Goal: Navigation & Orientation: Find specific page/section

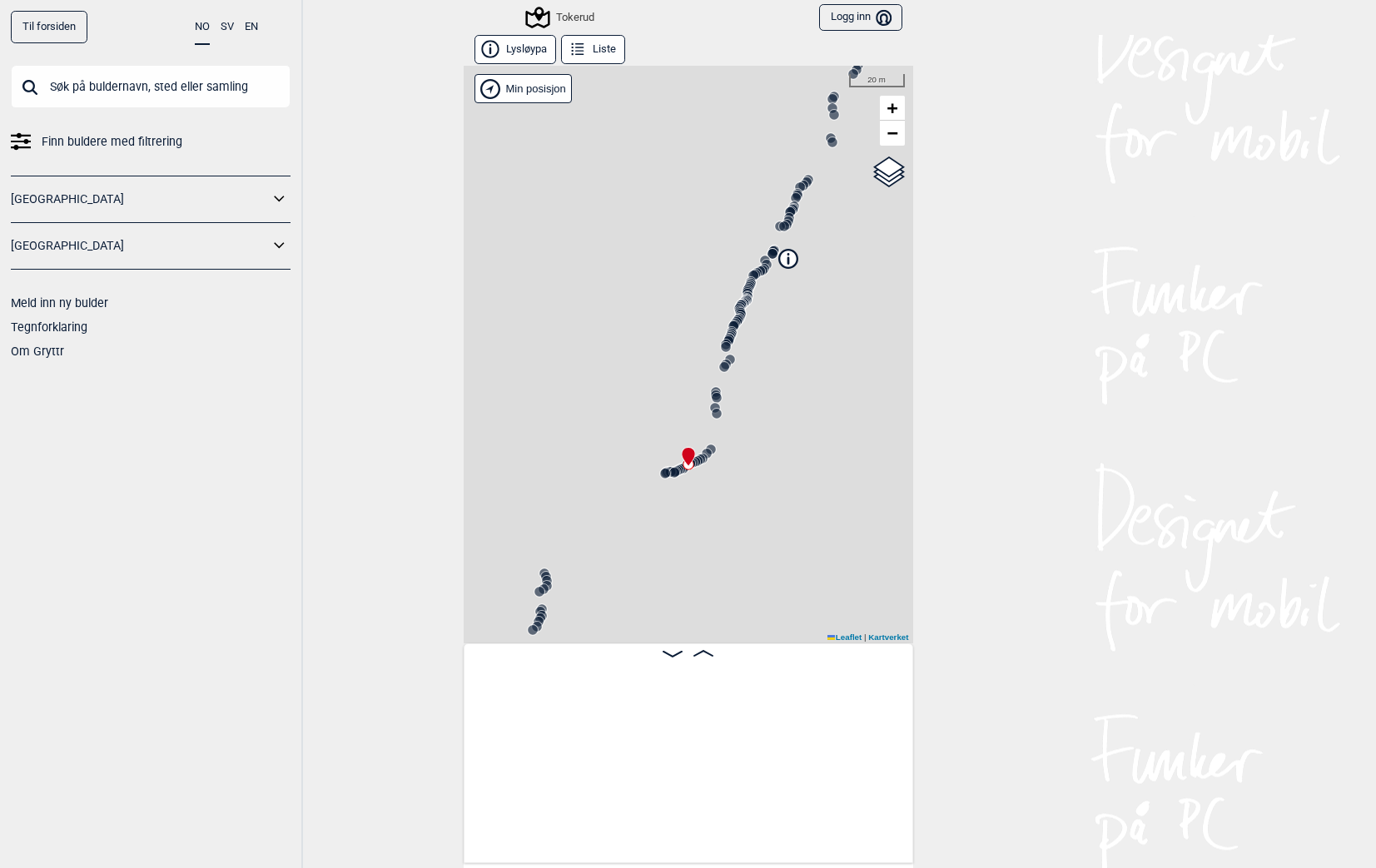
scroll to position [0, 3939]
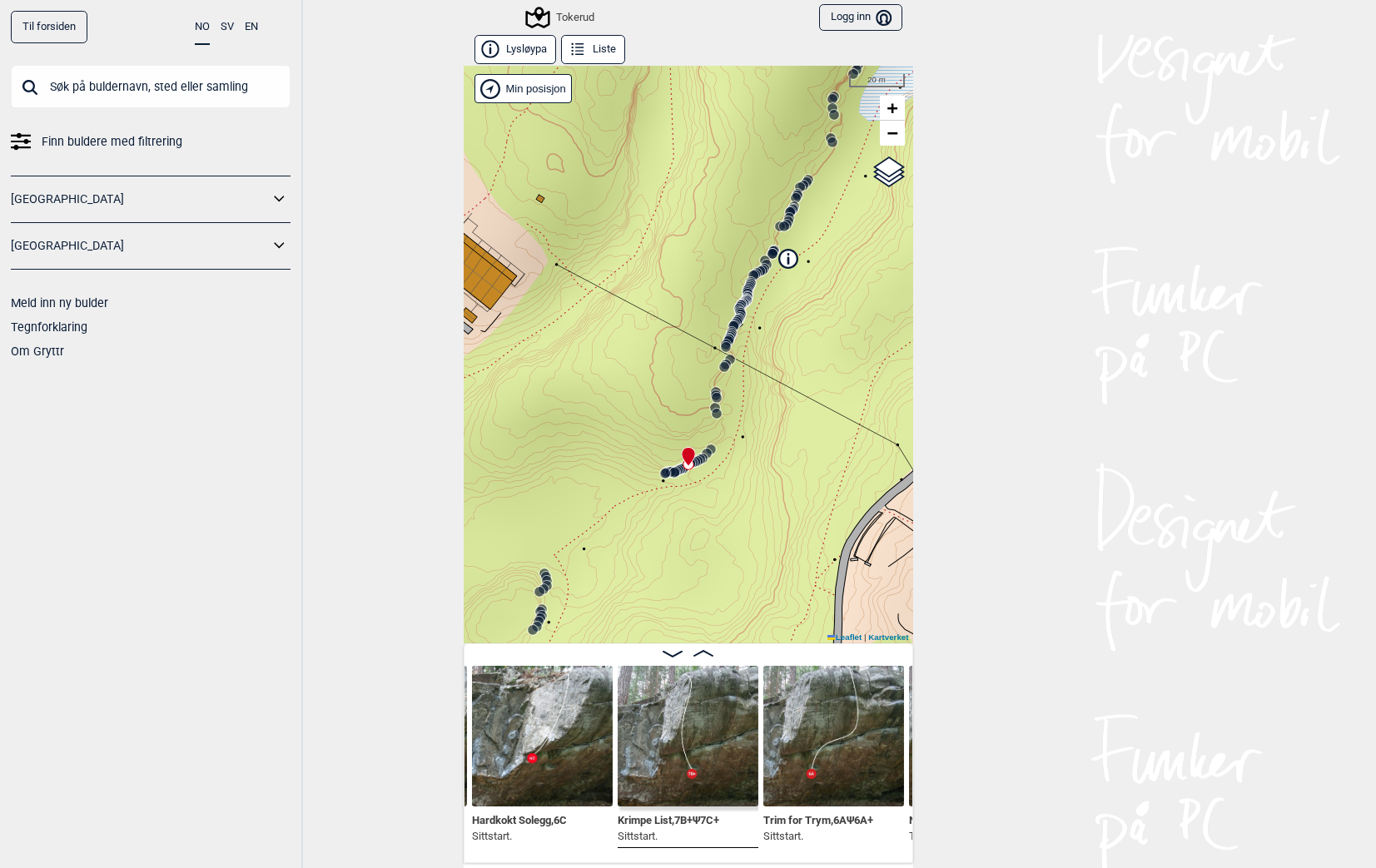
click at [786, 265] on icon at bounding box center [787, 257] width 18 height 18
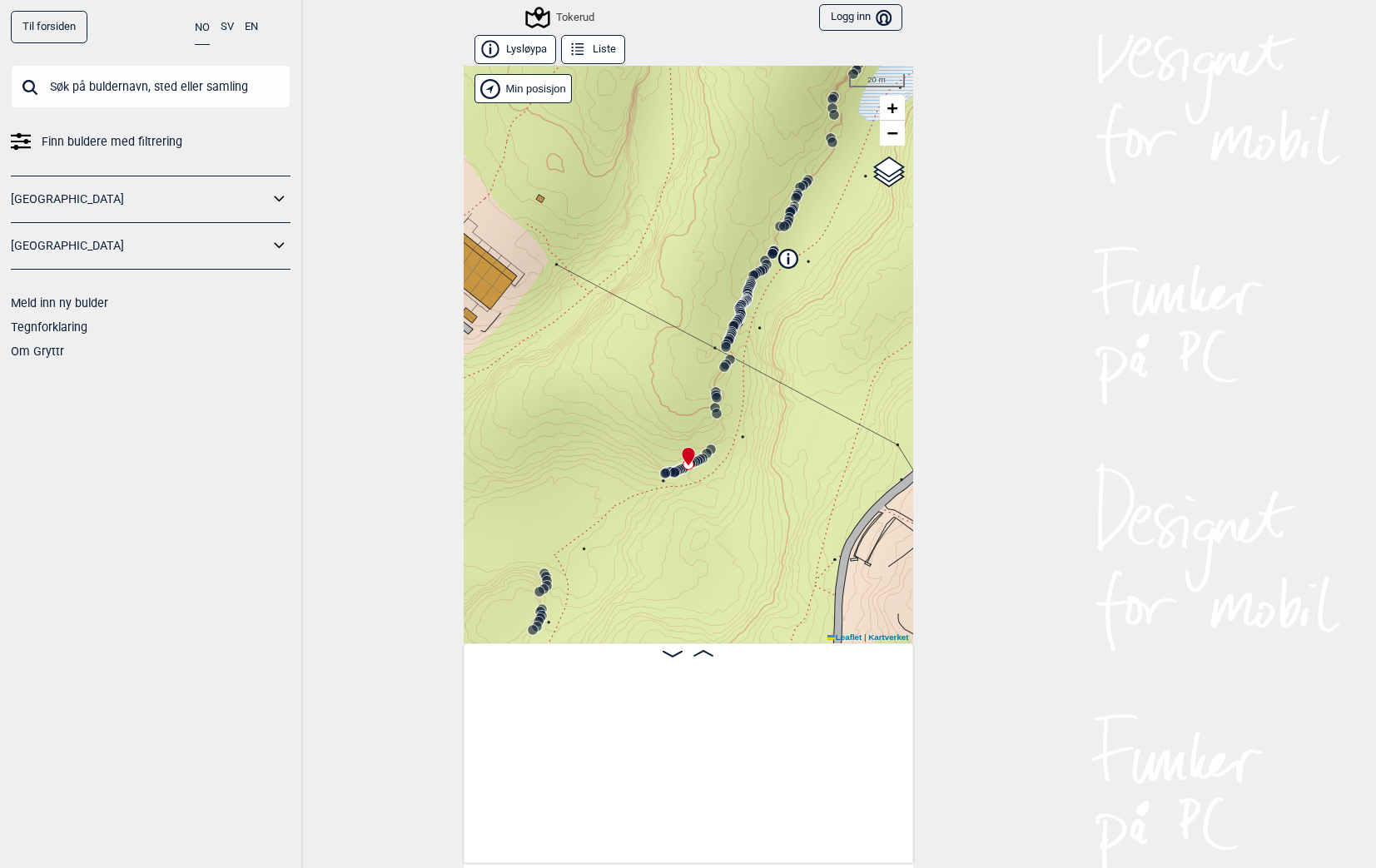
scroll to position [0, 3939]
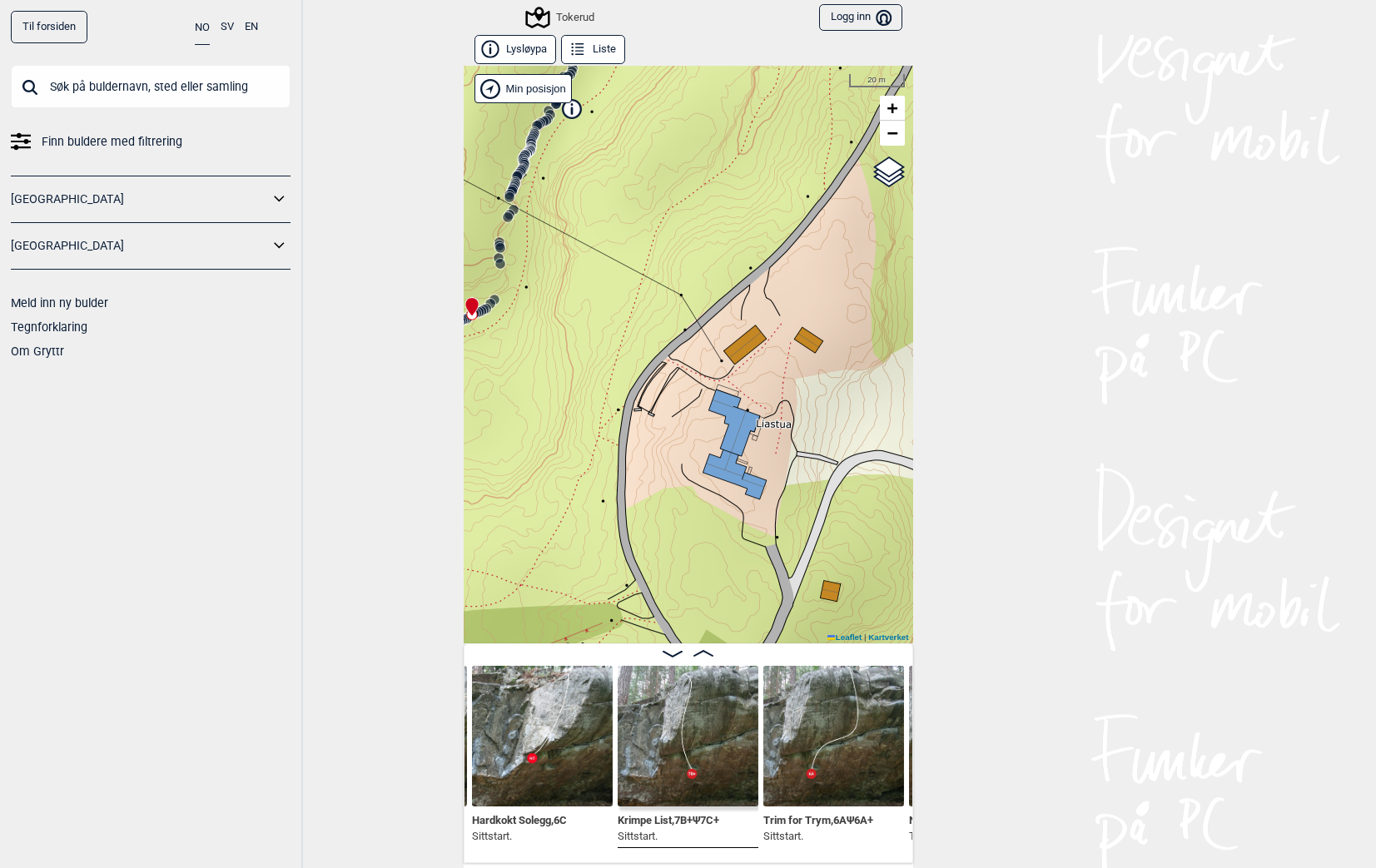
drag, startPoint x: 750, startPoint y: 374, endPoint x: 744, endPoint y: 402, distance: 28.6
click at [744, 402] on div "Tokerud" at bounding box center [688, 354] width 449 height 577
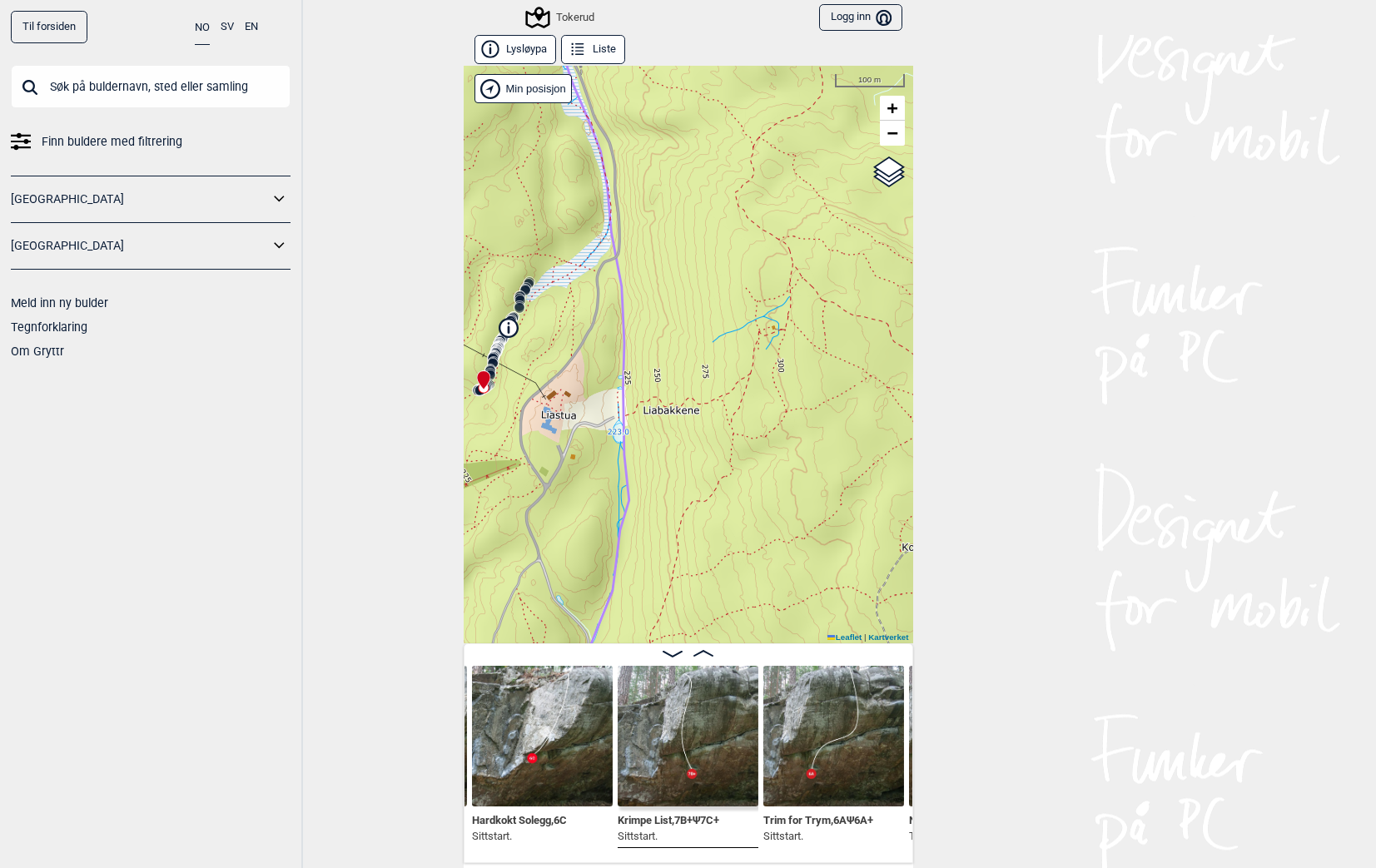
drag, startPoint x: 787, startPoint y: 388, endPoint x: 589, endPoint y: 396, distance: 198.2
click at [589, 396] on div "Tokerud" at bounding box center [688, 354] width 449 height 577
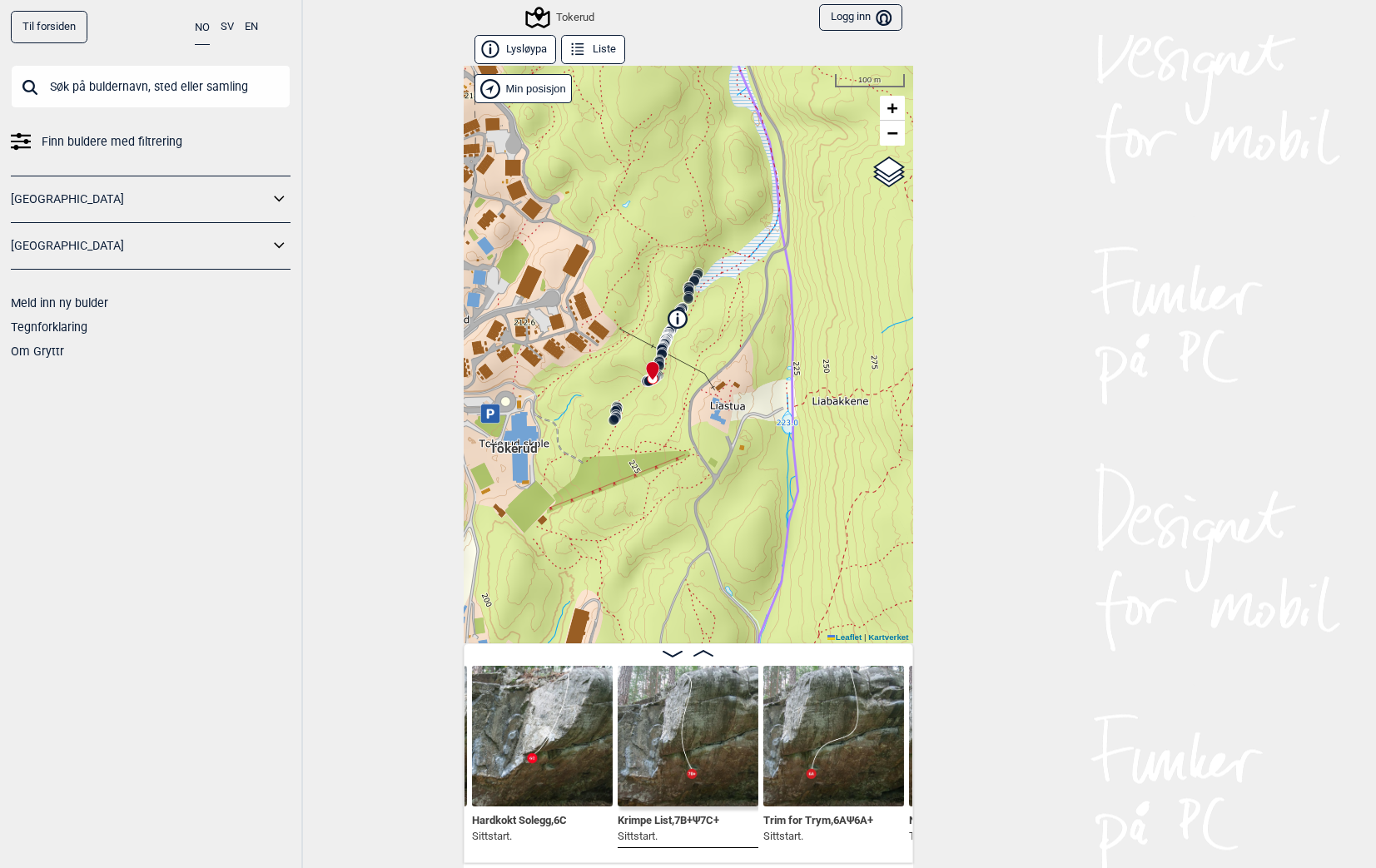
drag, startPoint x: 652, startPoint y: 401, endPoint x: 821, endPoint y: 391, distance: 169.3
click at [821, 391] on div "Tokerud" at bounding box center [688, 354] width 449 height 577
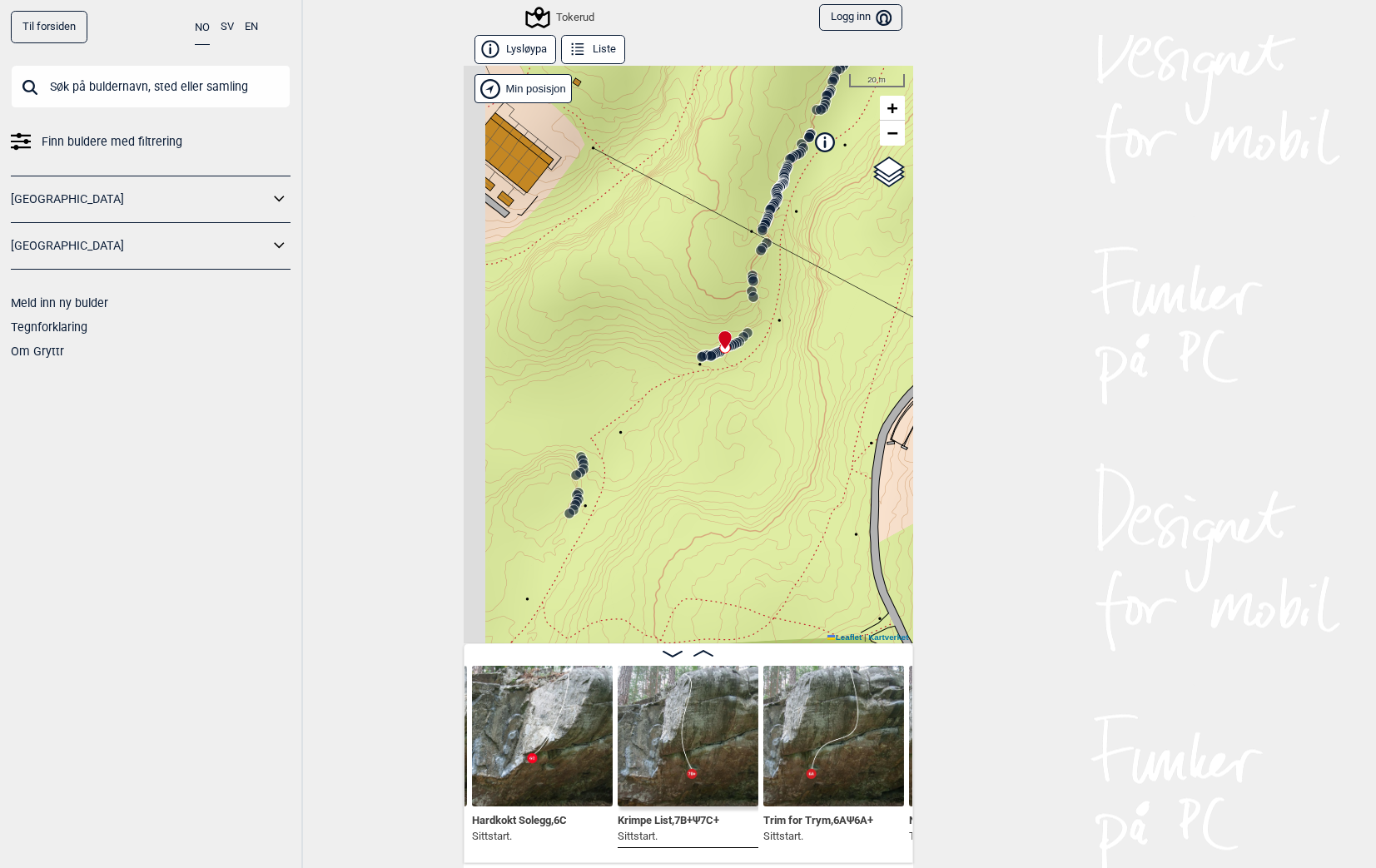
drag, startPoint x: 693, startPoint y: 381, endPoint x: 719, endPoint y: 371, distance: 27.9
click at [719, 371] on div "Tokerud" at bounding box center [688, 354] width 449 height 577
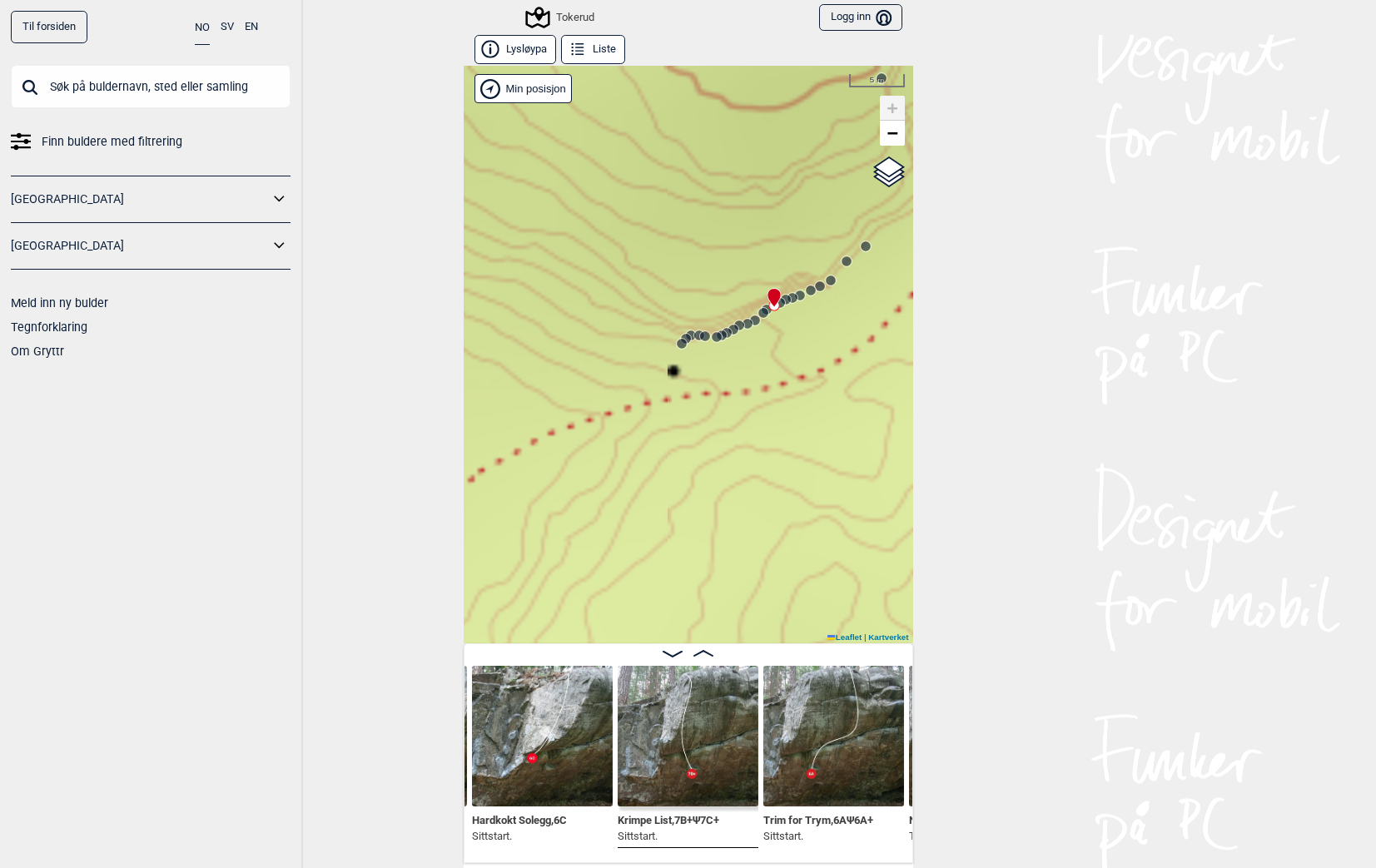
click at [711, 337] on circle at bounding box center [716, 337] width 10 height 10
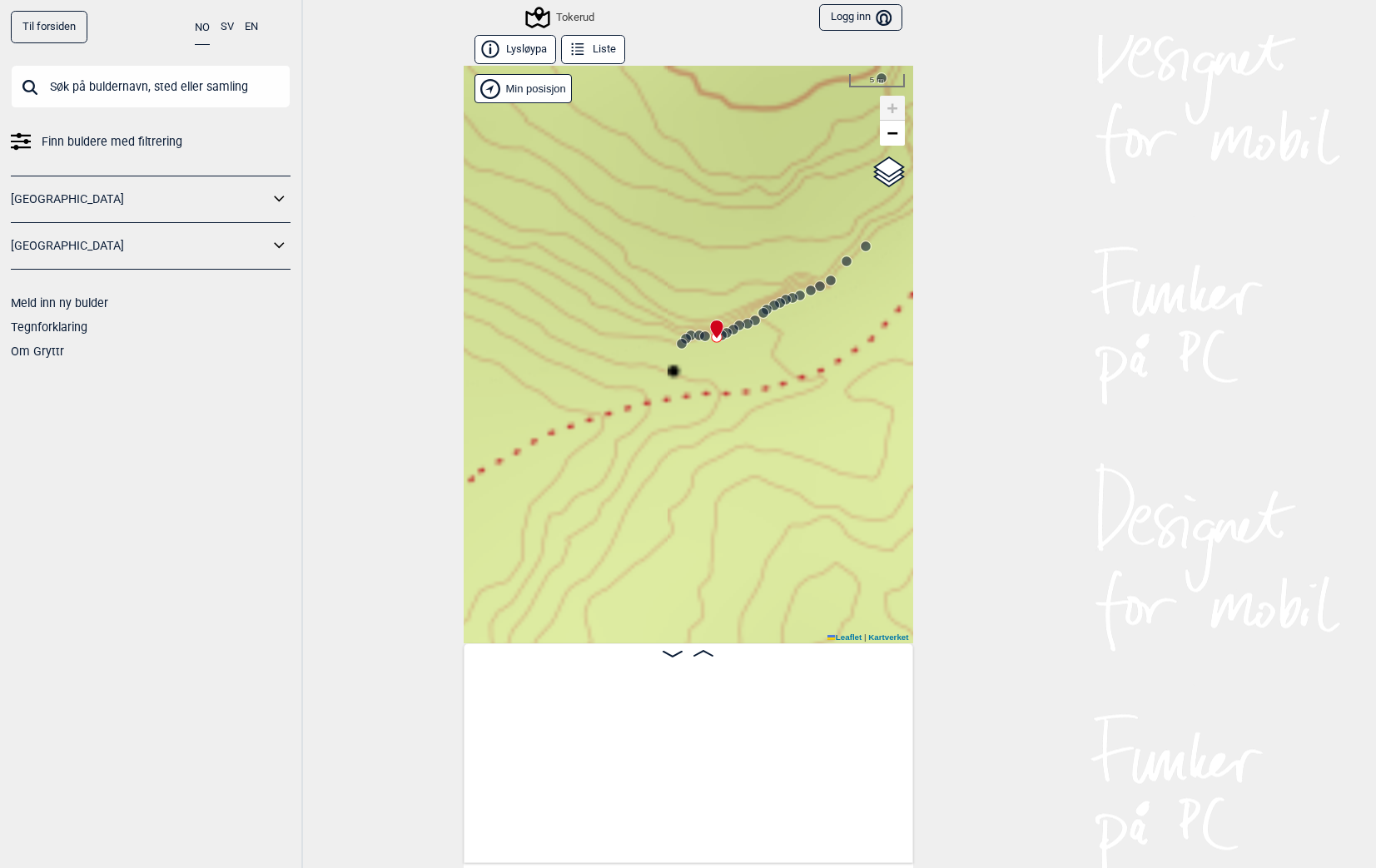
scroll to position [0, 2672]
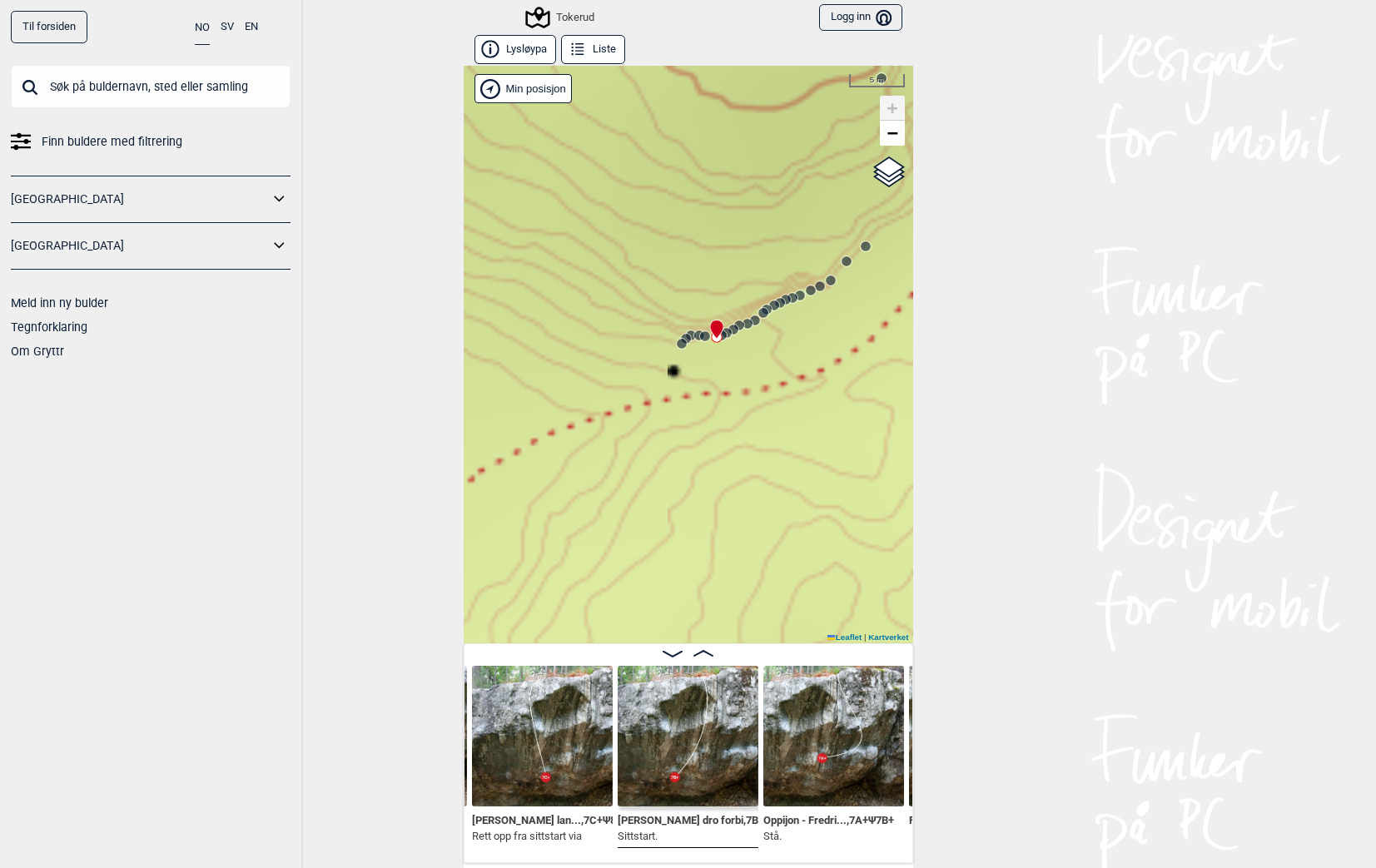
click at [706, 329] on div at bounding box center [713, 322] width 14 height 14
click at [676, 342] on circle at bounding box center [681, 343] width 10 height 10
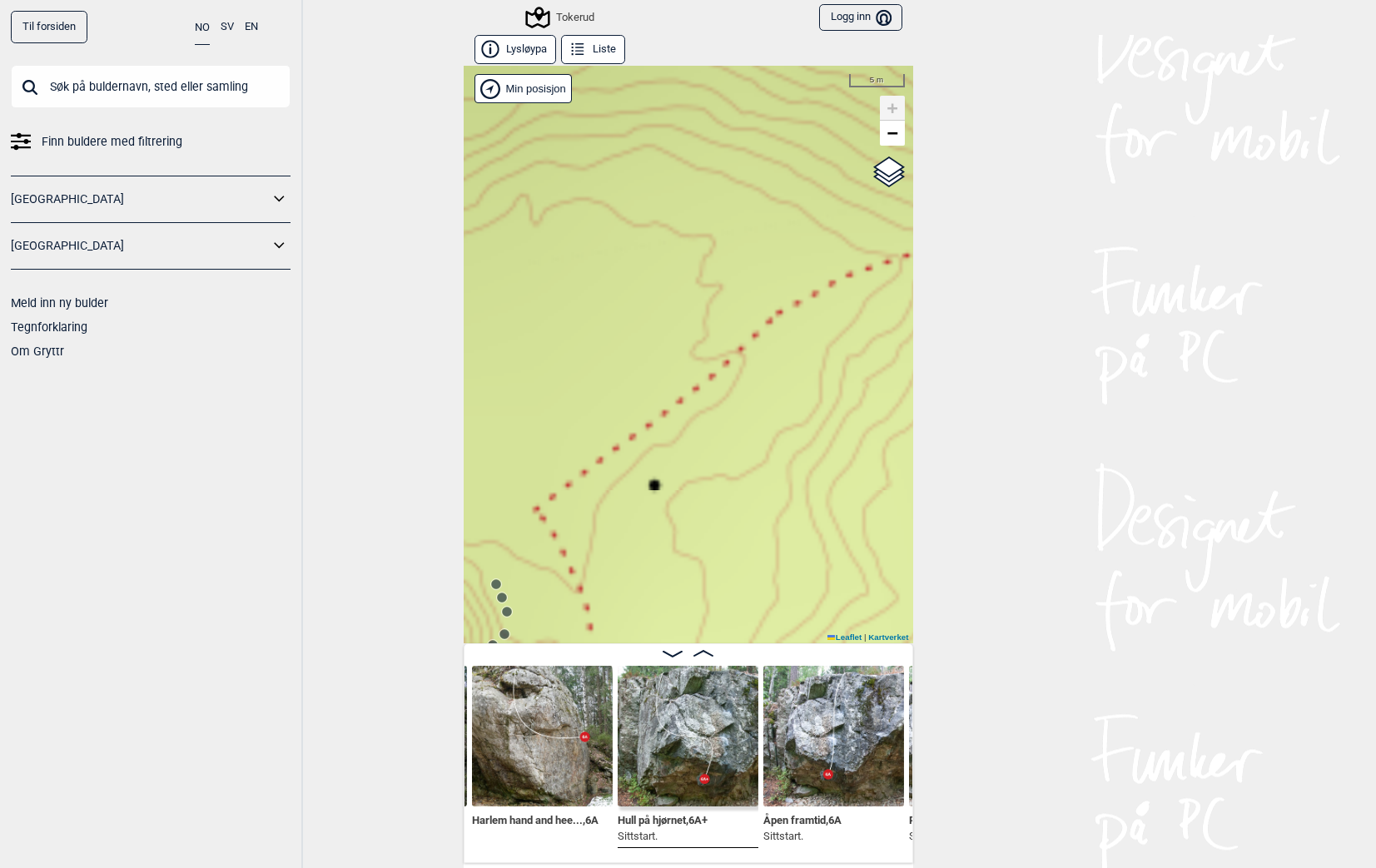
drag, startPoint x: 816, startPoint y: 365, endPoint x: 606, endPoint y: 495, distance: 247.0
click at [606, 495] on div "Tokerud" at bounding box center [688, 354] width 449 height 577
drag, startPoint x: 828, startPoint y: 389, endPoint x: 640, endPoint y: 425, distance: 191.4
click at [640, 425] on div "Tokerud" at bounding box center [688, 354] width 449 height 577
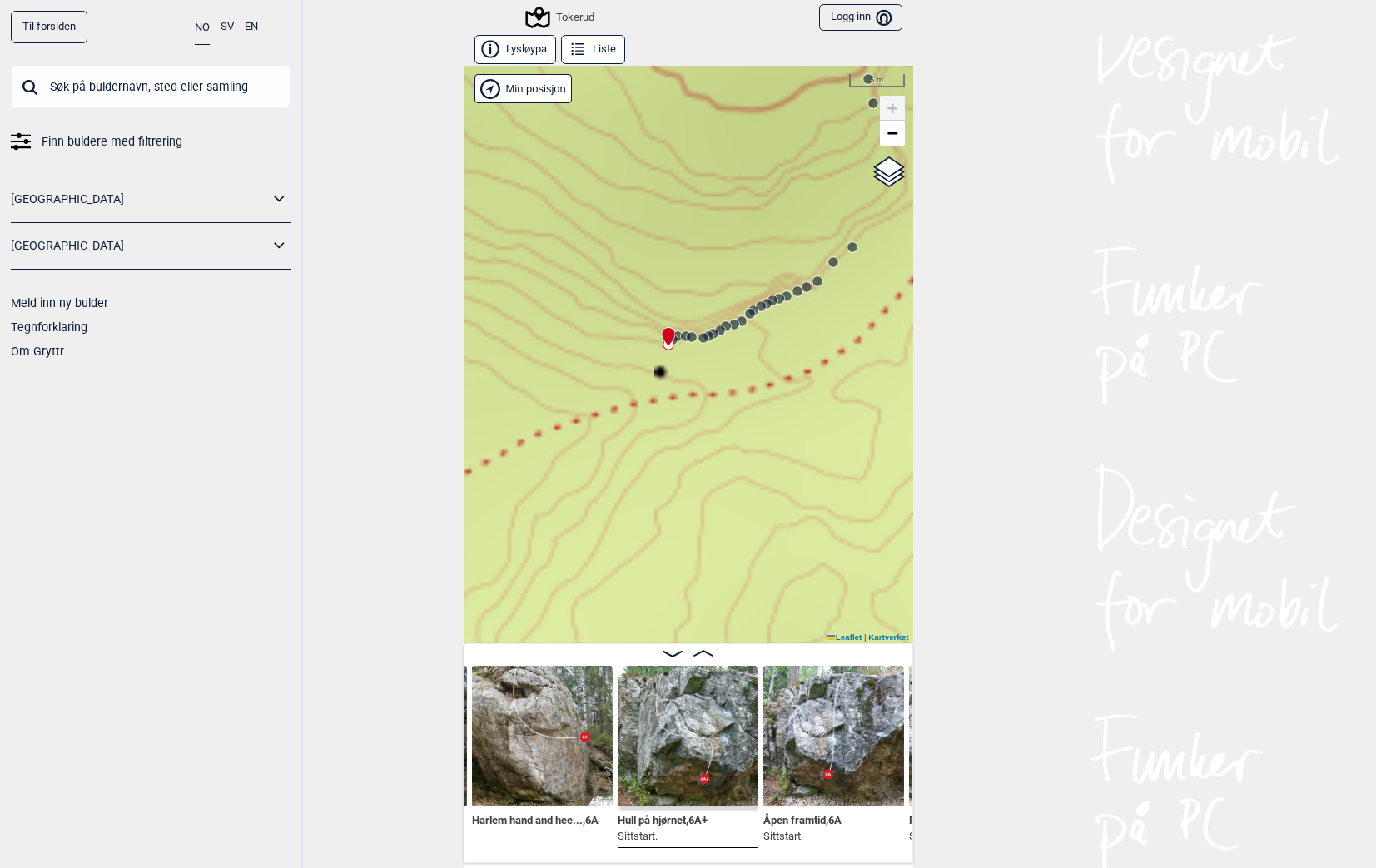
click at [687, 340] on circle at bounding box center [692, 337] width 10 height 10
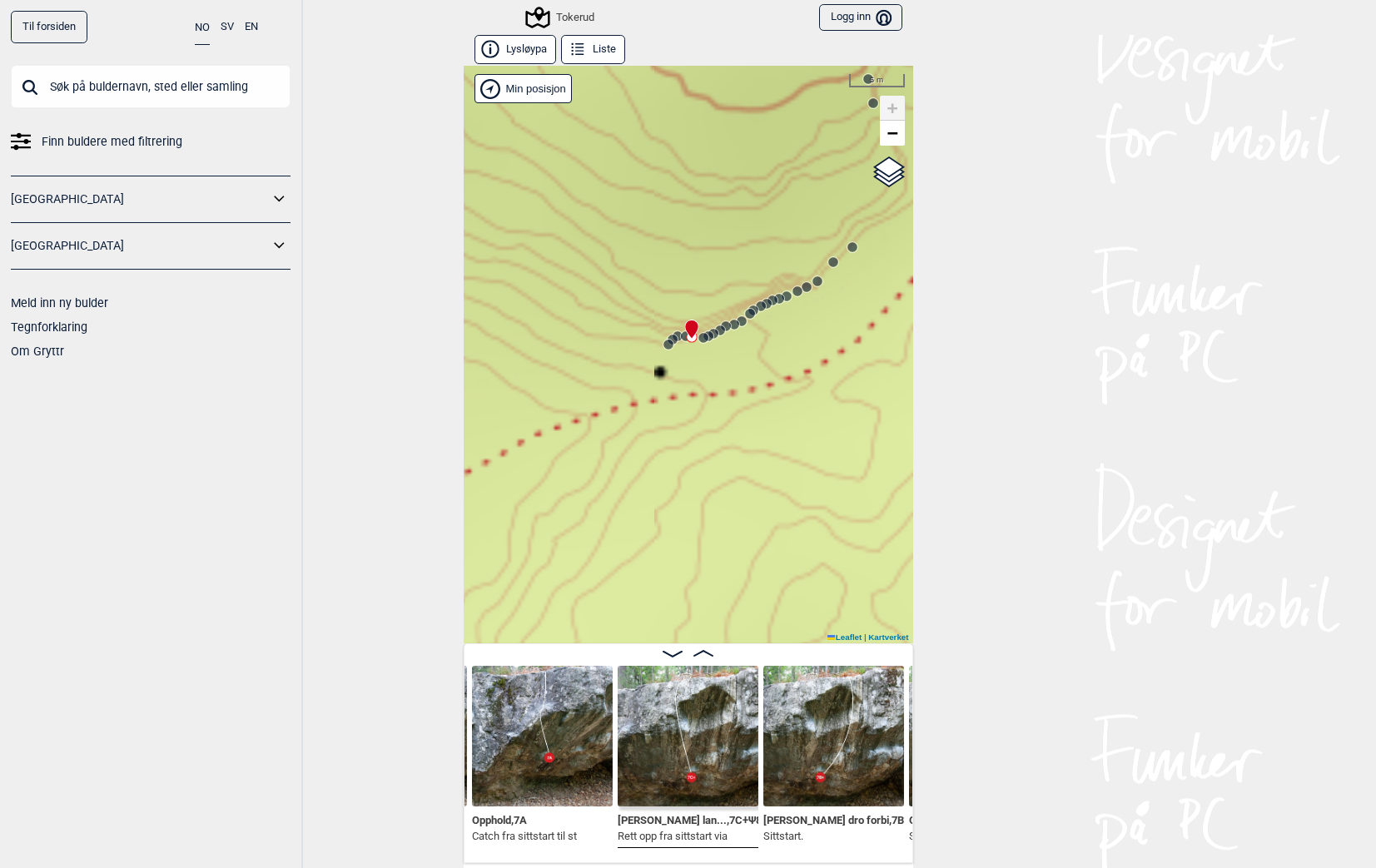
click at [699, 338] on circle at bounding box center [704, 338] width 10 height 10
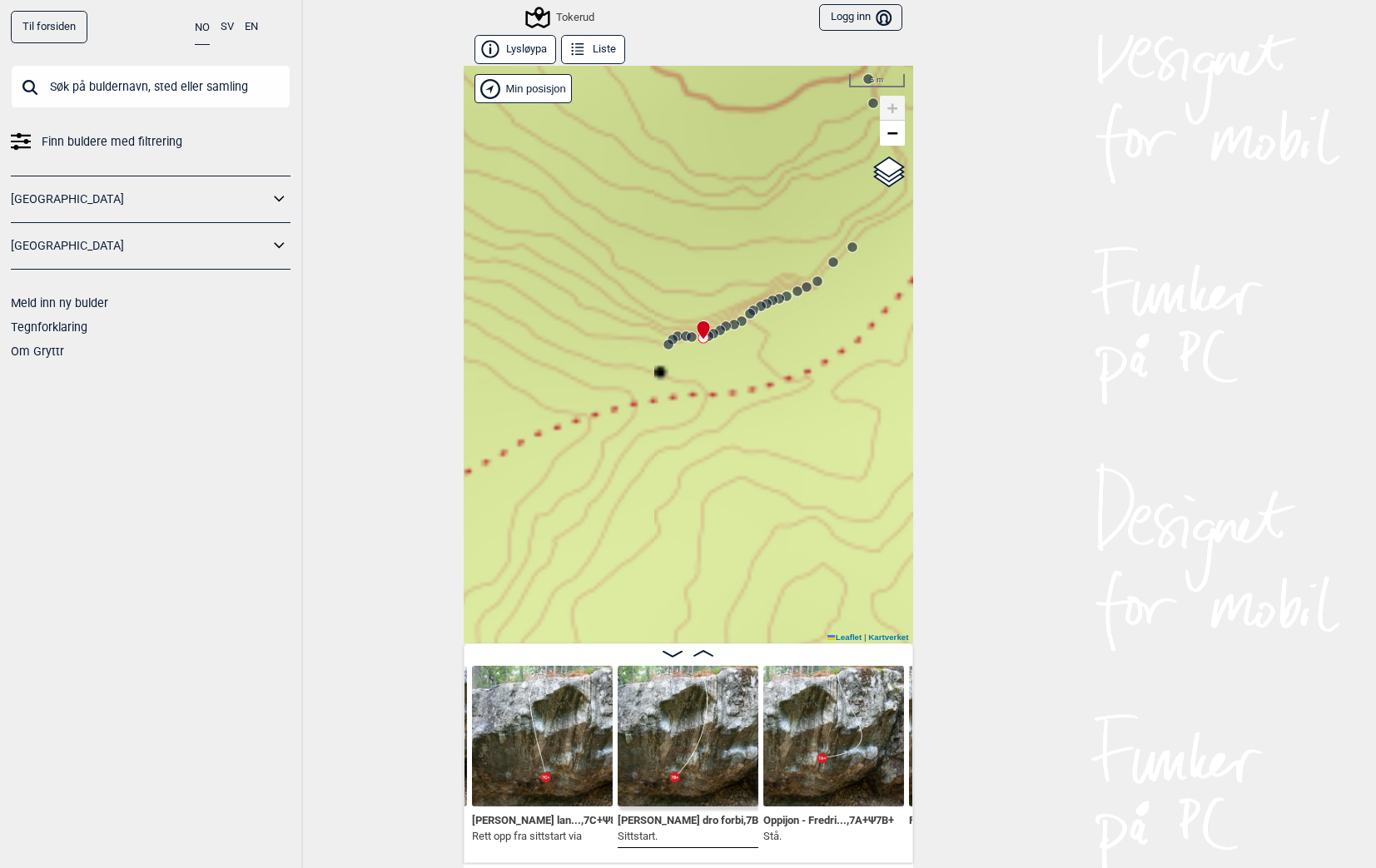
click at [704, 335] on circle at bounding box center [708, 336] width 10 height 10
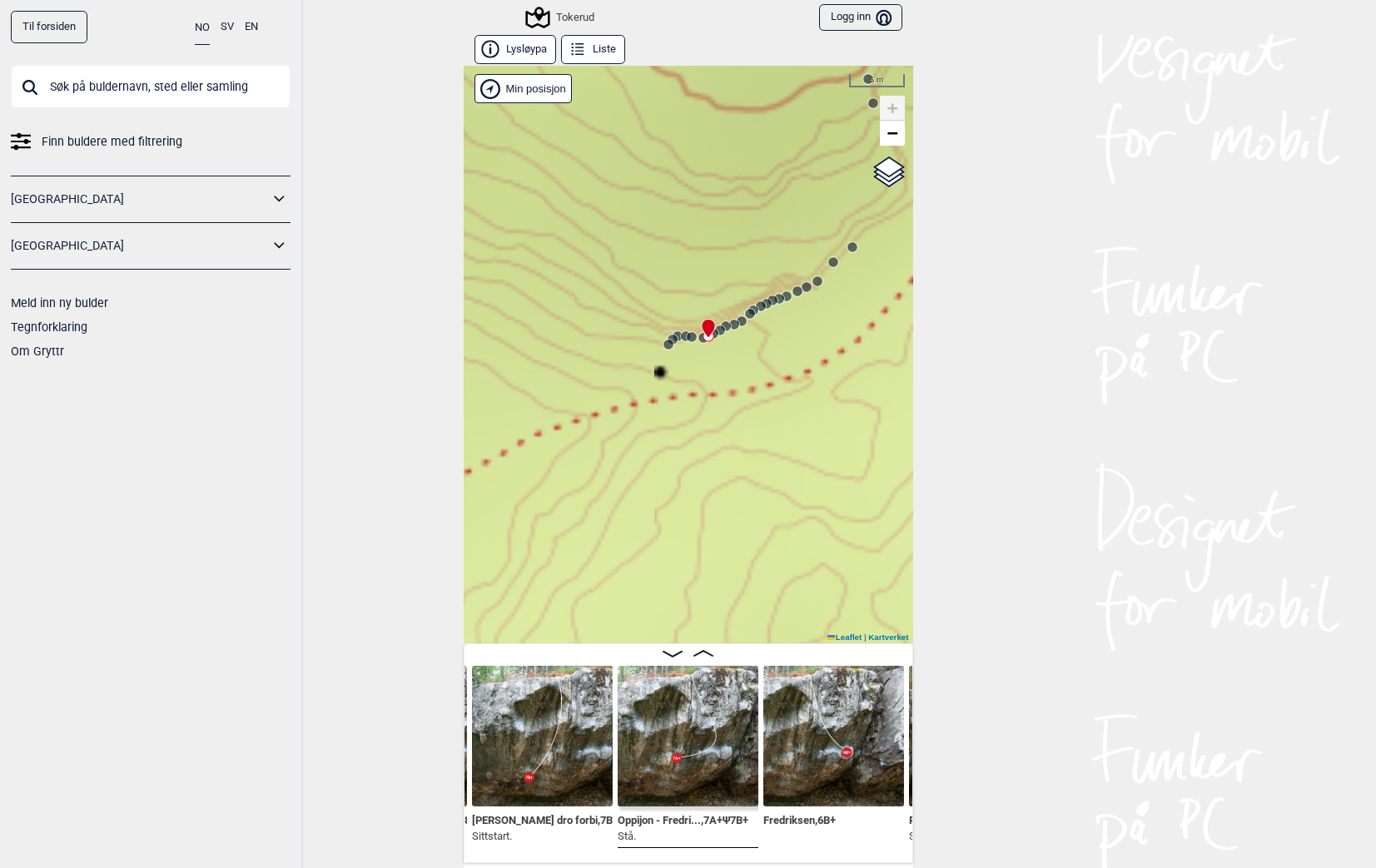
click at [828, 265] on circle at bounding box center [833, 262] width 10 height 10
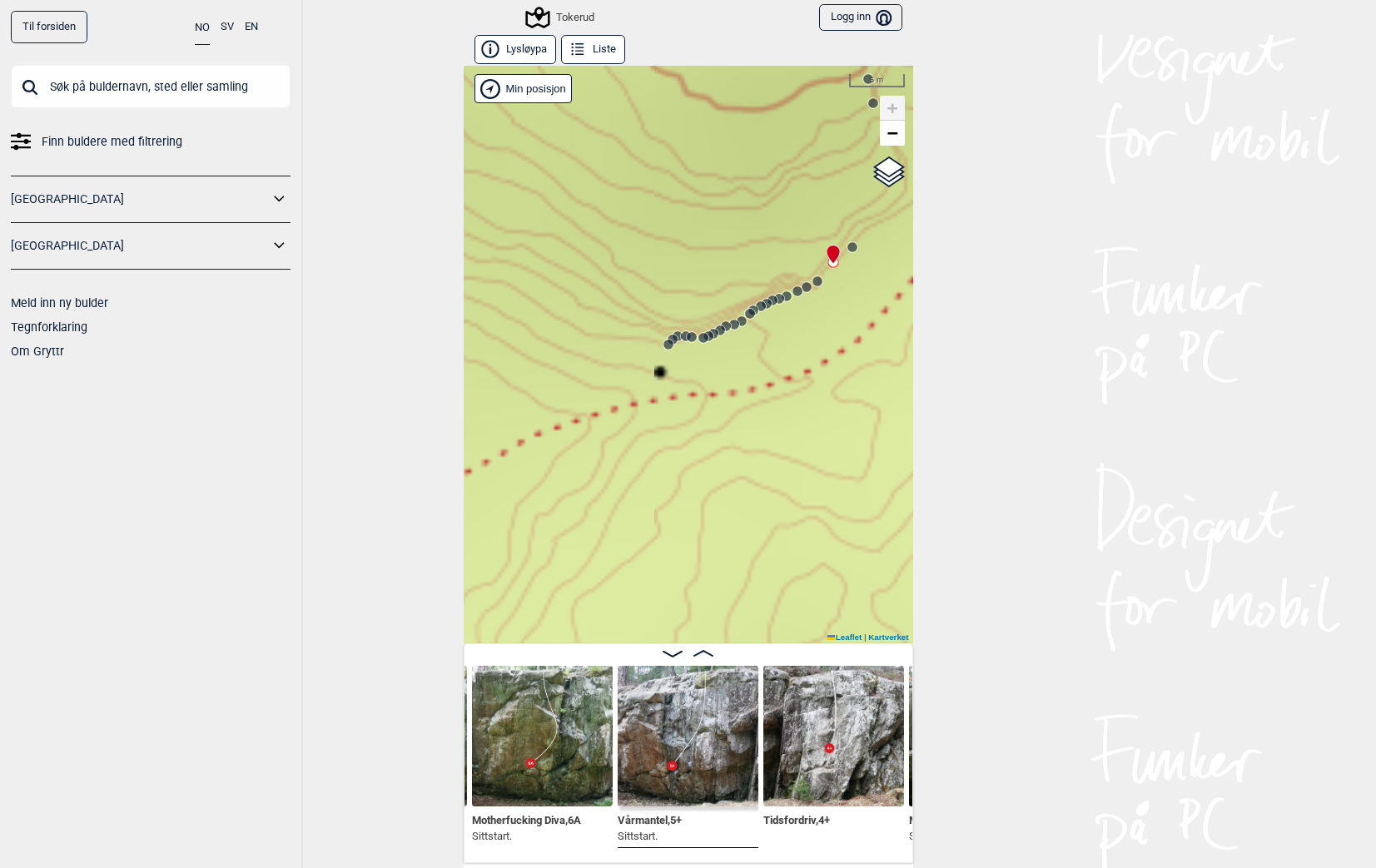
click at [850, 247] on circle at bounding box center [852, 247] width 10 height 10
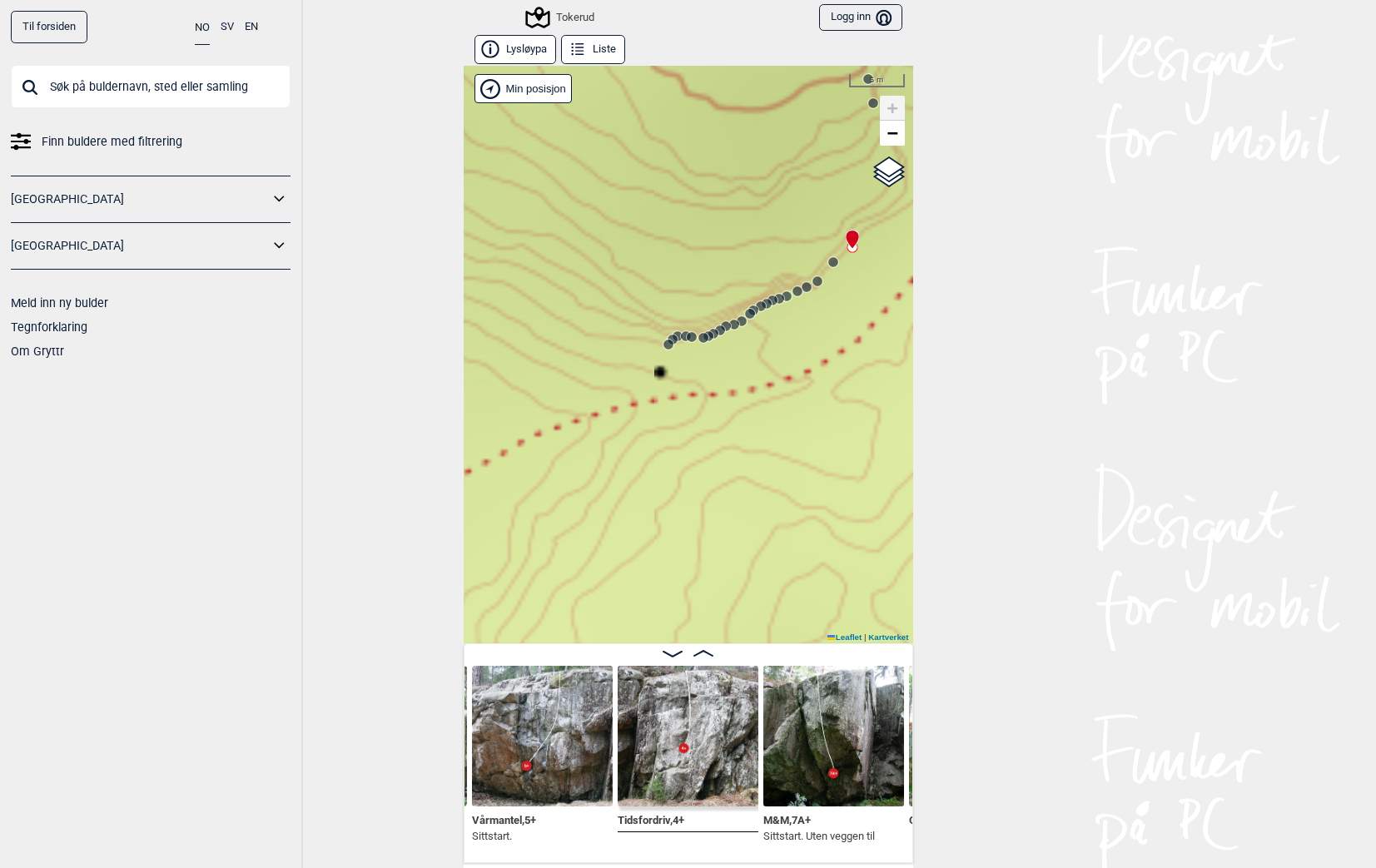
click at [828, 260] on circle at bounding box center [833, 262] width 10 height 10
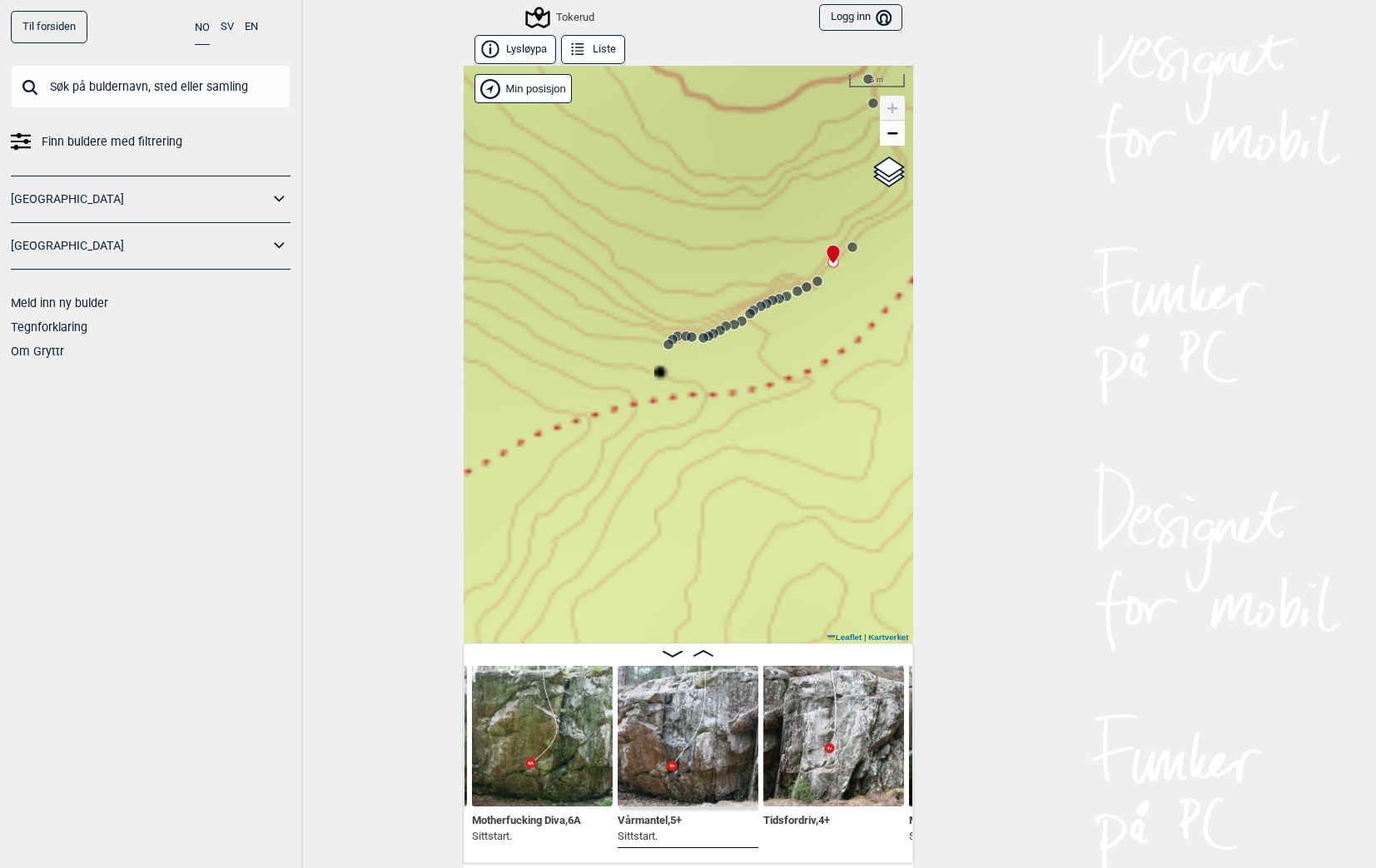
click at [813, 281] on circle at bounding box center [817, 281] width 10 height 10
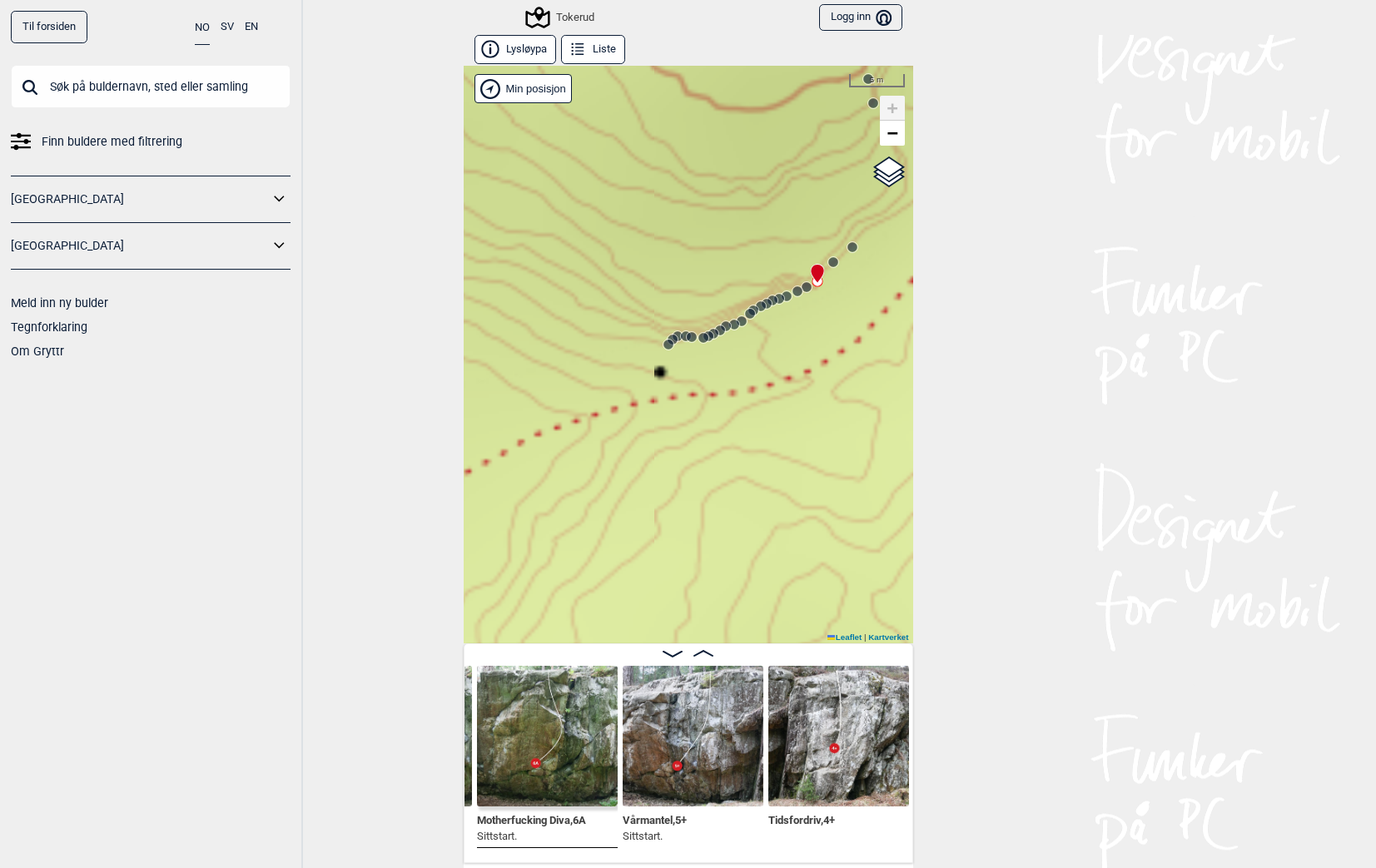
scroll to position [0, 5002]
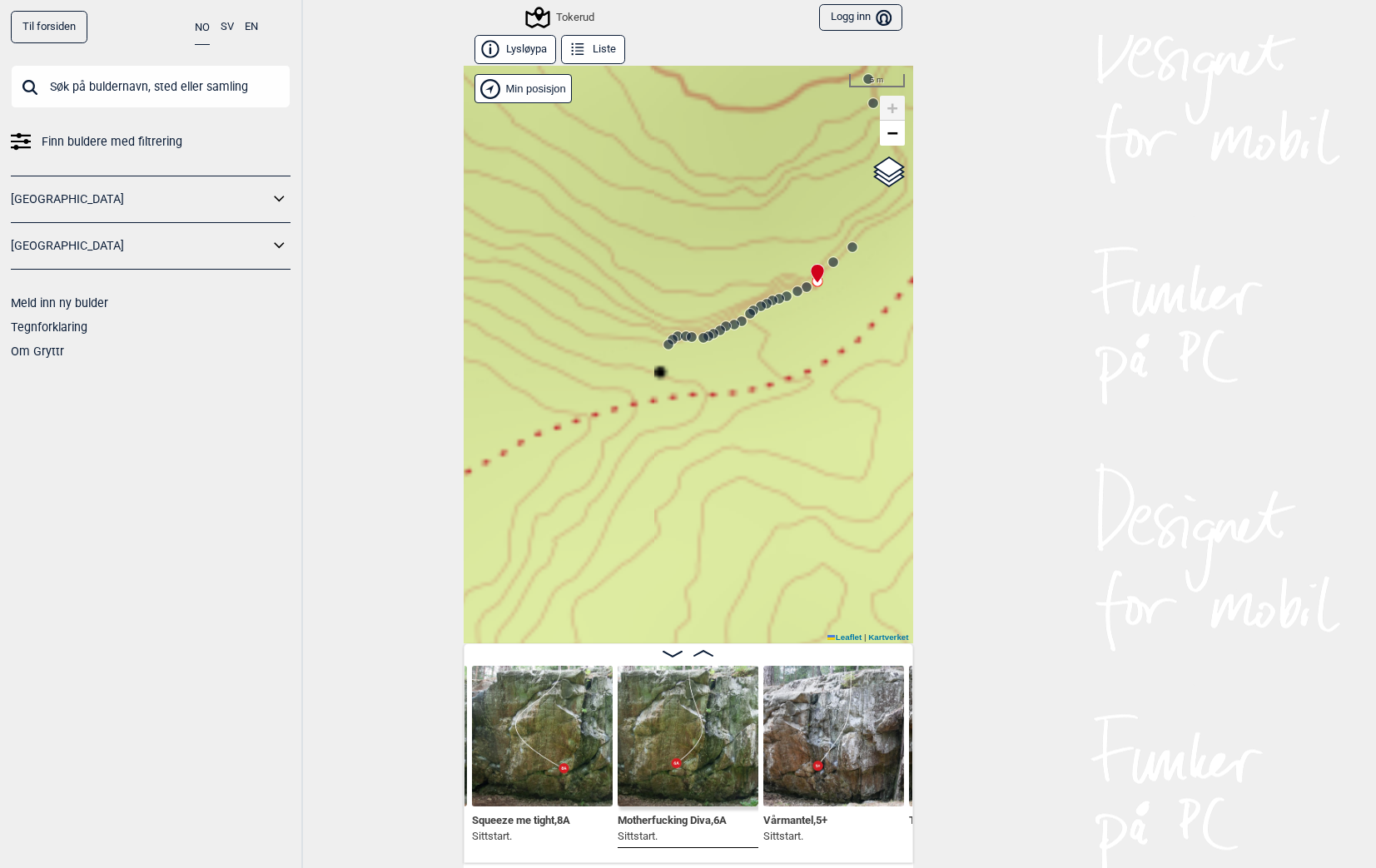
click at [807, 273] on div at bounding box center [814, 267] width 14 height 14
click at [802, 286] on circle at bounding box center [806, 287] width 10 height 10
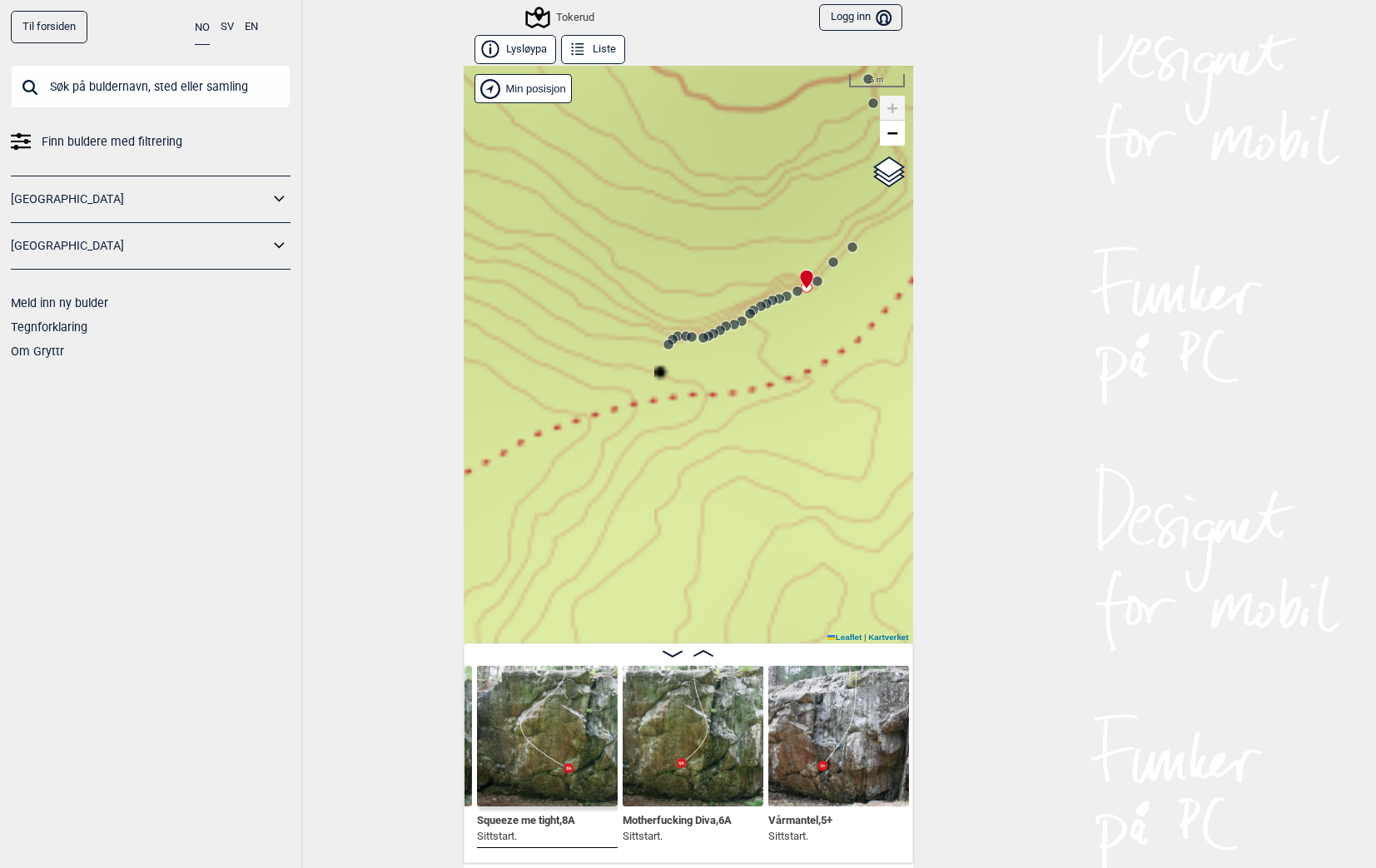
scroll to position [0, 4863]
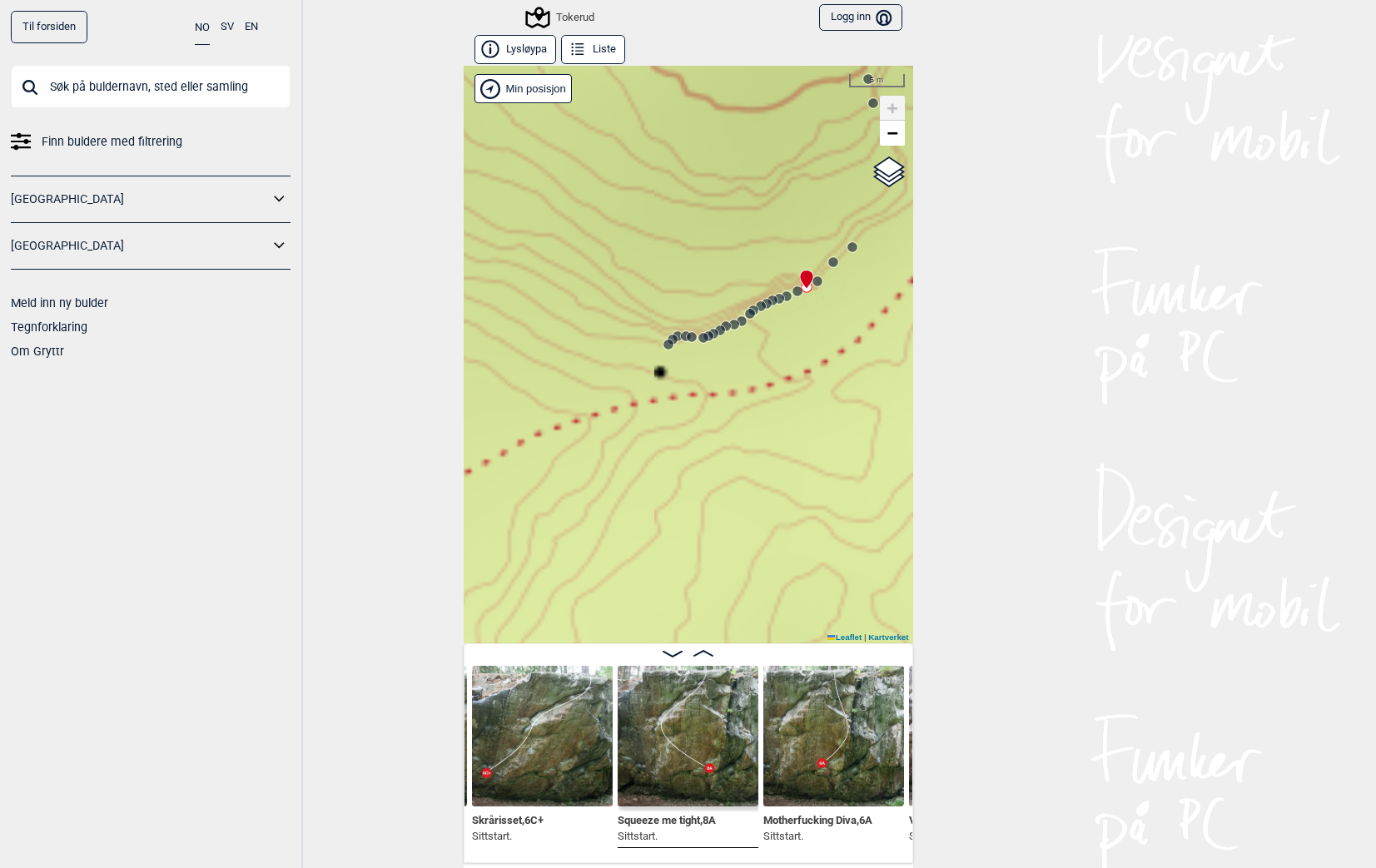
click at [797, 278] on div at bounding box center [803, 273] width 14 height 14
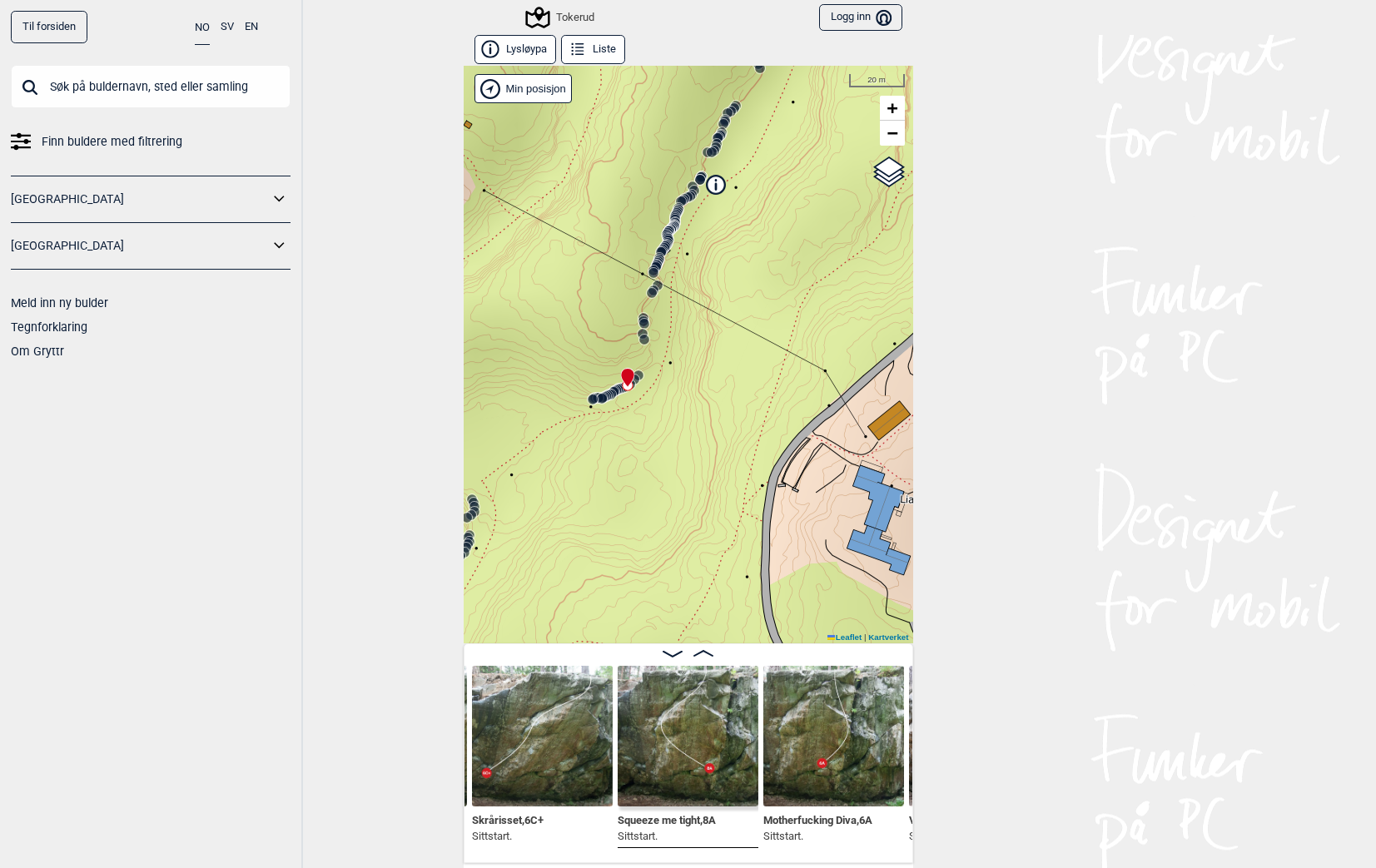
drag, startPoint x: 843, startPoint y: 323, endPoint x: 653, endPoint y: 400, distance: 205.0
click at [653, 400] on div "Tokerud" at bounding box center [688, 354] width 449 height 577
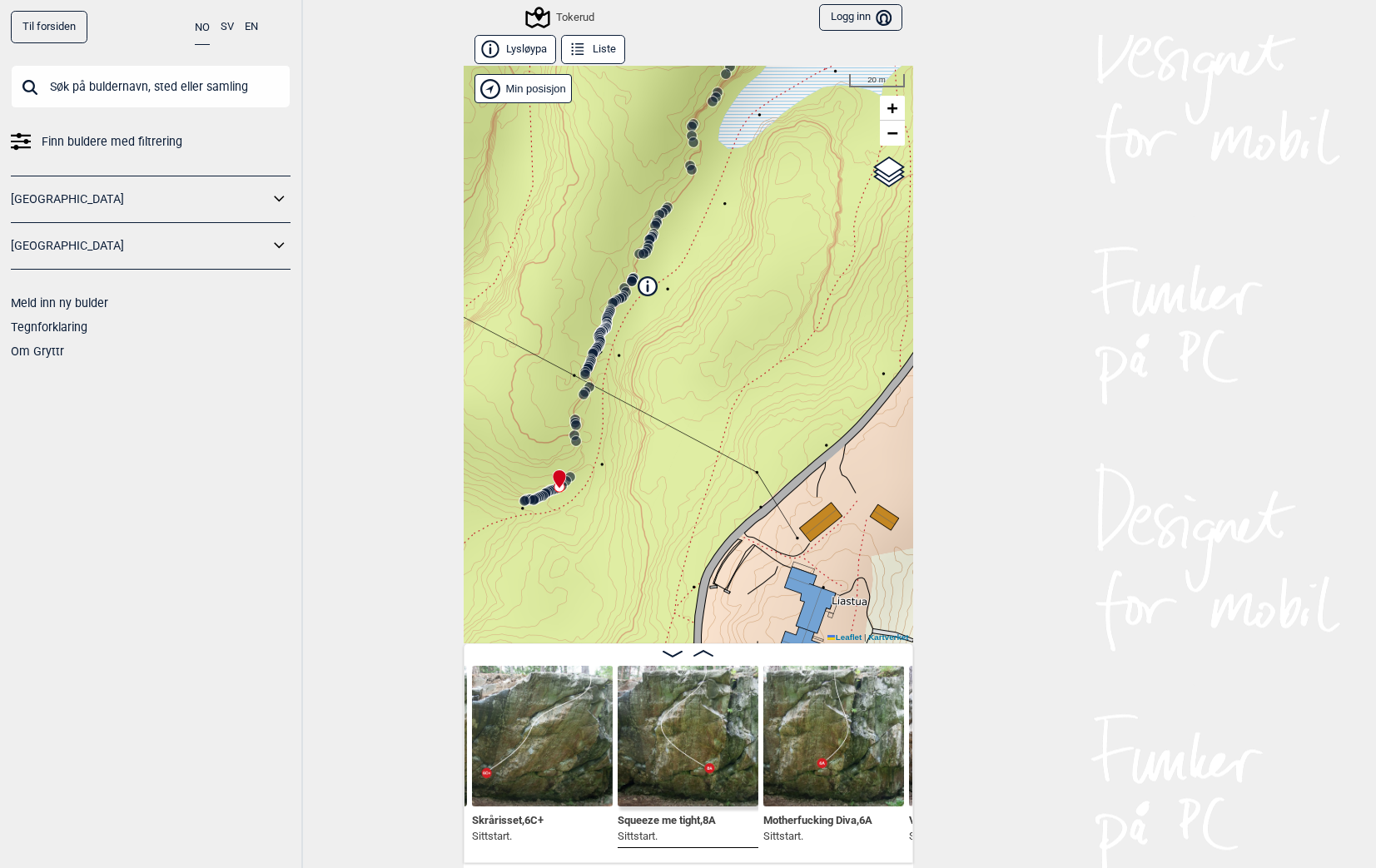
click at [639, 255] on circle at bounding box center [643, 253] width 10 height 10
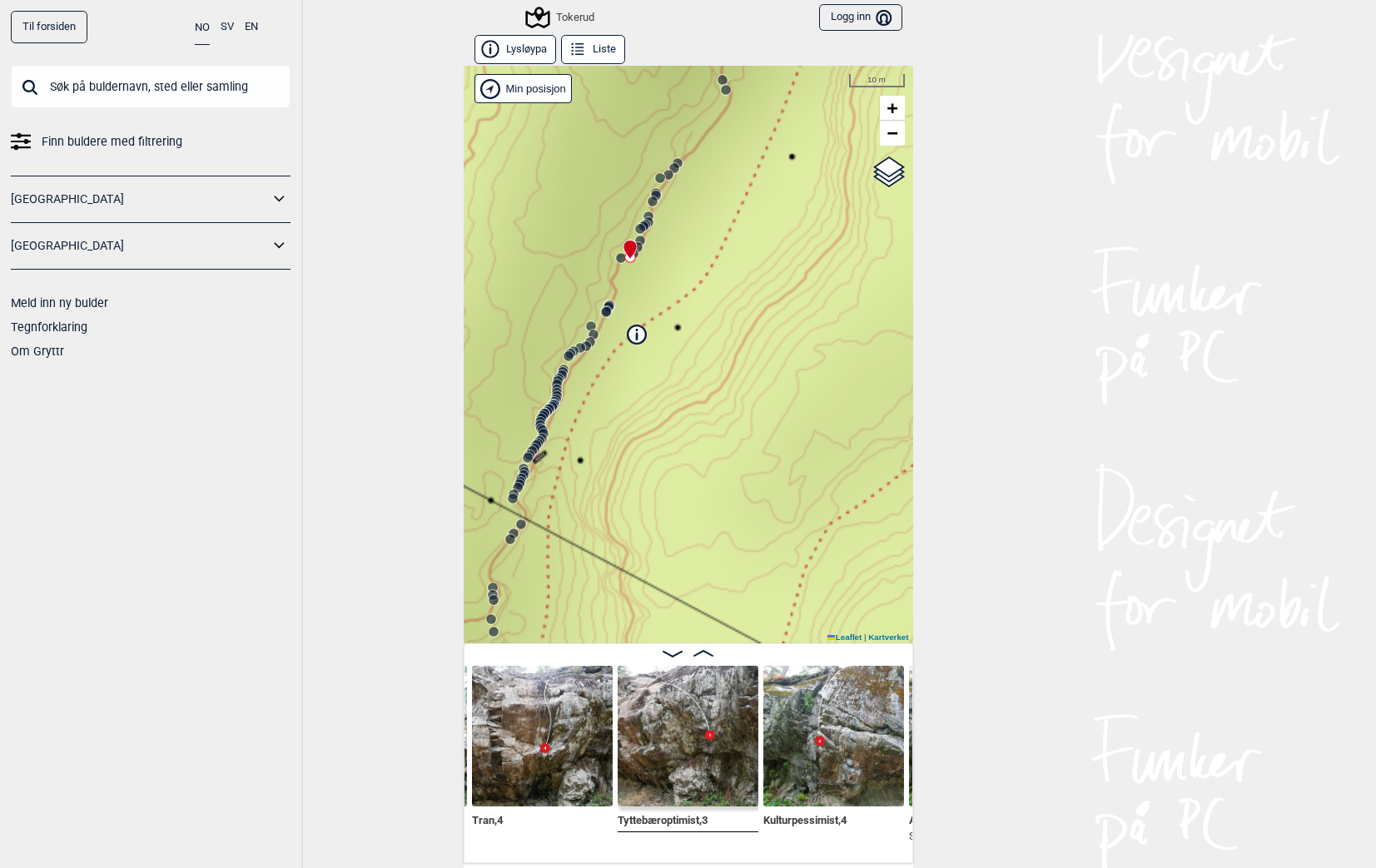
click at [633, 251] on icon at bounding box center [634, 254] width 14 height 14
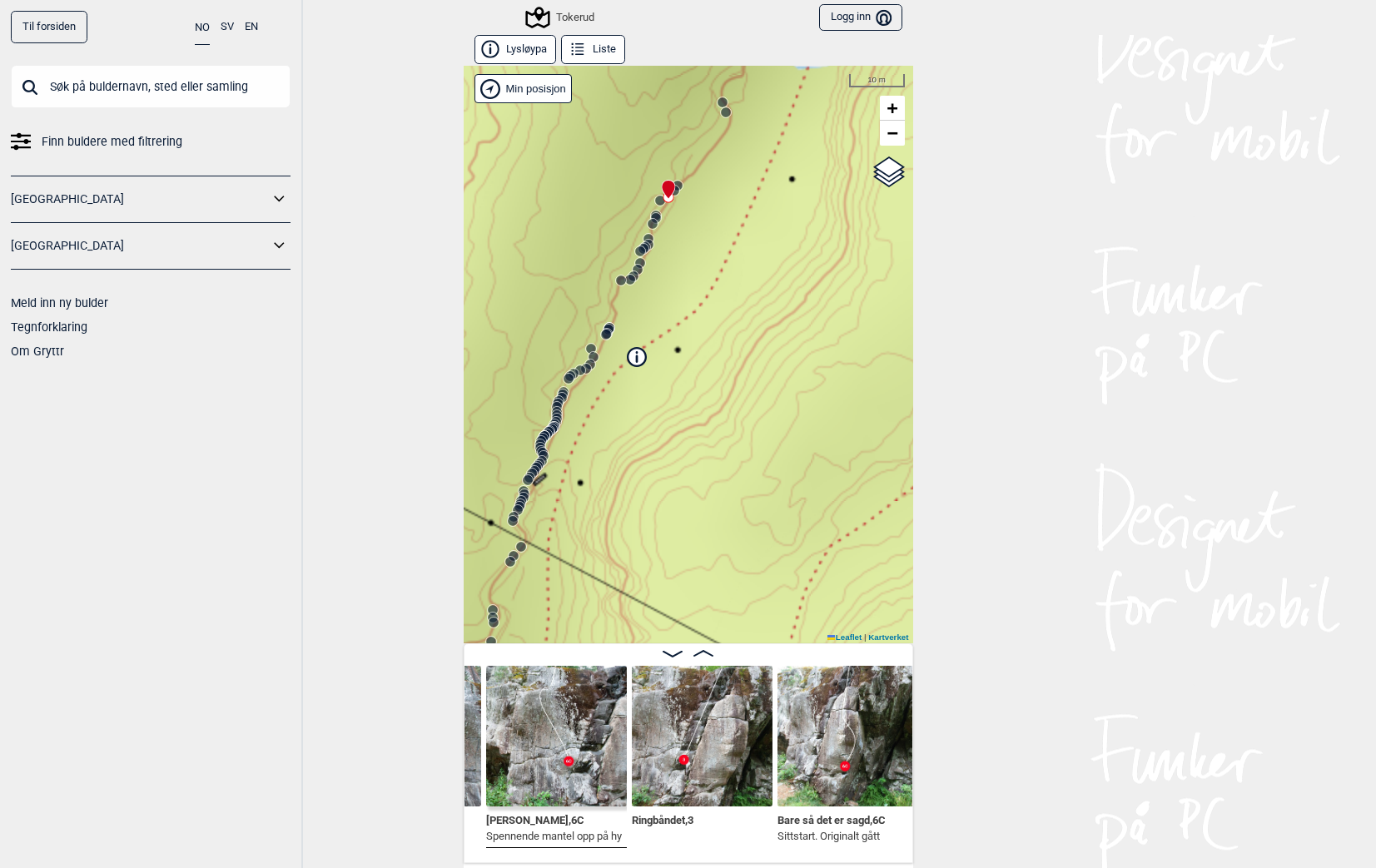
scroll to position [0, 16950]
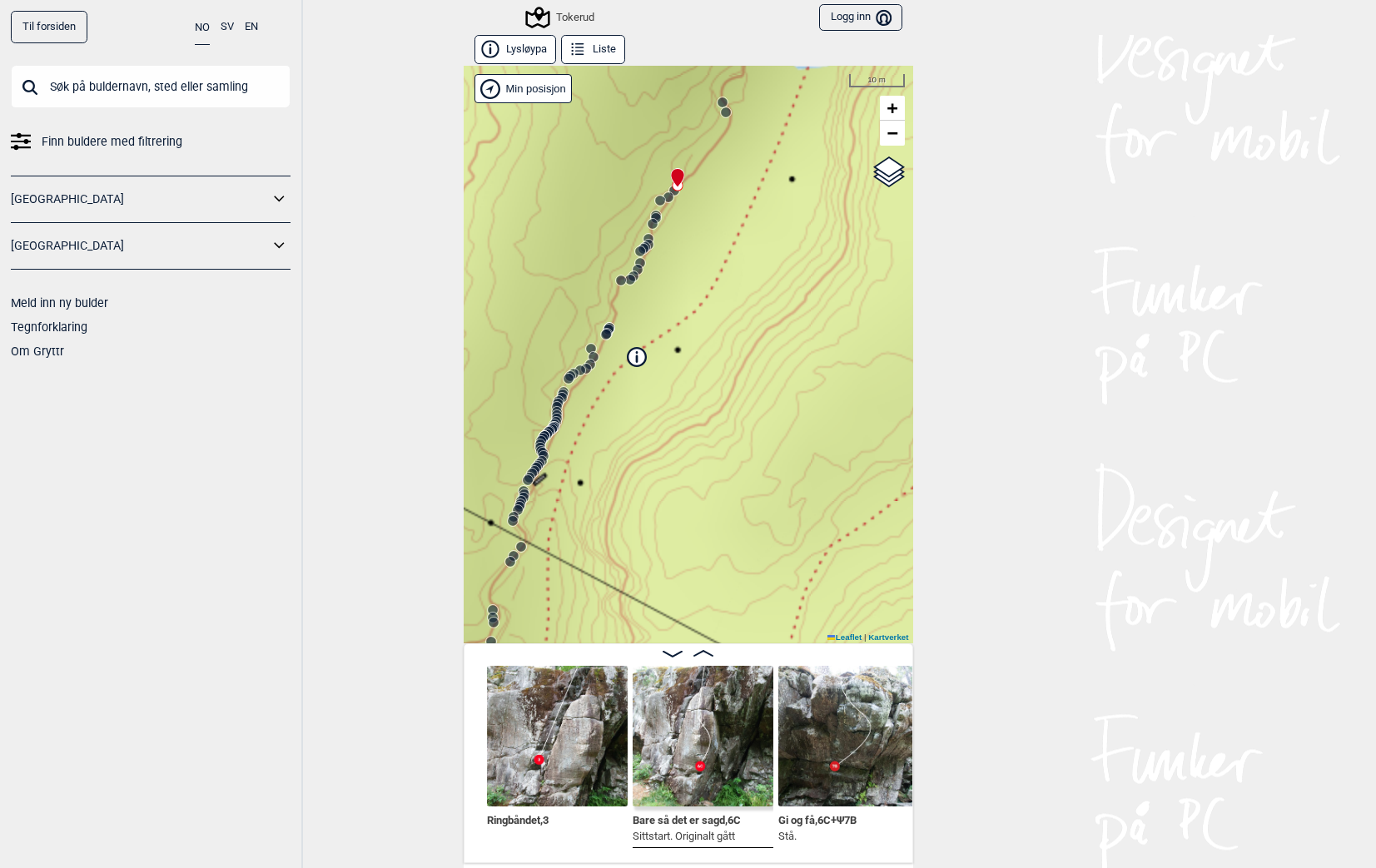
scroll to position [0, 17094]
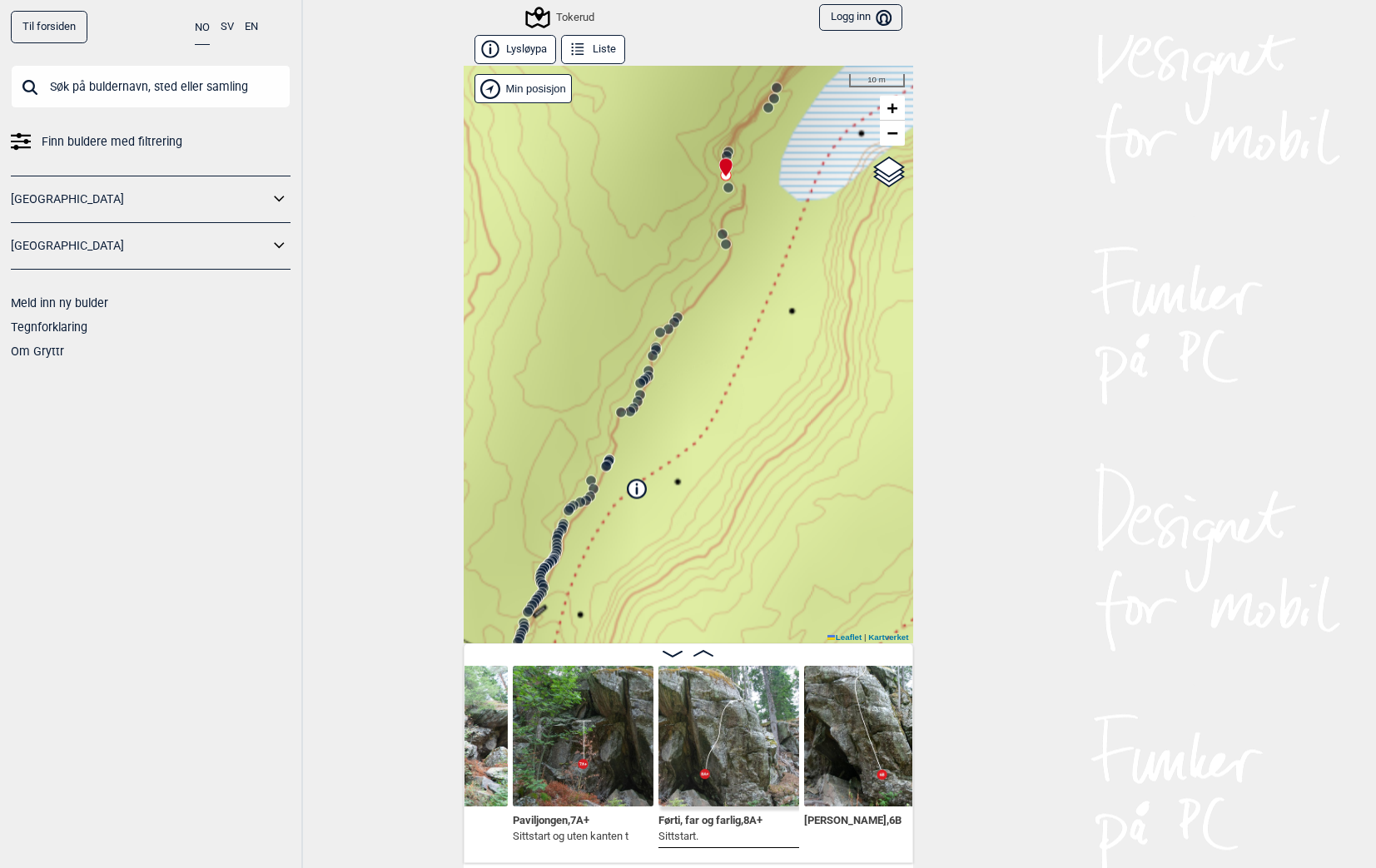
scroll to position [0, 17657]
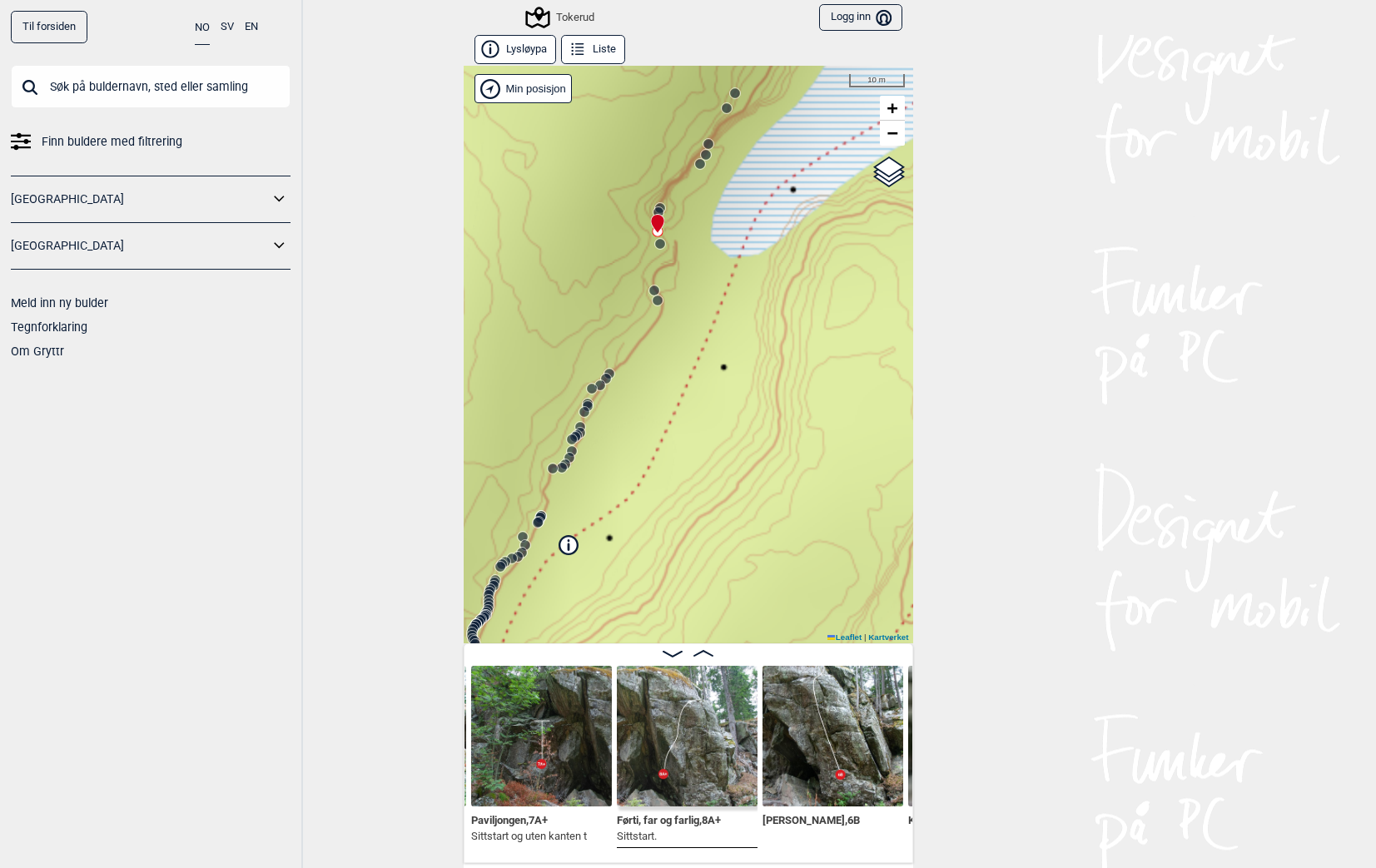
drag, startPoint x: 797, startPoint y: 547, endPoint x: 751, endPoint y: 590, distance: 63.0
click at [751, 590] on div "Tokerud" at bounding box center [688, 354] width 449 height 577
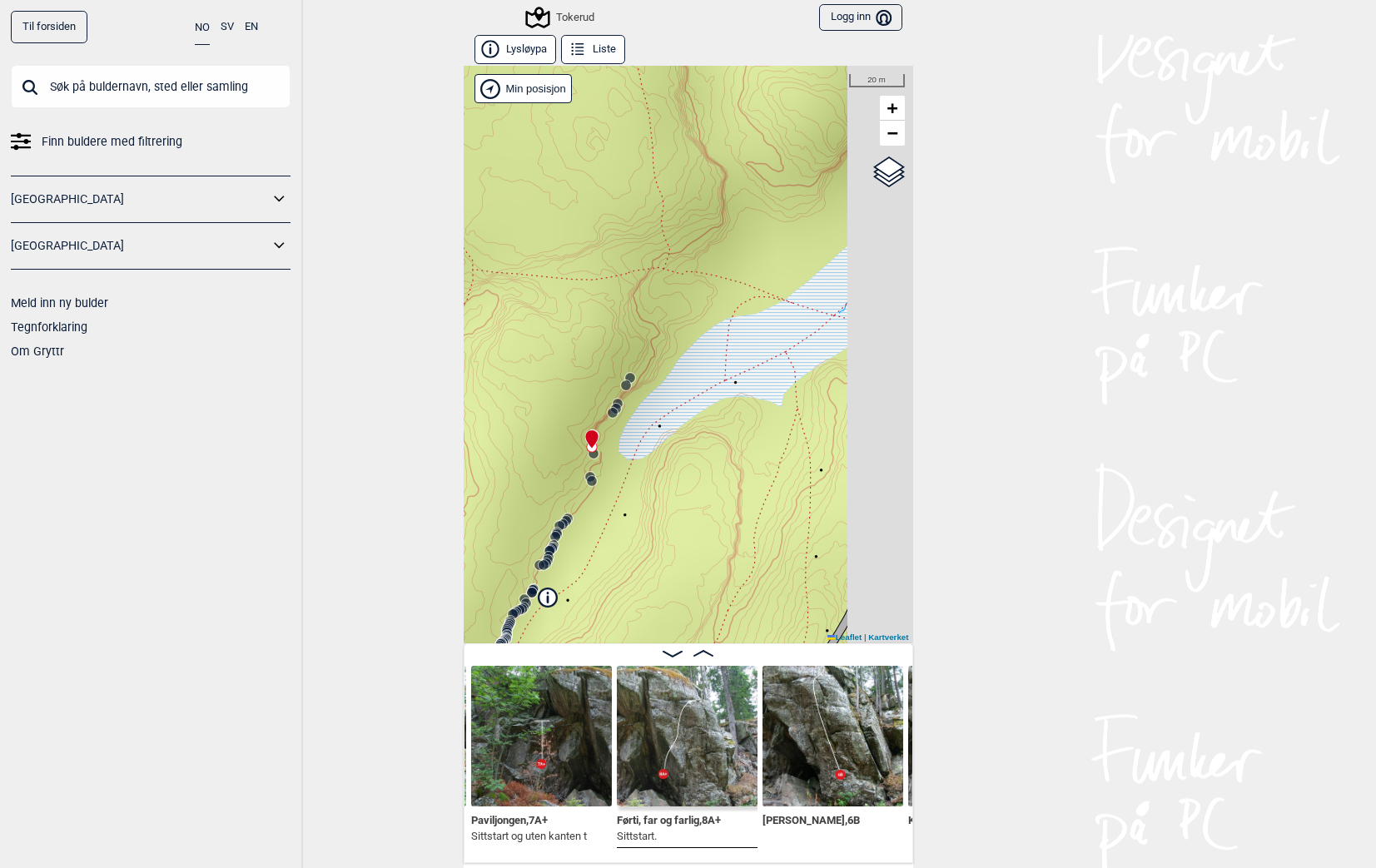
drag, startPoint x: 736, startPoint y: 478, endPoint x: 618, endPoint y: 554, distance: 140.4
click at [617, 558] on div "Tokerud" at bounding box center [688, 354] width 449 height 577
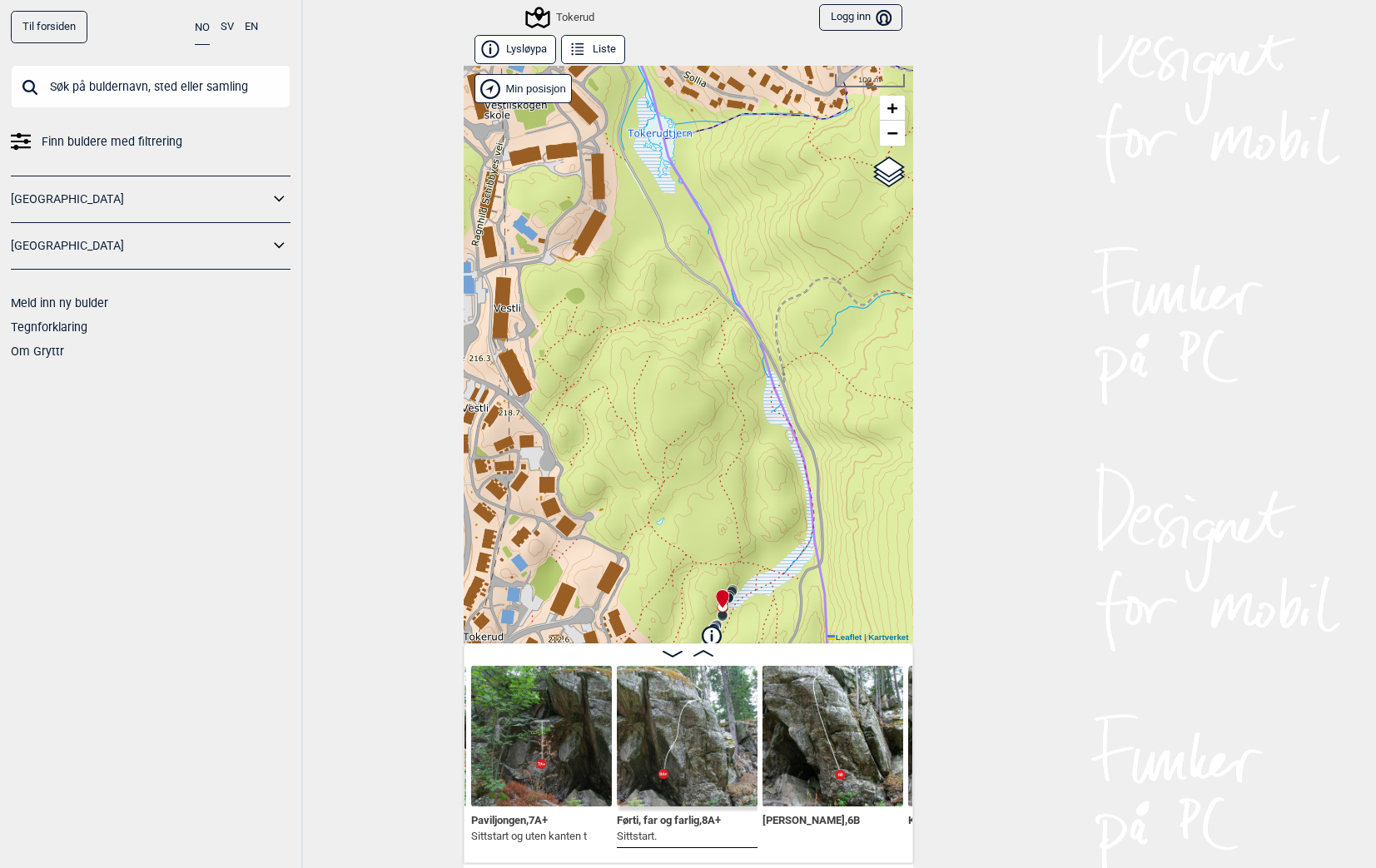
drag, startPoint x: 773, startPoint y: 473, endPoint x: 837, endPoint y: 598, distance: 140.4
click at [837, 598] on div "Tokerud" at bounding box center [688, 354] width 449 height 577
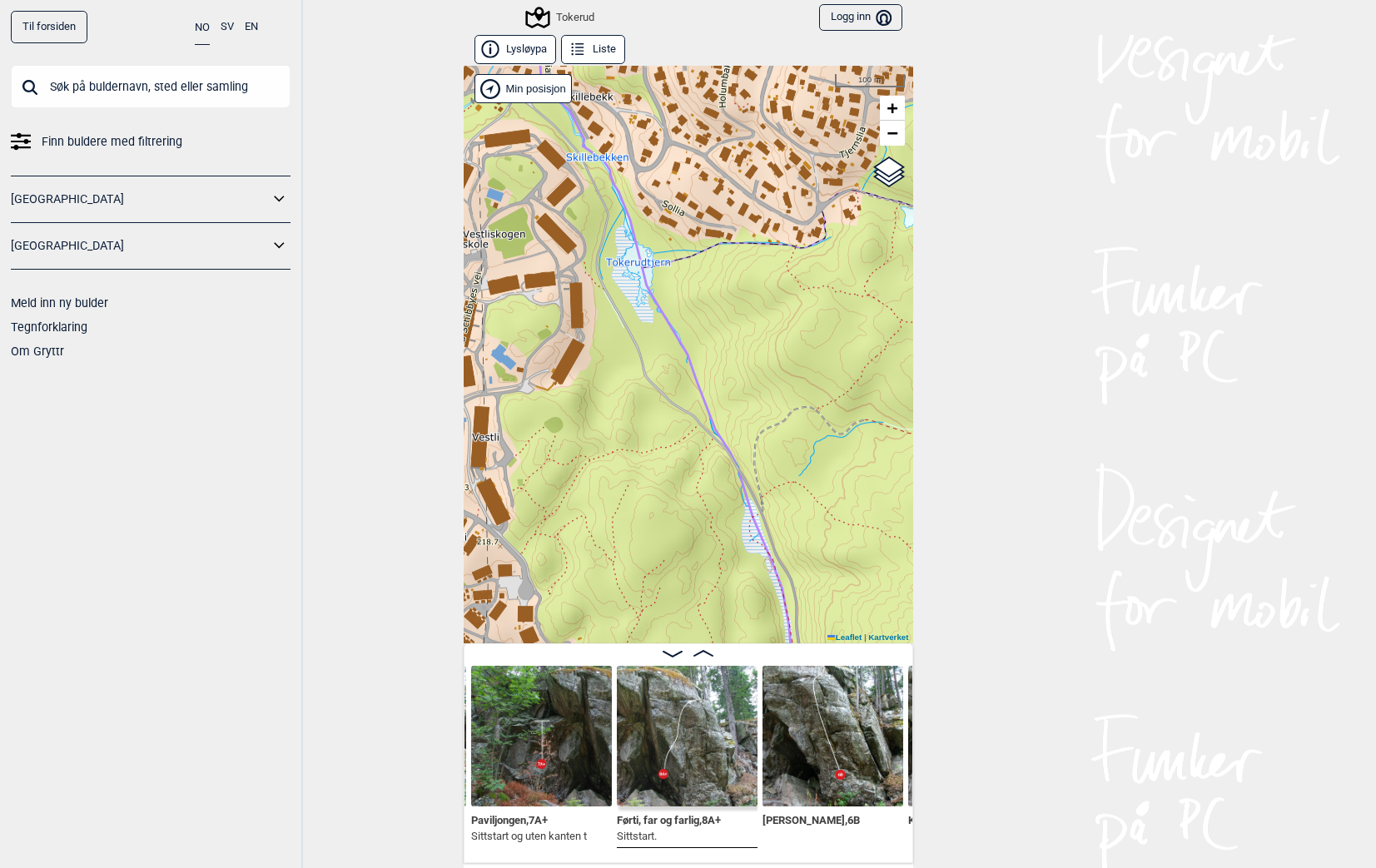
drag, startPoint x: 817, startPoint y: 437, endPoint x: 832, endPoint y: 396, distance: 43.7
click at [832, 400] on div "Tokerud" at bounding box center [688, 354] width 449 height 577
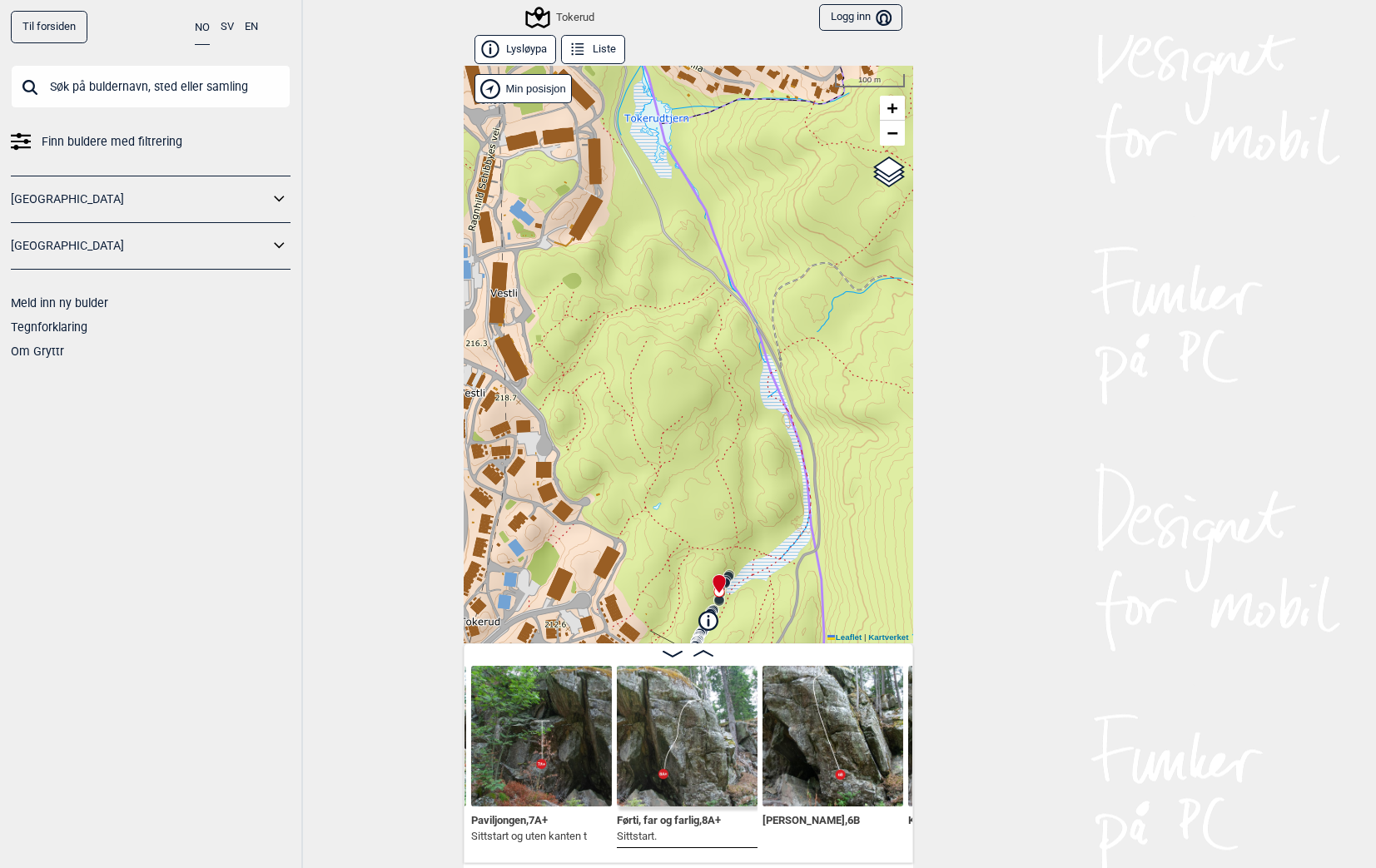
drag, startPoint x: 803, startPoint y: 482, endPoint x: 747, endPoint y: 388, distance: 109.4
click at [747, 388] on div "Tokerud" at bounding box center [688, 354] width 449 height 577
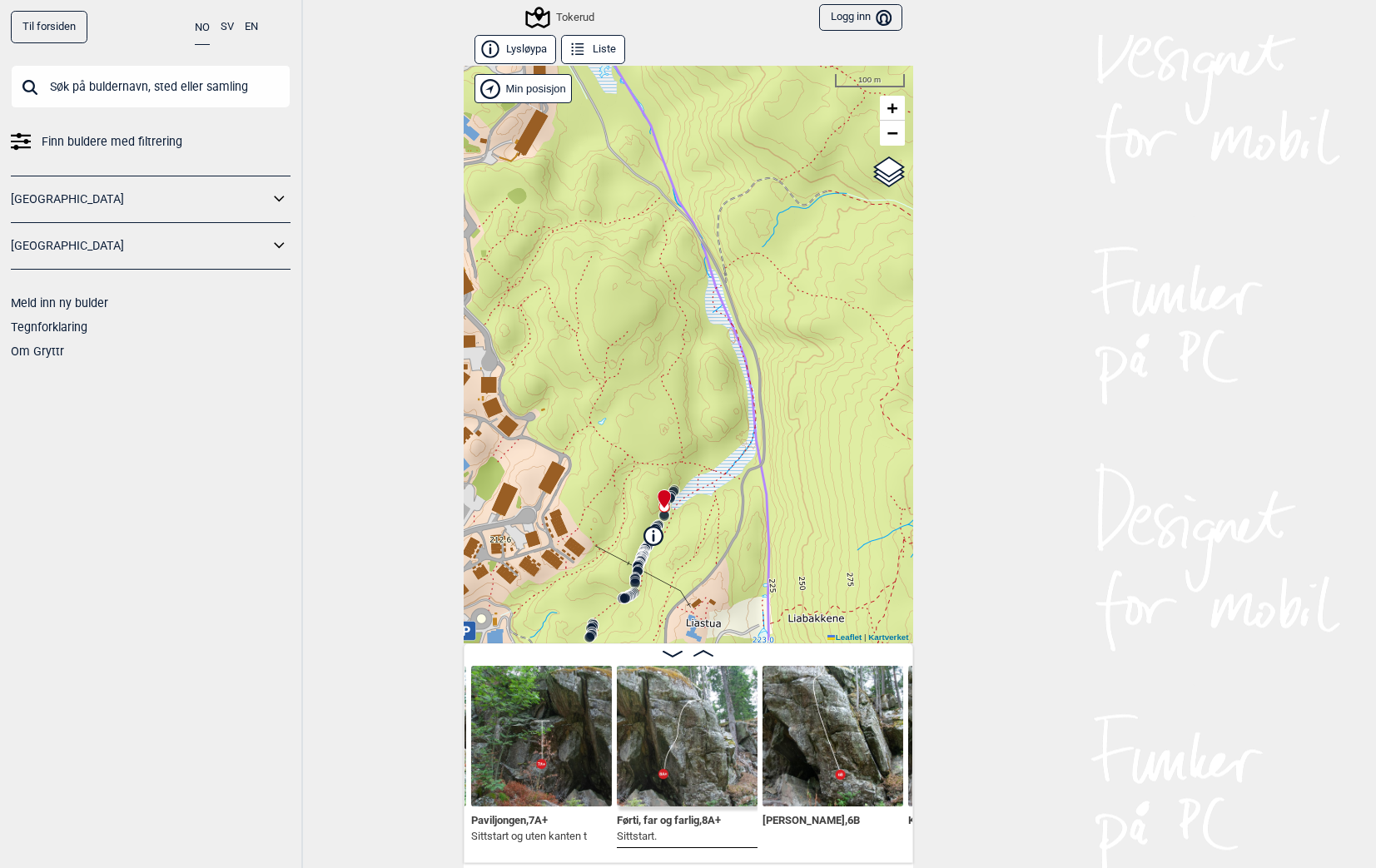
drag, startPoint x: 790, startPoint y: 382, endPoint x: 835, endPoint y: 526, distance: 150.9
click at [835, 527] on div "Tokerud" at bounding box center [688, 354] width 449 height 577
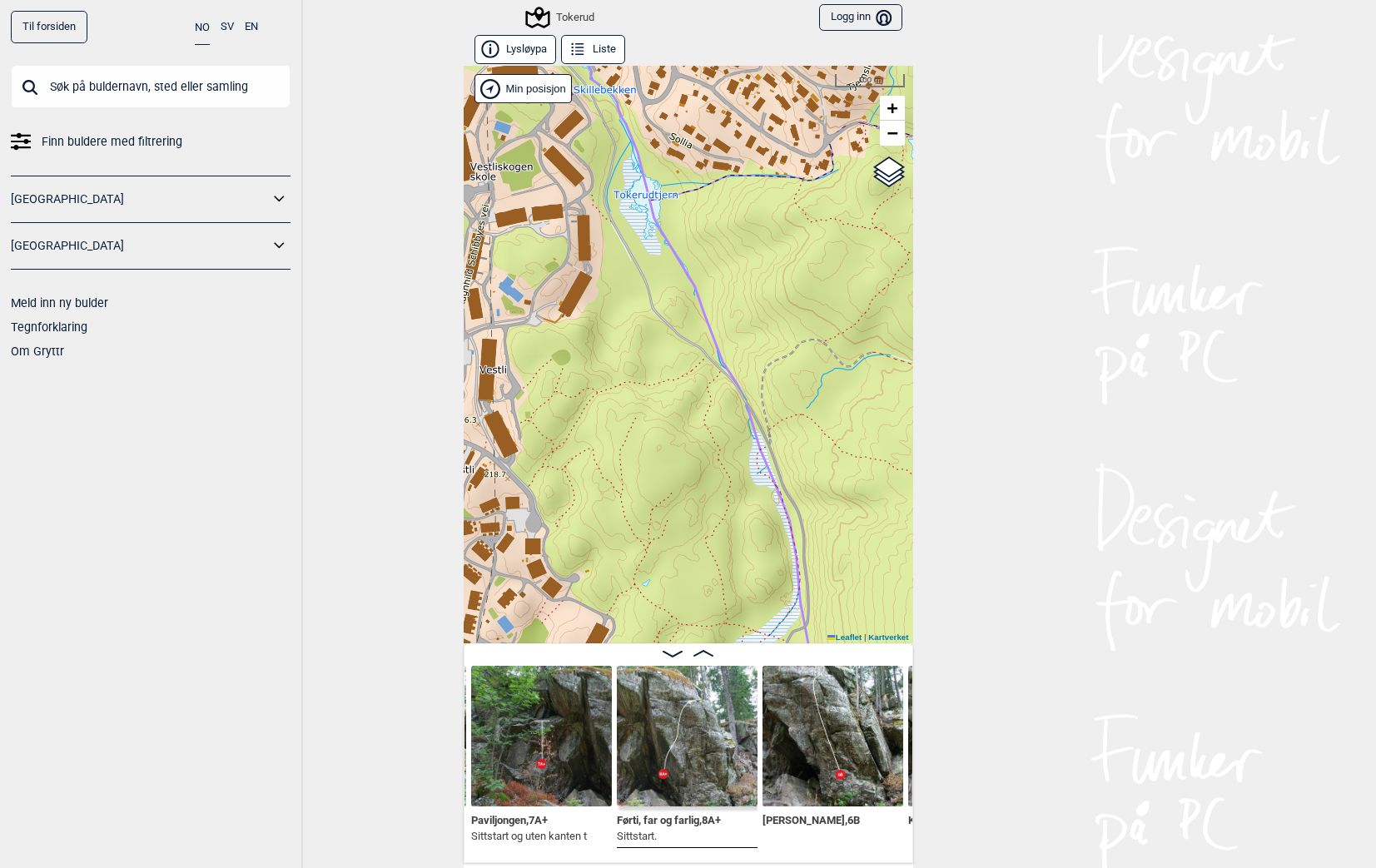
drag, startPoint x: 787, startPoint y: 384, endPoint x: 822, endPoint y: 484, distance: 105.9
click at [822, 484] on div "Tokerud" at bounding box center [688, 354] width 449 height 577
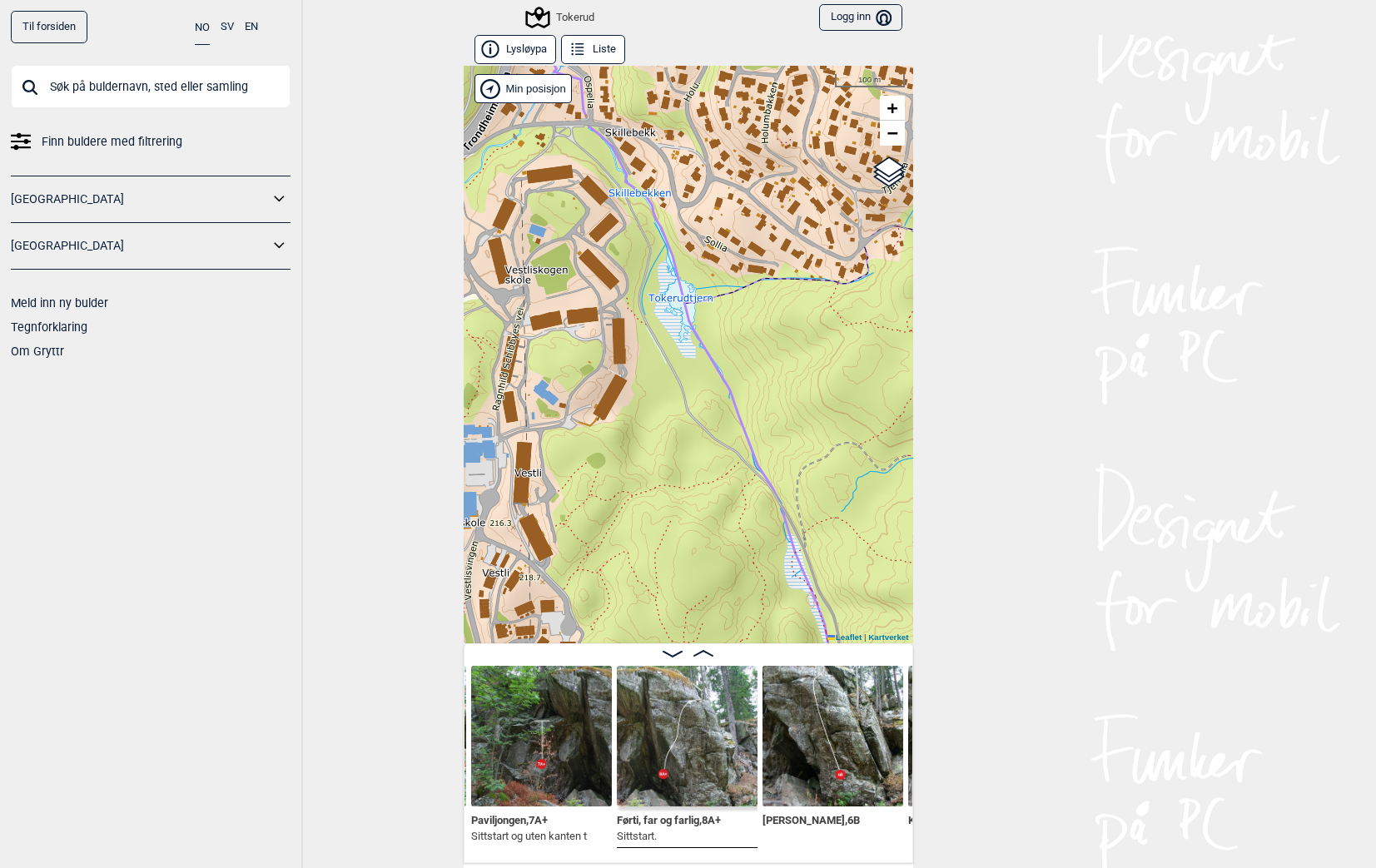
drag, startPoint x: 803, startPoint y: 422, endPoint x: 635, endPoint y: 334, distance: 189.7
click at [635, 335] on div "Tokerud" at bounding box center [688, 354] width 449 height 577
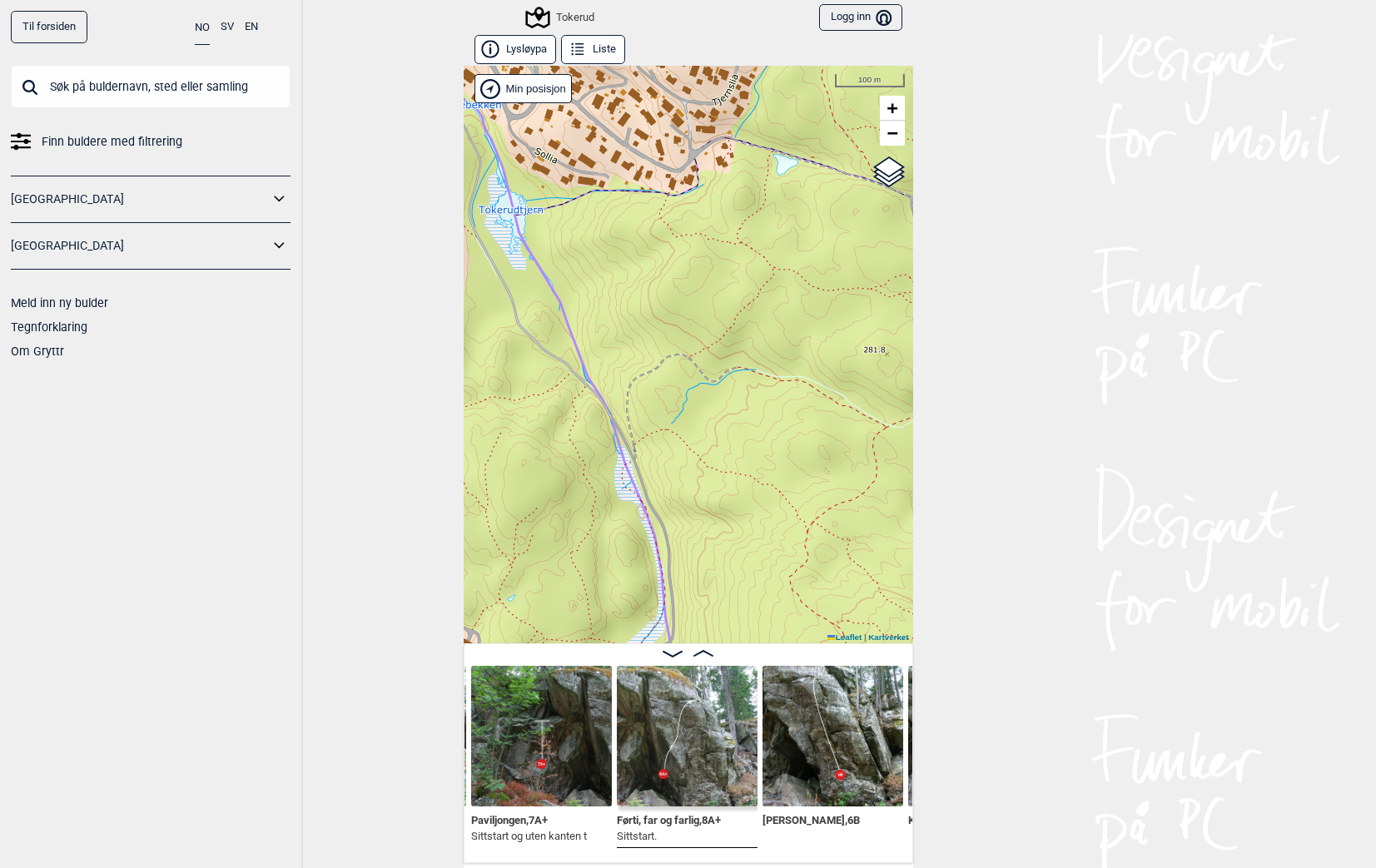
drag, startPoint x: 721, startPoint y: 440, endPoint x: 603, endPoint y: 325, distance: 164.8
click at [603, 325] on div "Tokerud" at bounding box center [688, 354] width 449 height 577
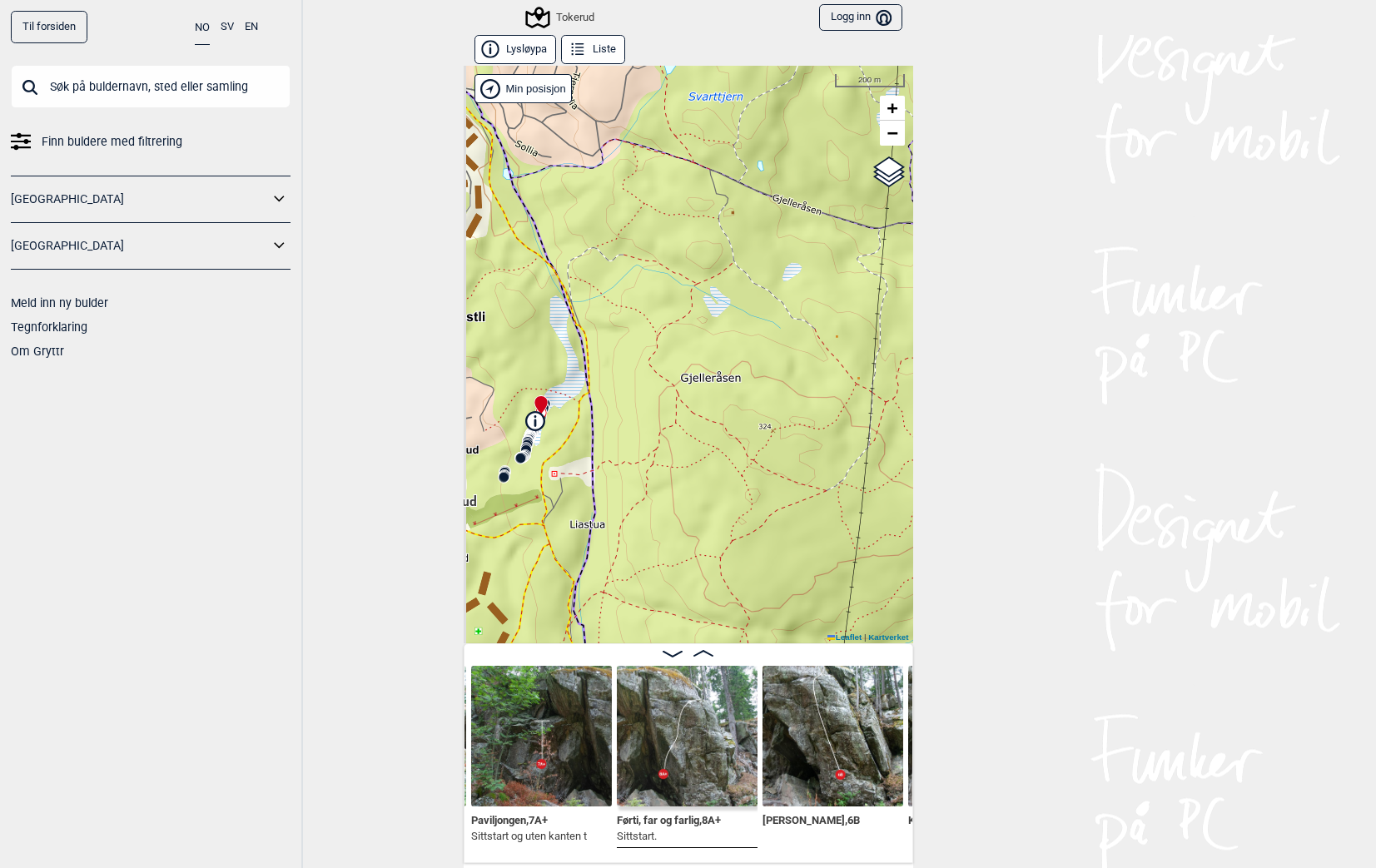
drag, startPoint x: 692, startPoint y: 521, endPoint x: 698, endPoint y: 420, distance: 101.2
click at [698, 420] on div "Tokerud" at bounding box center [688, 354] width 449 height 577
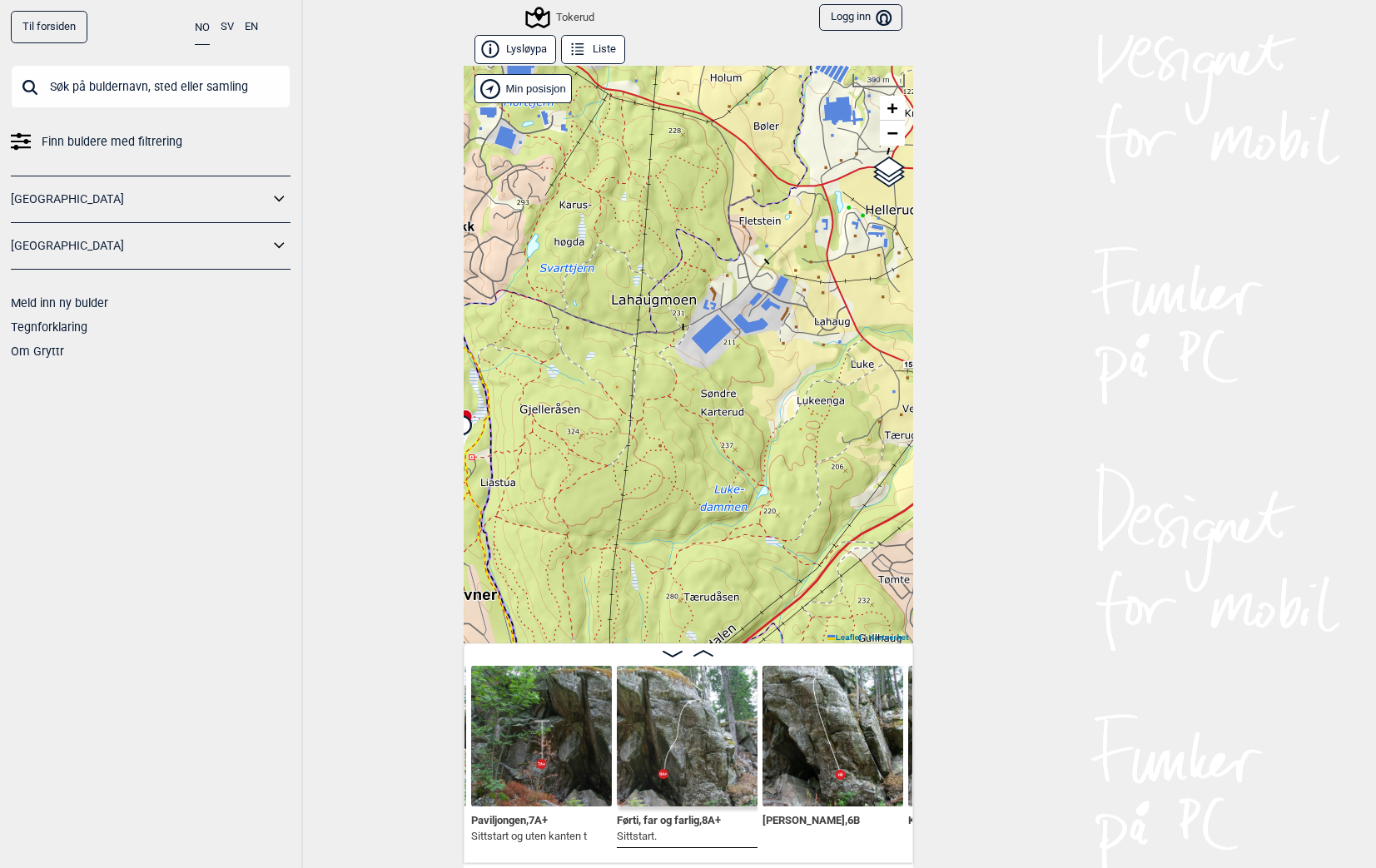
drag, startPoint x: 743, startPoint y: 461, endPoint x: 589, endPoint y: 465, distance: 154.1
click at [589, 465] on div "Tokerud" at bounding box center [688, 354] width 449 height 577
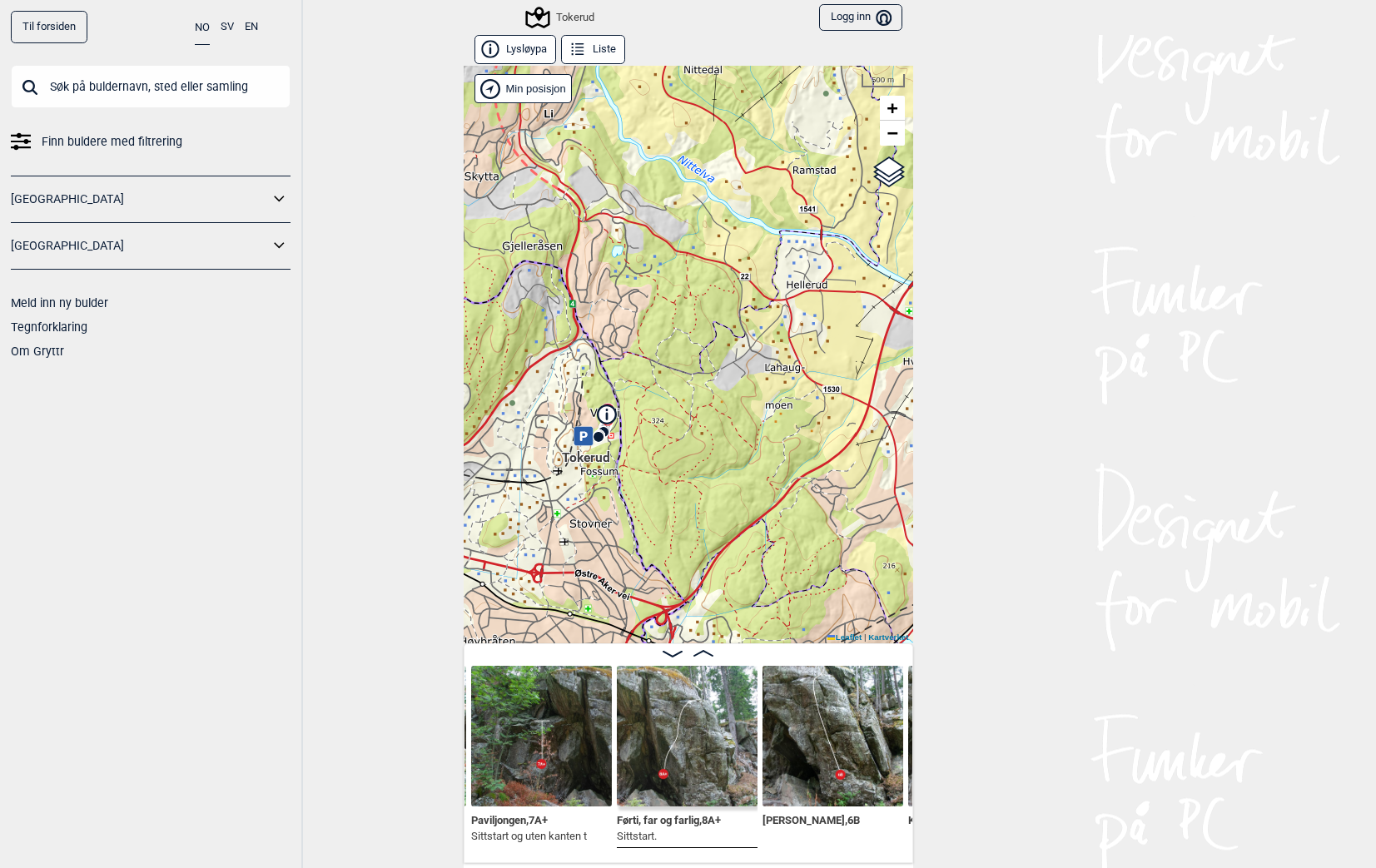
drag, startPoint x: 696, startPoint y: 535, endPoint x: 730, endPoint y: 412, distance: 127.6
click at [730, 412] on div "Tokerud" at bounding box center [688, 354] width 449 height 577
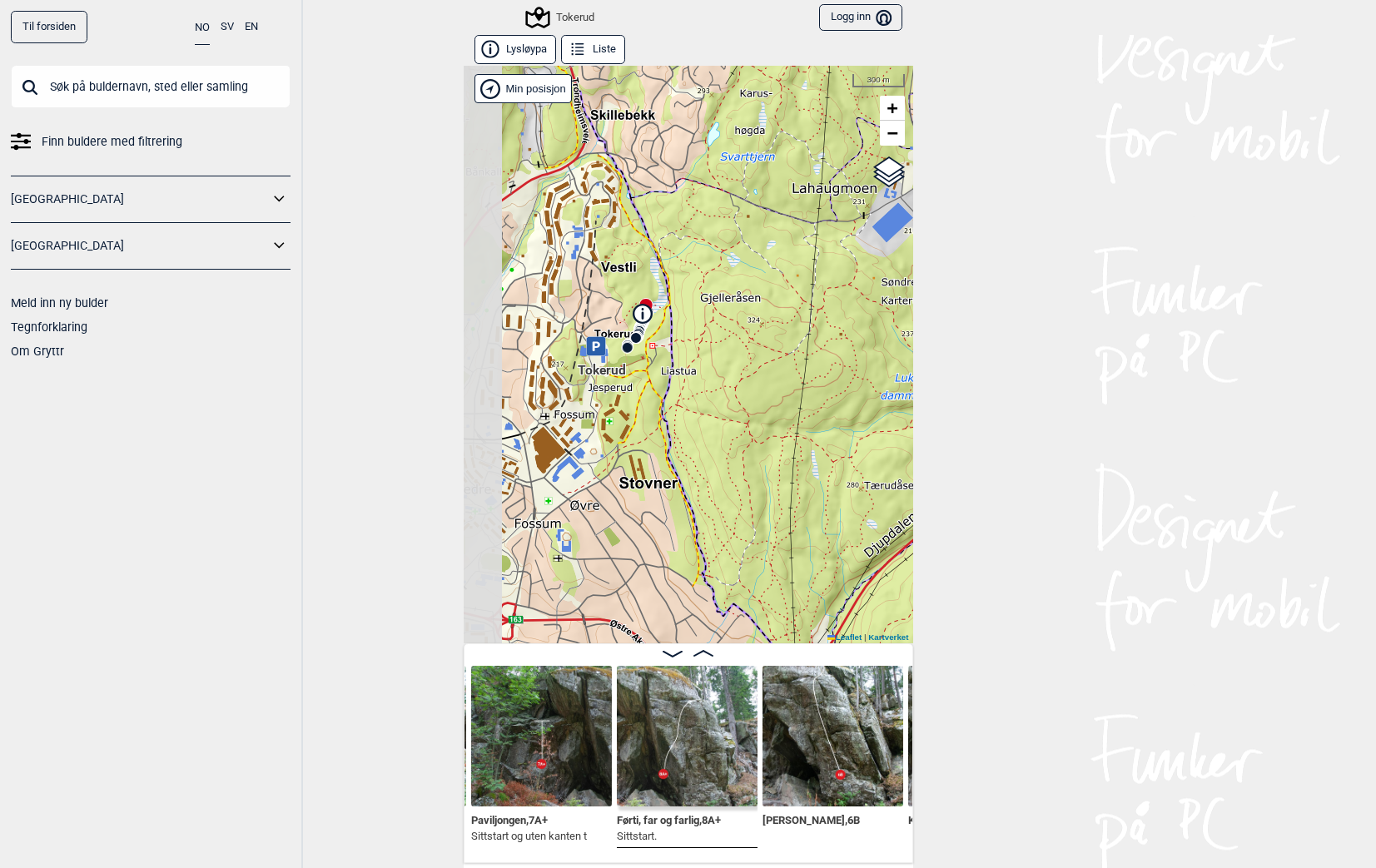
drag, startPoint x: 635, startPoint y: 368, endPoint x: 708, endPoint y: 442, distance: 103.9
click at [705, 450] on div "Tokerud" at bounding box center [688, 354] width 449 height 577
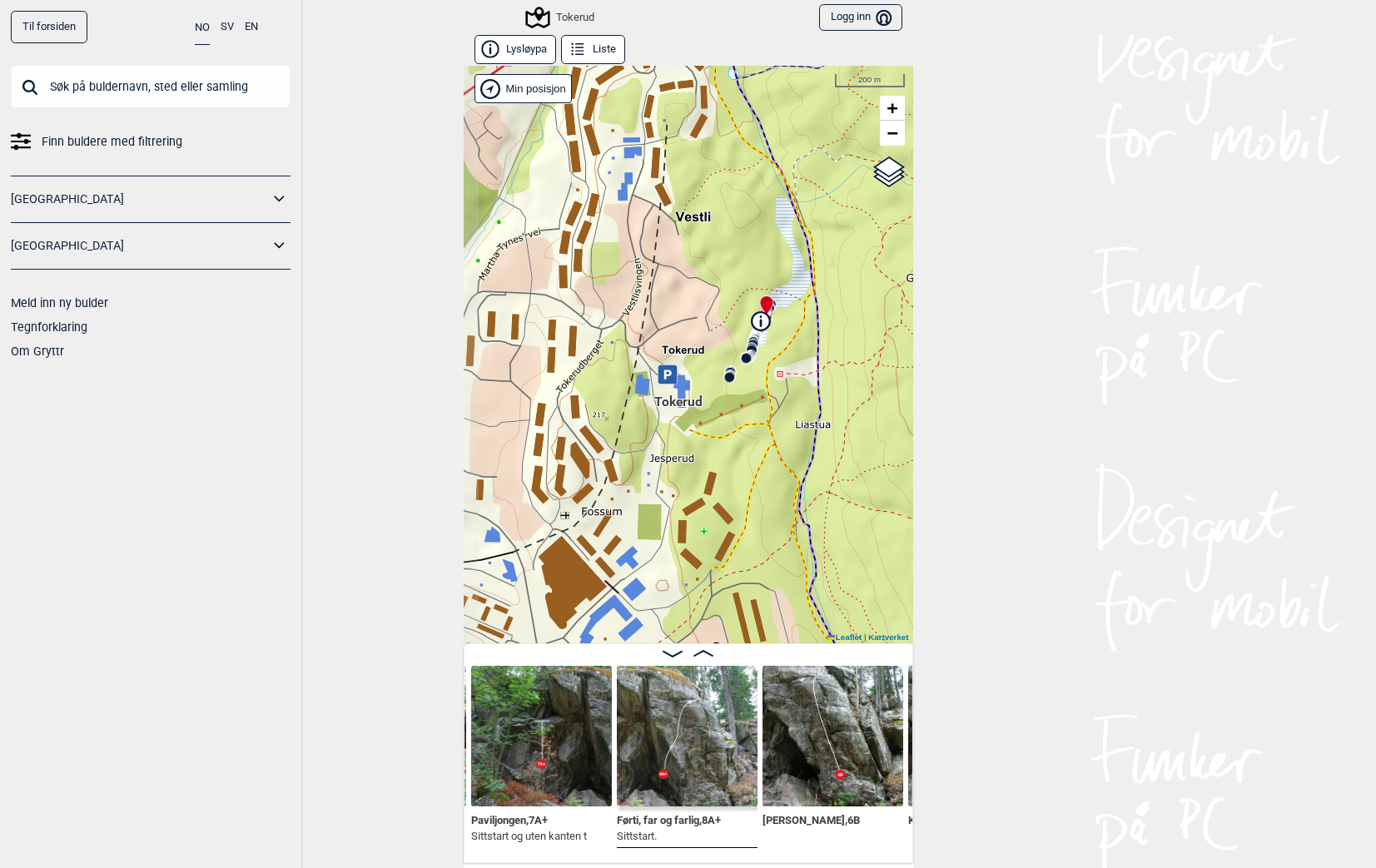
drag, startPoint x: 688, startPoint y: 339, endPoint x: 834, endPoint y: 347, distance: 146.2
click at [834, 347] on div "Tokerud" at bounding box center [688, 354] width 449 height 577
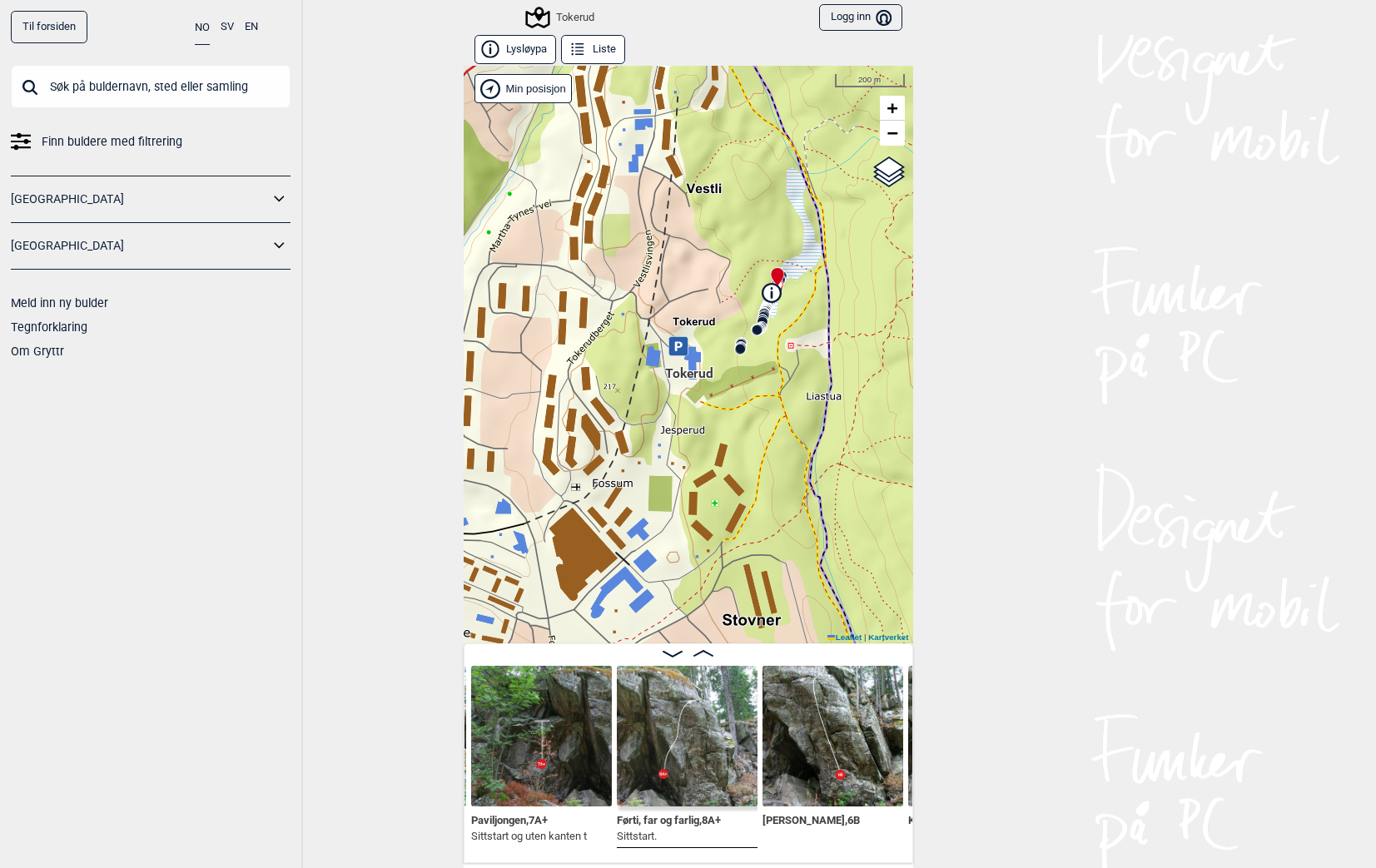
click at [554, 84] on div "Min posisjon" at bounding box center [523, 88] width 98 height 29
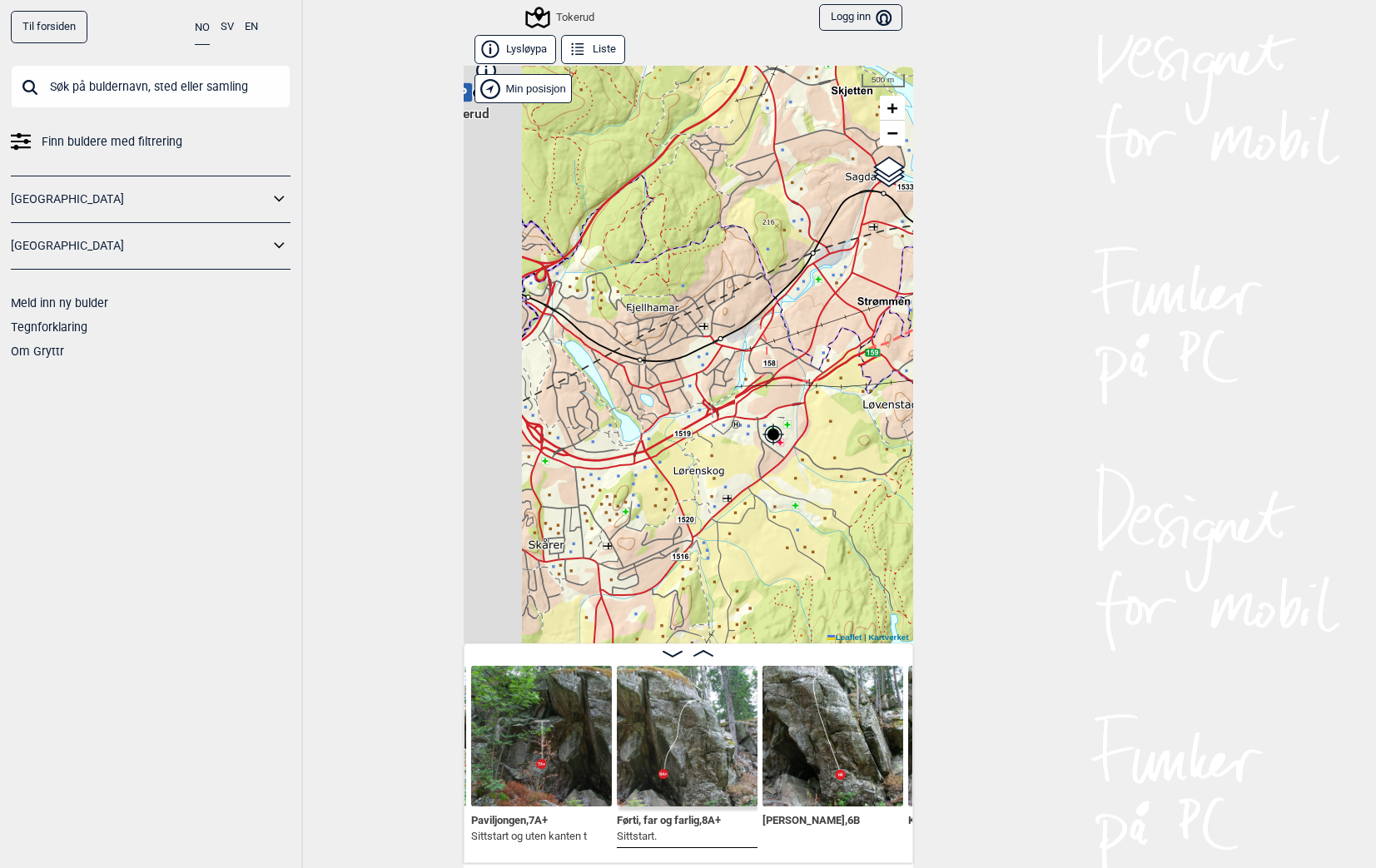
drag, startPoint x: 640, startPoint y: 292, endPoint x: 845, endPoint y: 412, distance: 237.5
click at [845, 410] on div "Tokerud" at bounding box center [688, 354] width 449 height 577
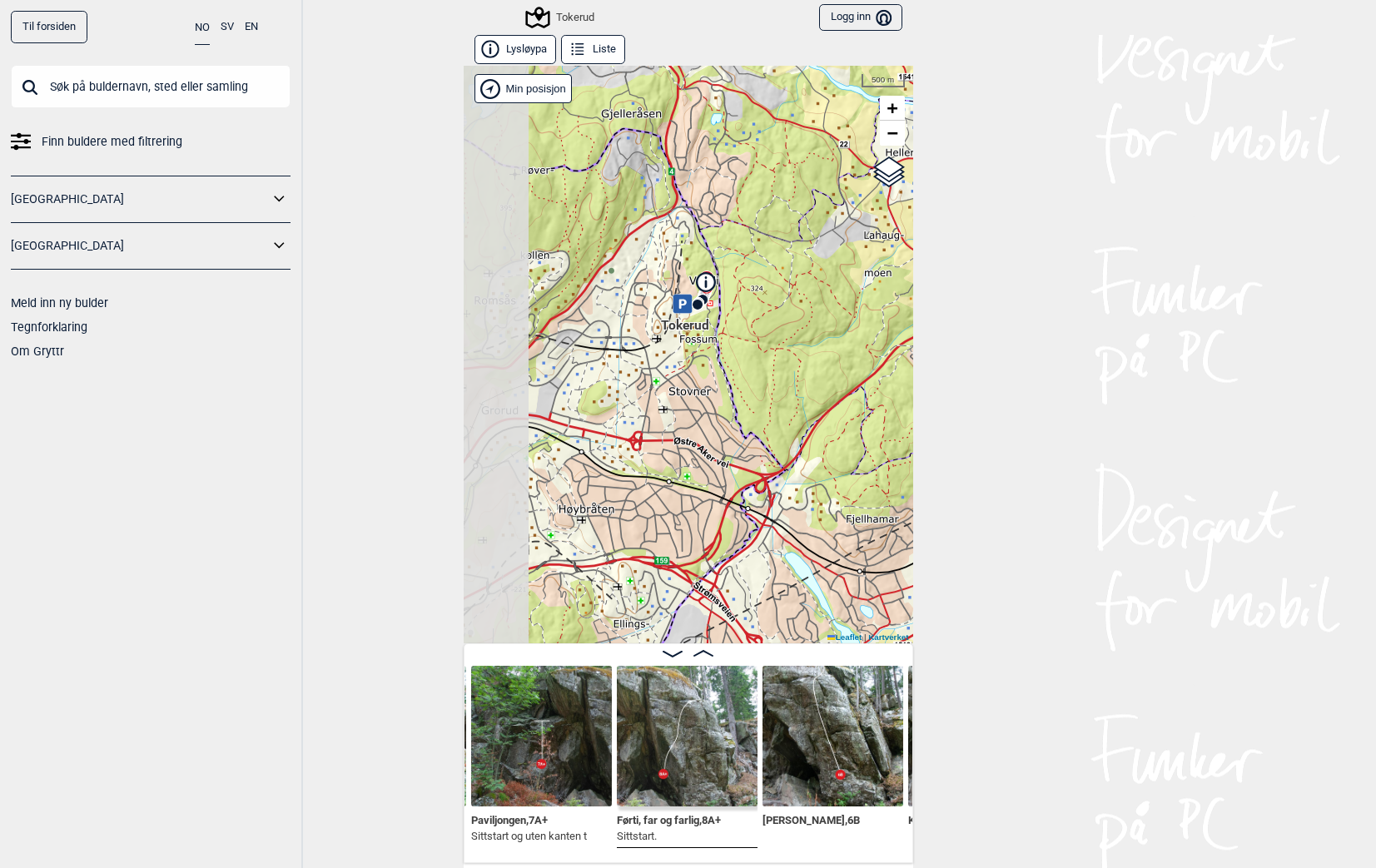
drag, startPoint x: 703, startPoint y: 290, endPoint x: 793, endPoint y: 414, distance: 153.2
click at [793, 418] on div "Tokerud" at bounding box center [688, 354] width 449 height 577
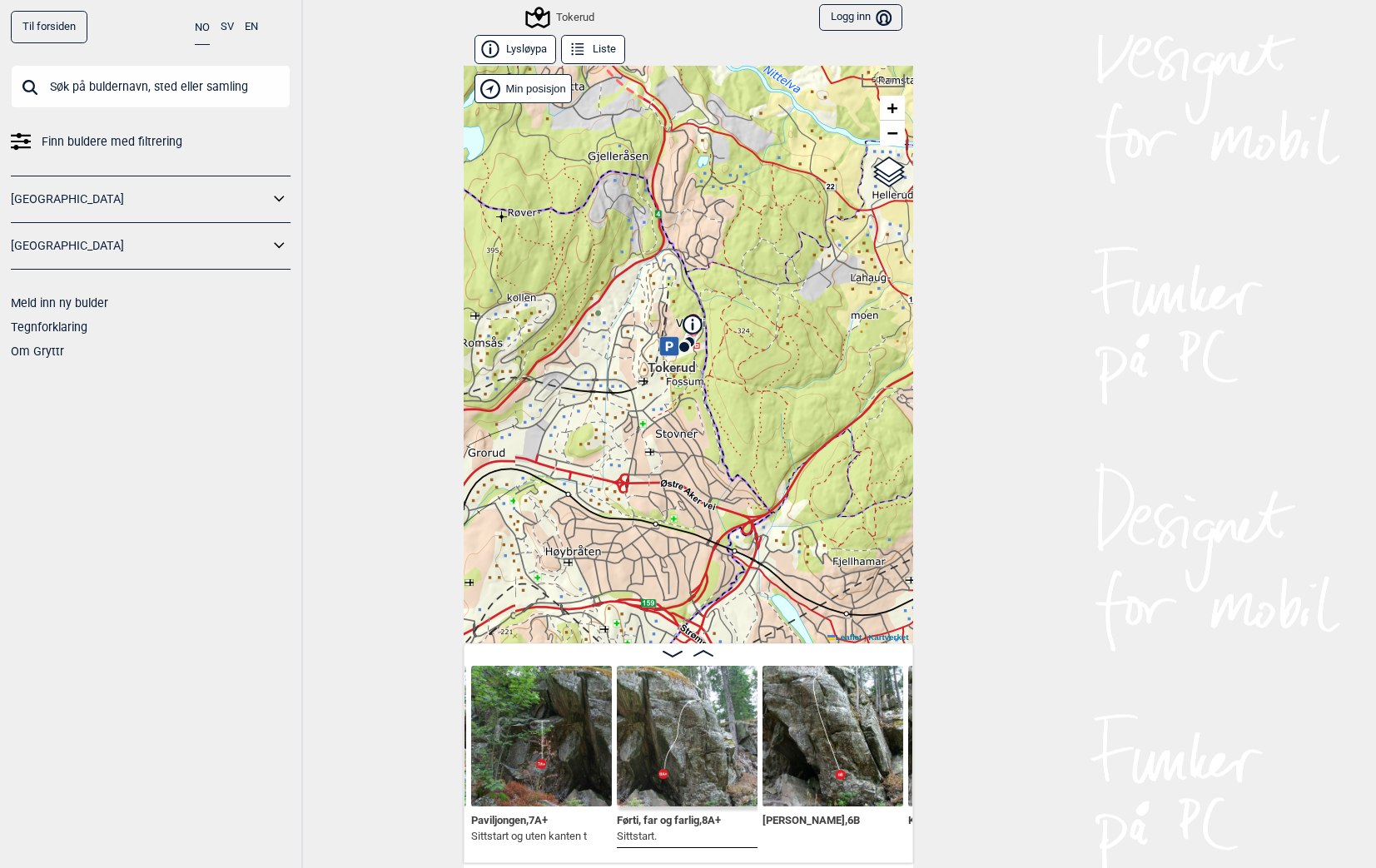
drag, startPoint x: 746, startPoint y: 351, endPoint x: 728, endPoint y: 401, distance: 53.1
click at [728, 402] on div "Tokerud" at bounding box center [688, 354] width 449 height 577
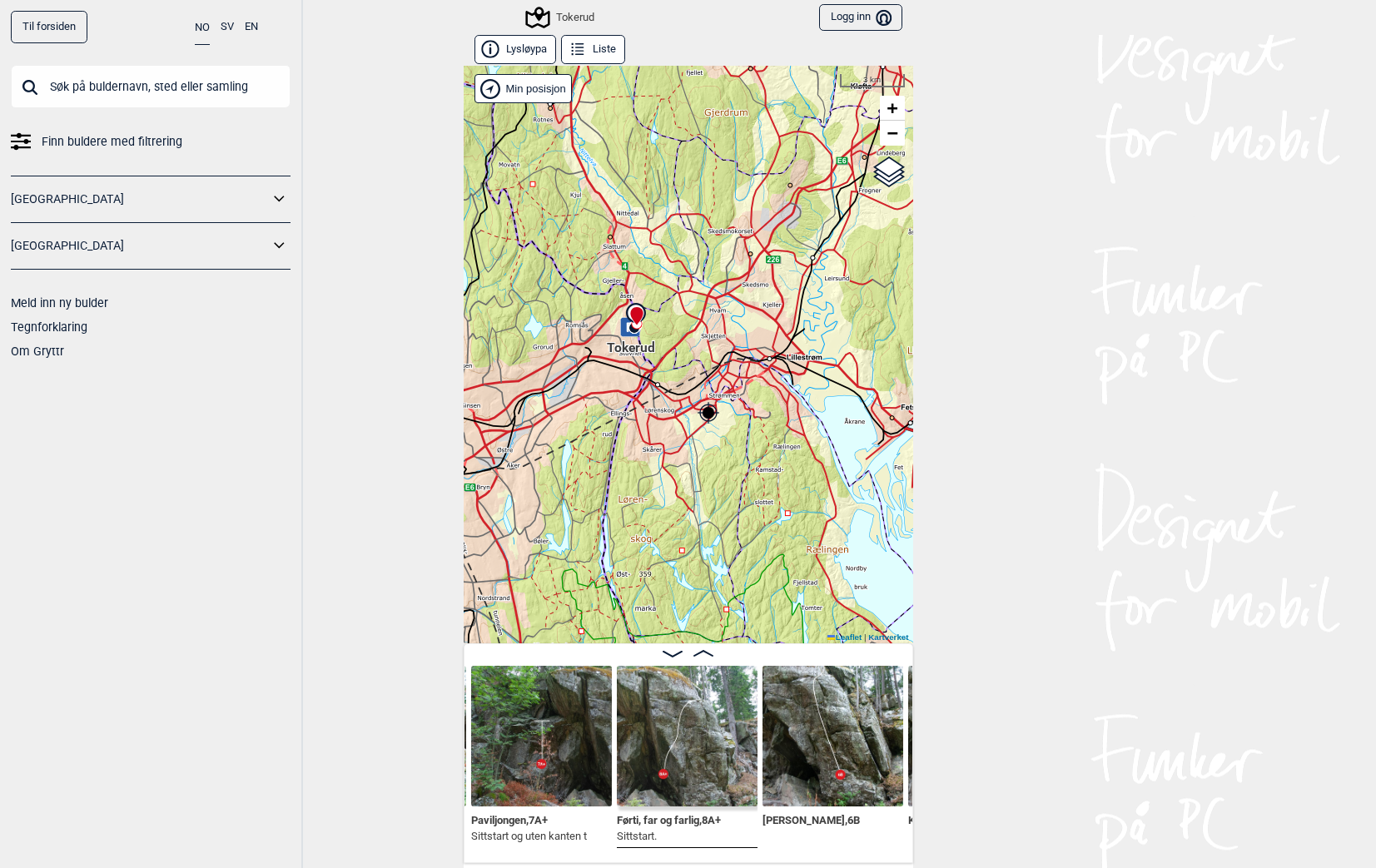
drag, startPoint x: 770, startPoint y: 434, endPoint x: 699, endPoint y: 381, distance: 88.6
click at [699, 381] on div "Tokerud" at bounding box center [688, 354] width 449 height 577
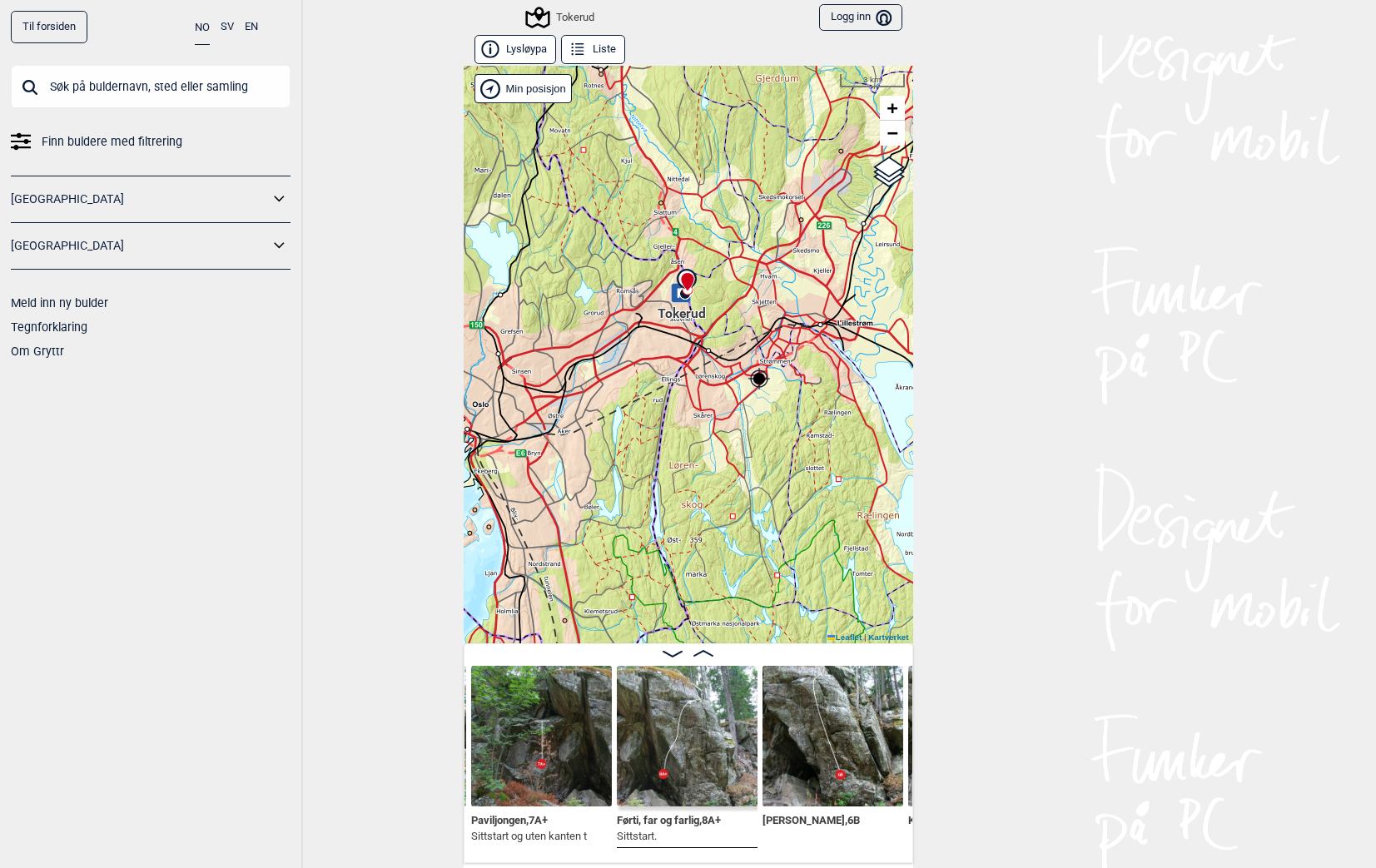
drag, startPoint x: 663, startPoint y: 412, endPoint x: 781, endPoint y: 346, distance: 135.2
click at [778, 348] on div "Tokerud" at bounding box center [688, 354] width 449 height 577
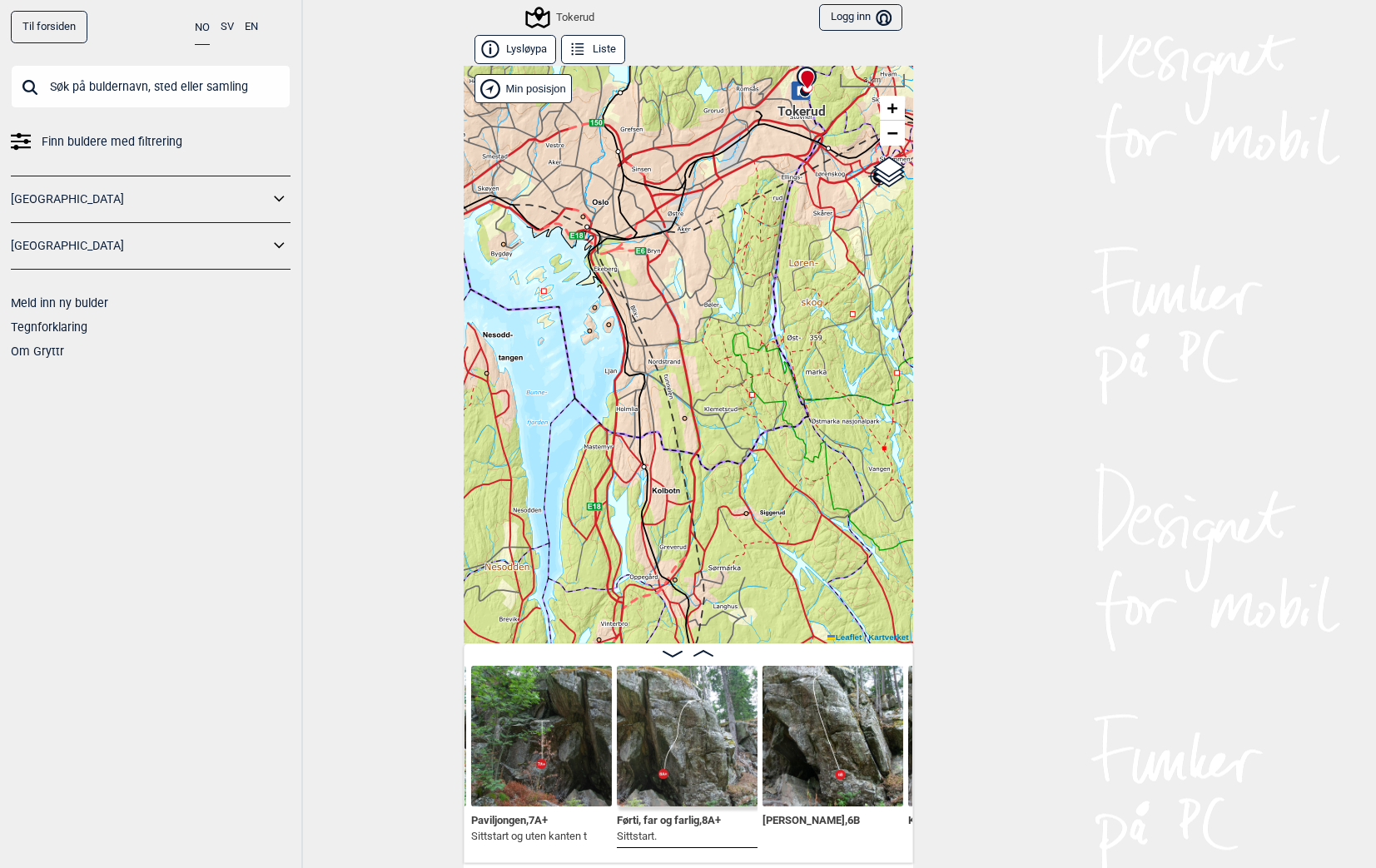
drag, startPoint x: 744, startPoint y: 456, endPoint x: 771, endPoint y: 316, distance: 142.6
click at [771, 318] on div "Tokerud" at bounding box center [688, 354] width 449 height 577
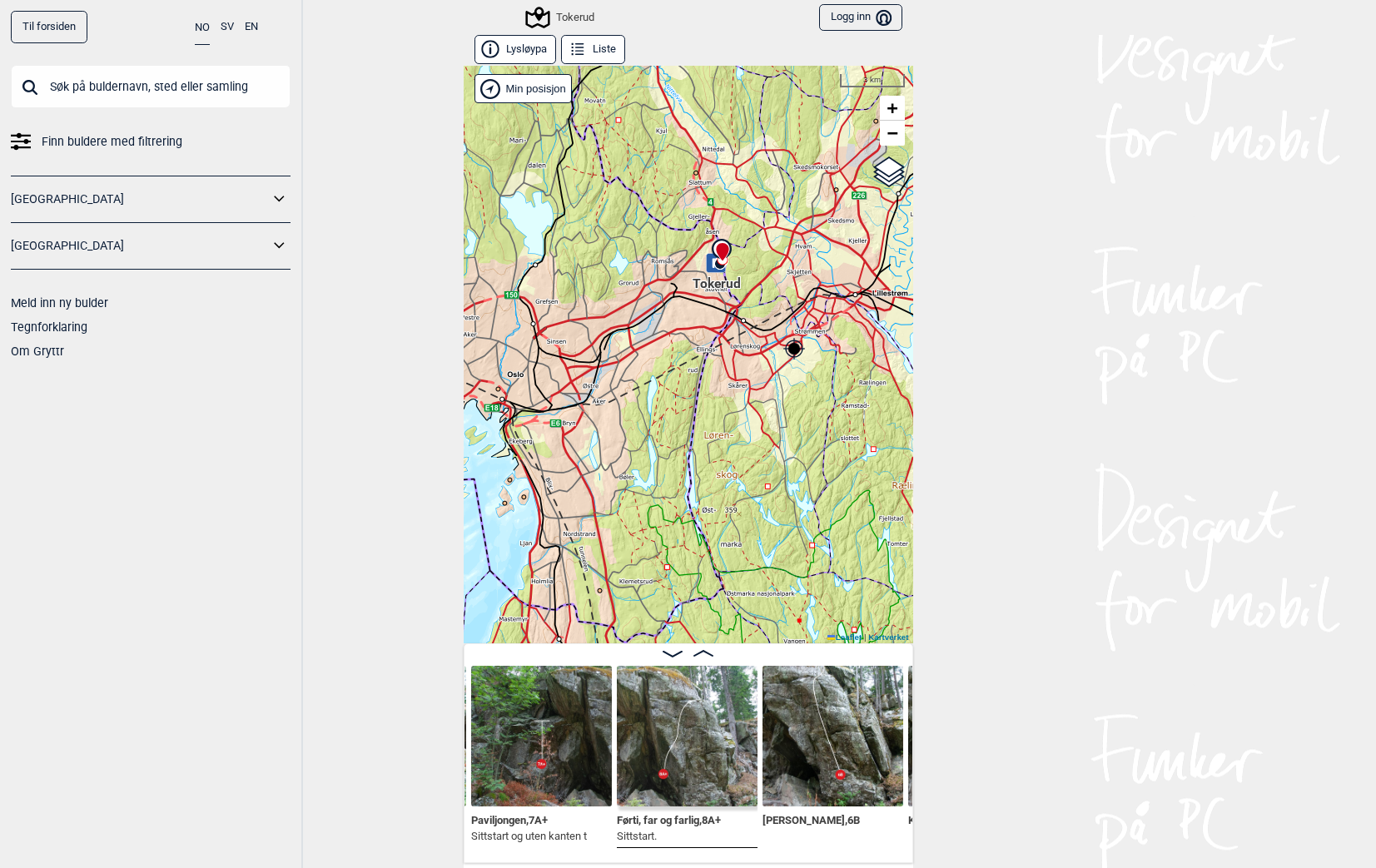
drag, startPoint x: 763, startPoint y: 330, endPoint x: 681, endPoint y: 500, distance: 188.7
click at [679, 504] on div "Tokerud" at bounding box center [688, 354] width 449 height 577
drag, startPoint x: 712, startPoint y: 378, endPoint x: 709, endPoint y: 410, distance: 32.1
click at [709, 409] on div "Tokerud" at bounding box center [688, 354] width 449 height 577
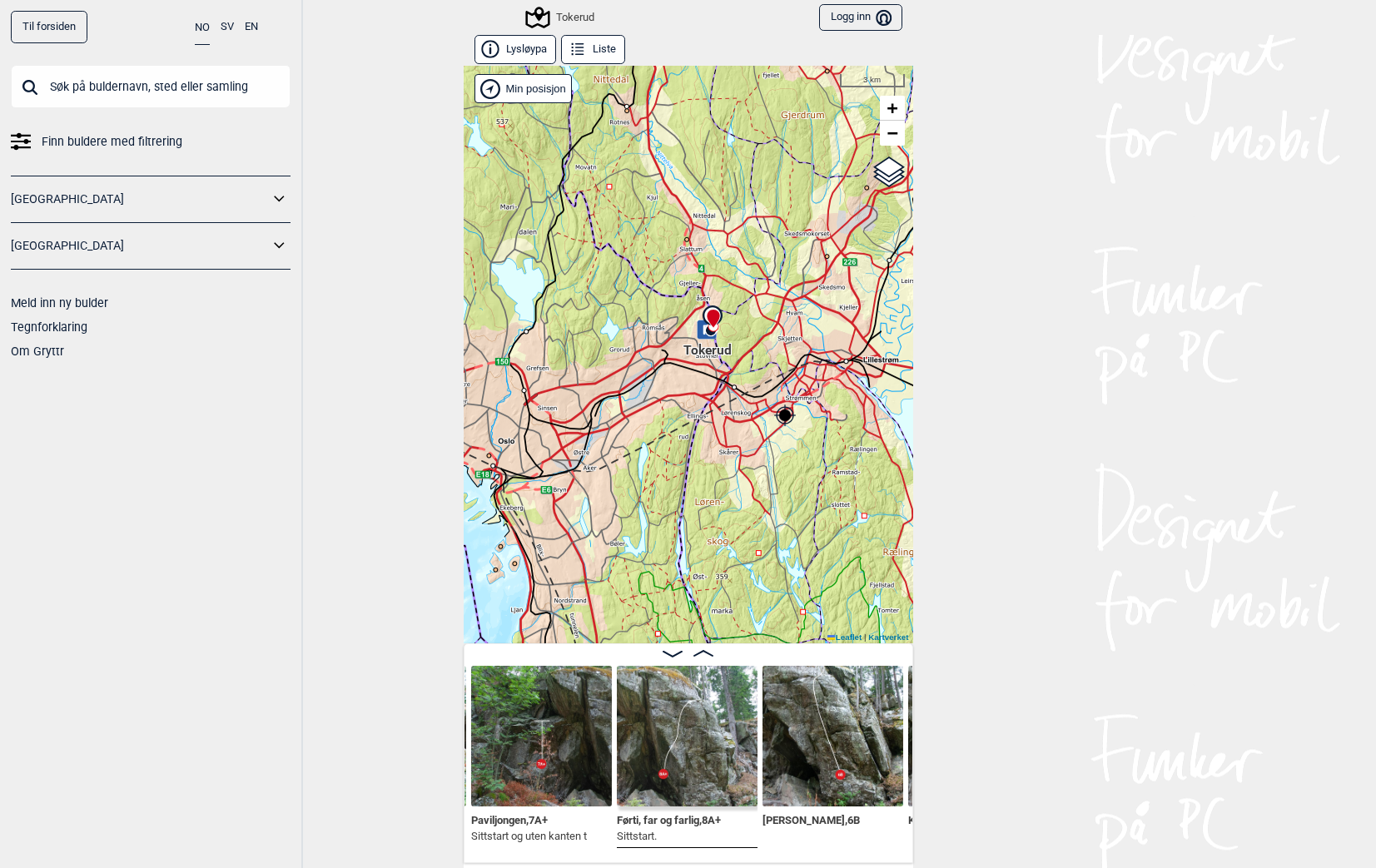
click at [711, 401] on div "Tokerud" at bounding box center [688, 354] width 449 height 577
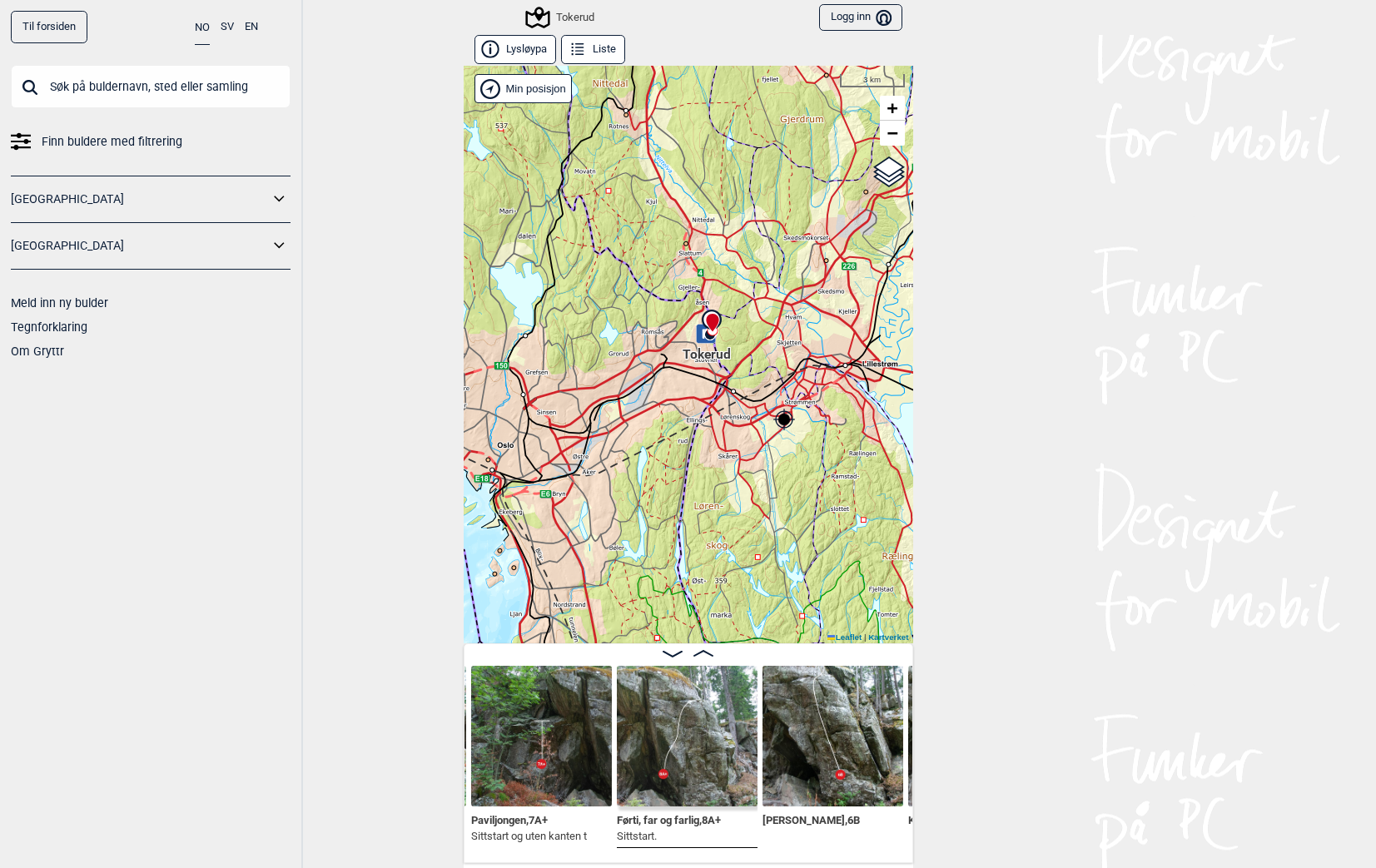
click at [592, 49] on button "Liste" at bounding box center [593, 49] width 64 height 29
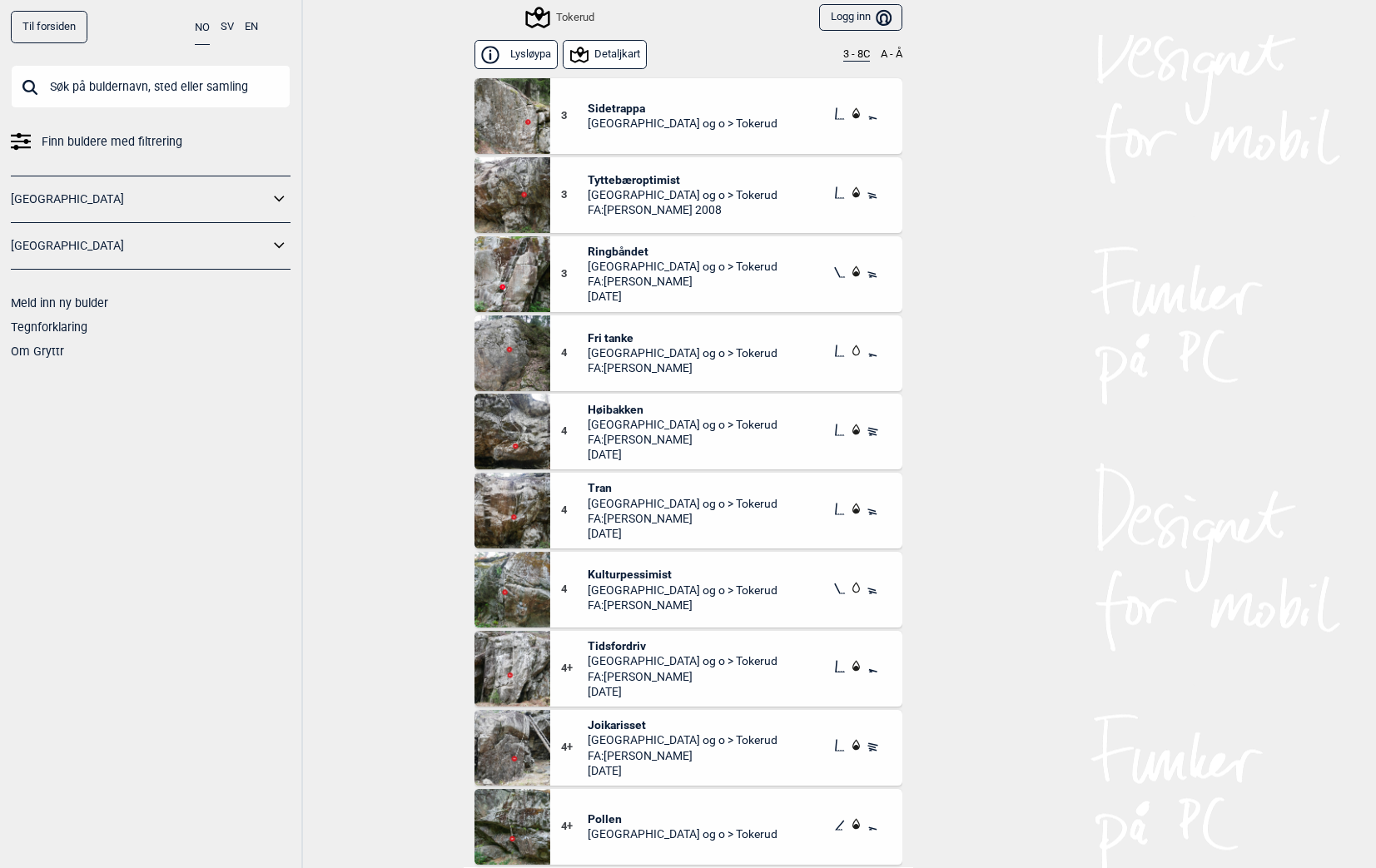
click at [680, 280] on span "FA: [PERSON_NAME]" at bounding box center [683, 280] width 190 height 15
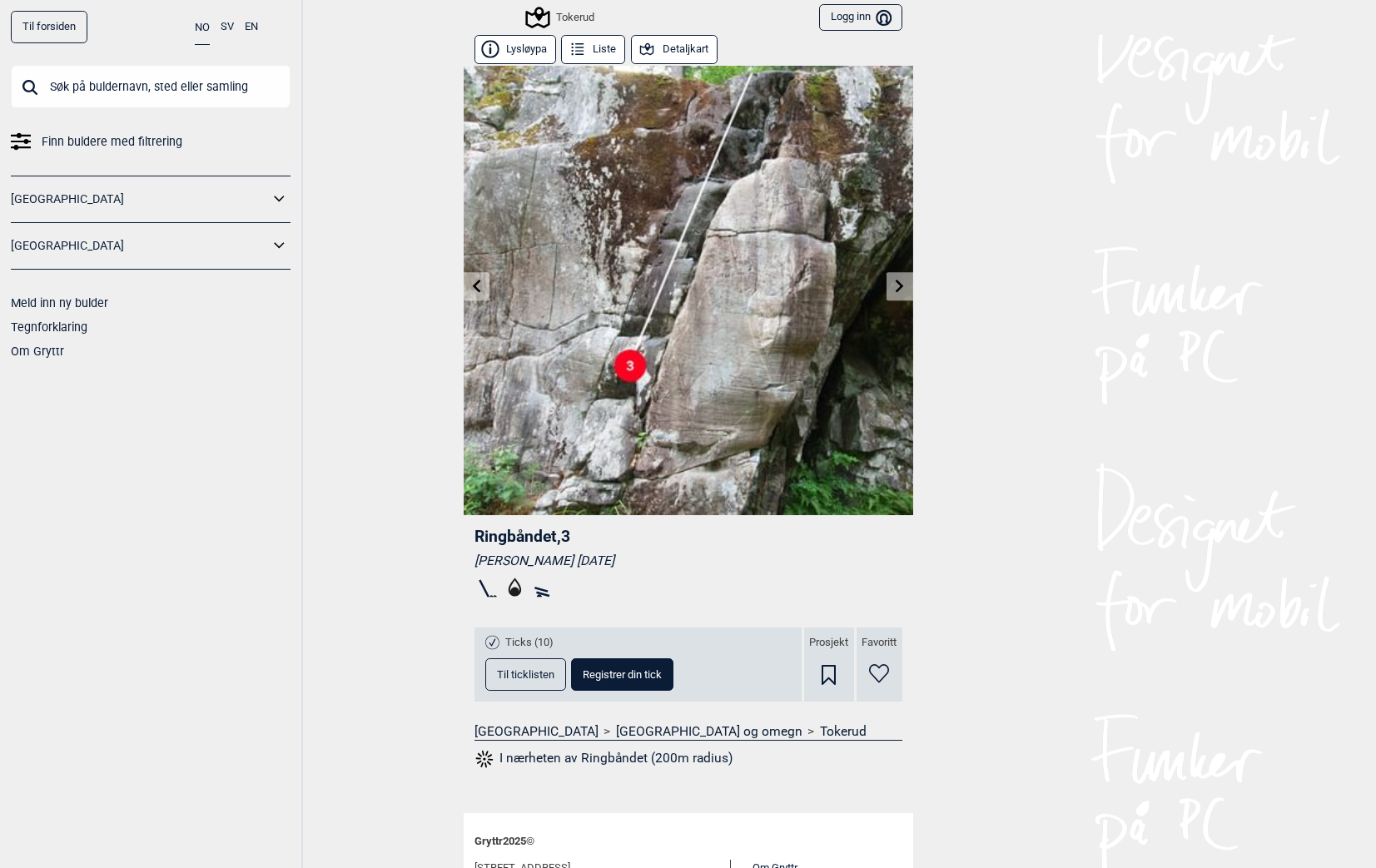
click at [898, 289] on icon at bounding box center [900, 285] width 14 height 14
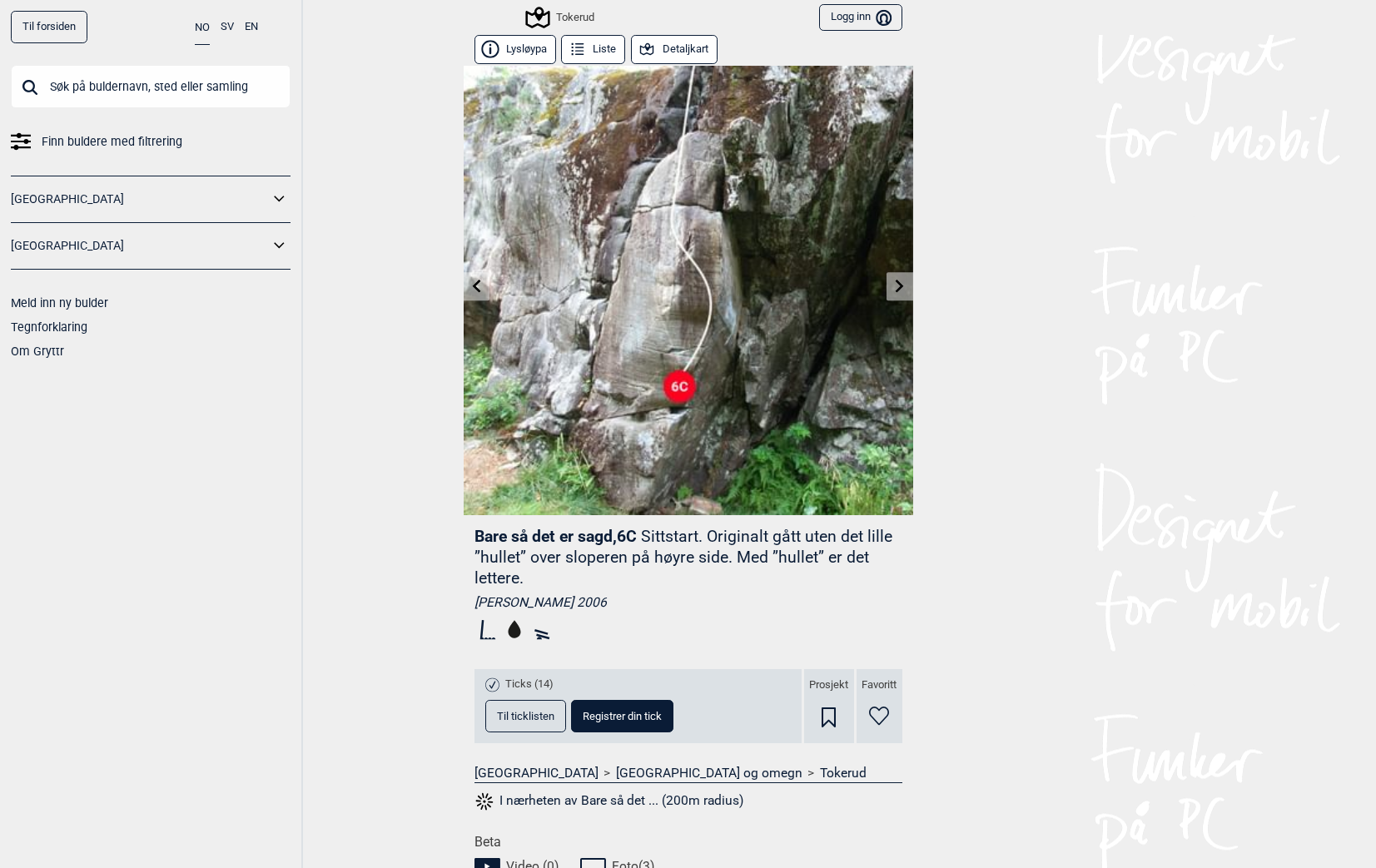
click at [898, 289] on icon at bounding box center [900, 285] width 14 height 14
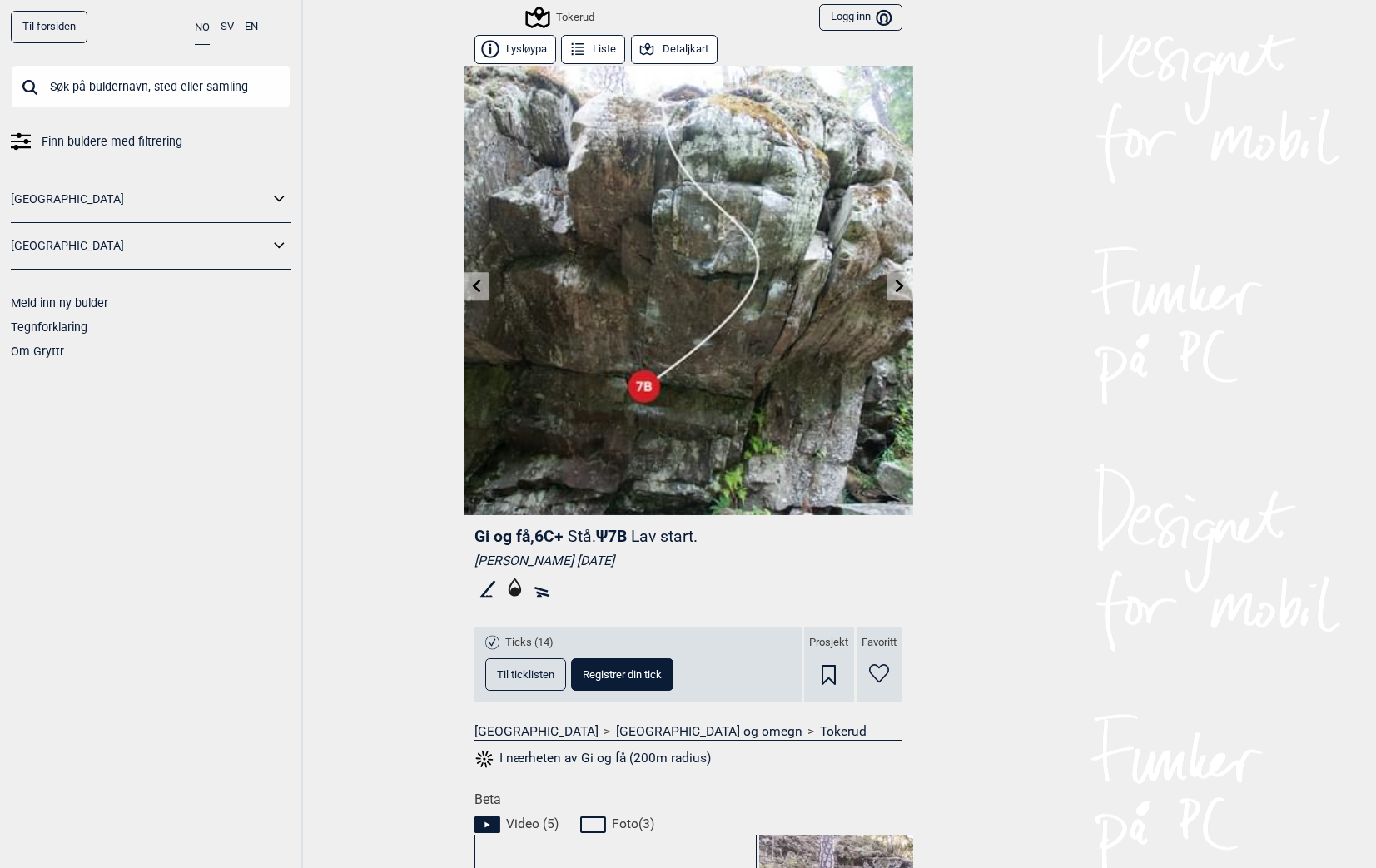
click at [898, 289] on icon at bounding box center [900, 285] width 14 height 14
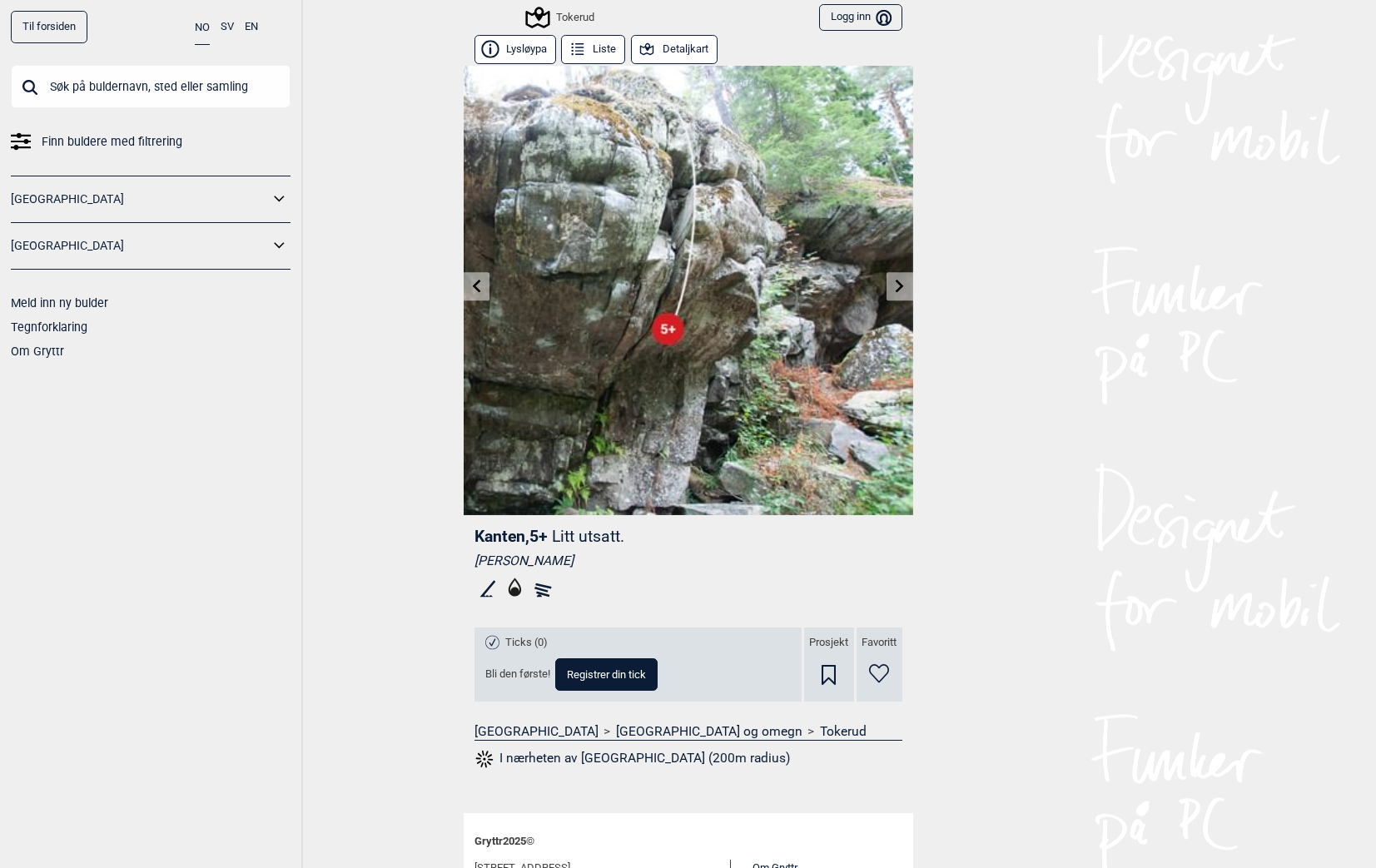
click at [898, 289] on icon at bounding box center [900, 285] width 14 height 14
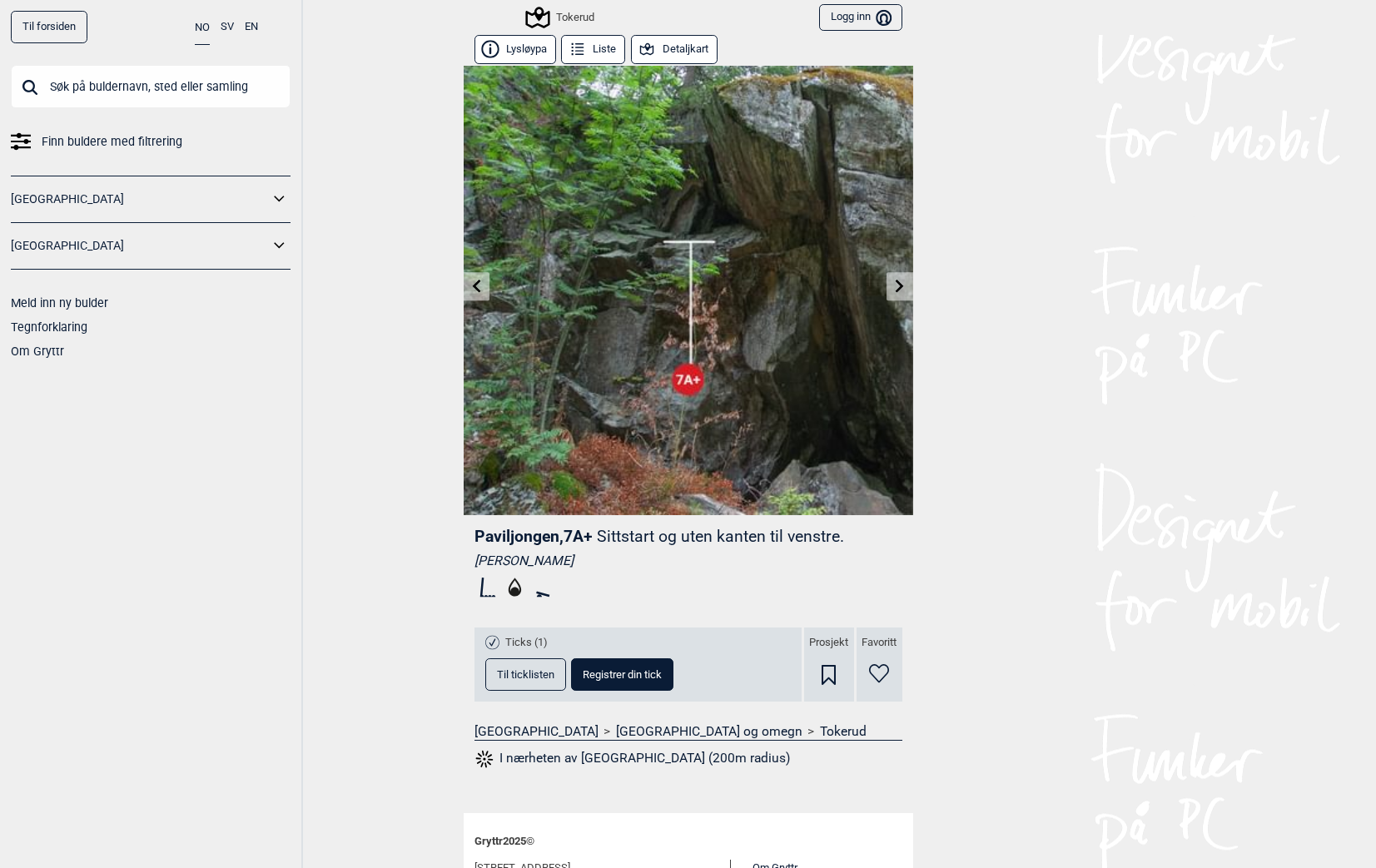
click at [898, 289] on icon at bounding box center [900, 285] width 14 height 14
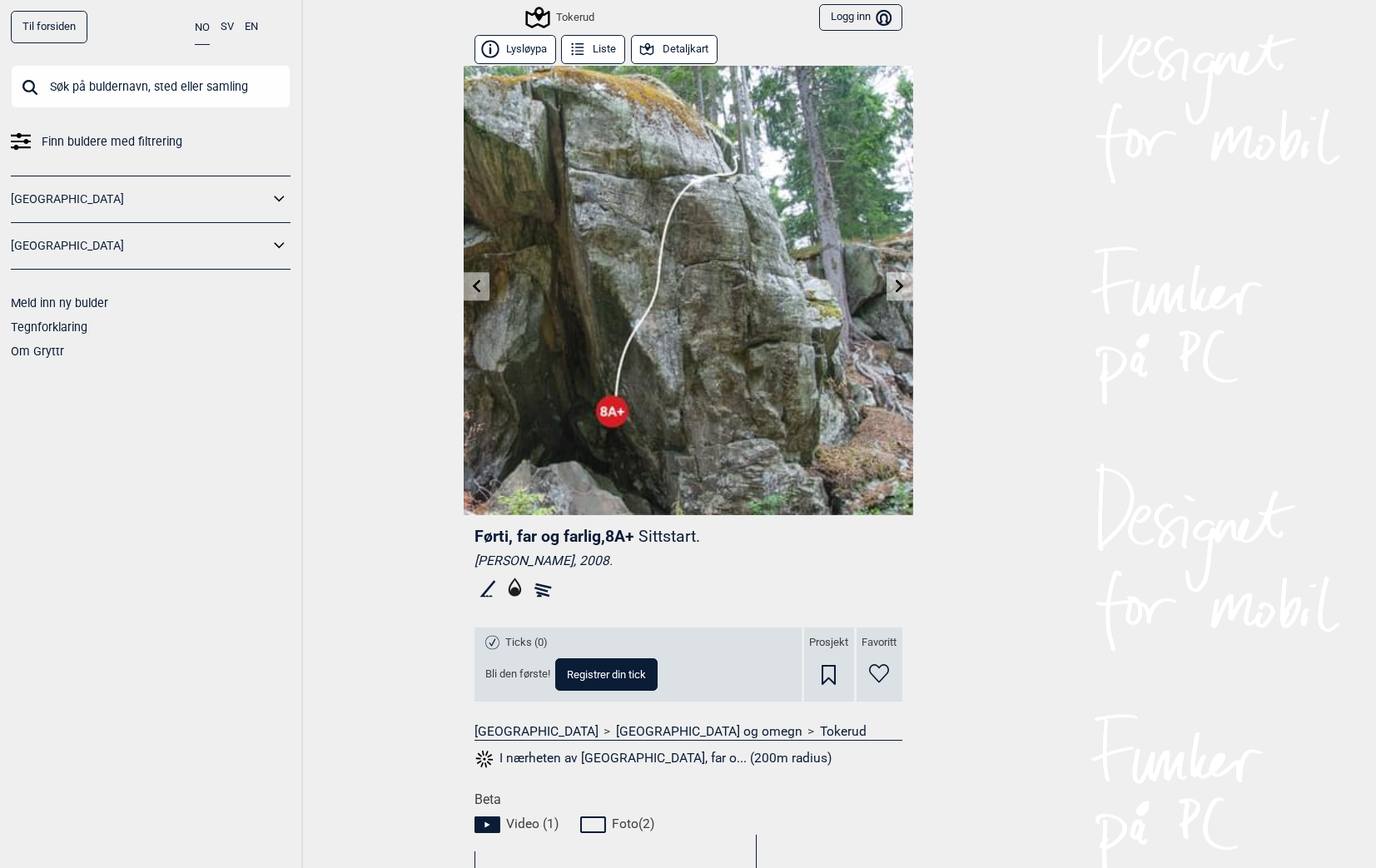
click at [898, 289] on icon at bounding box center [900, 285] width 14 height 14
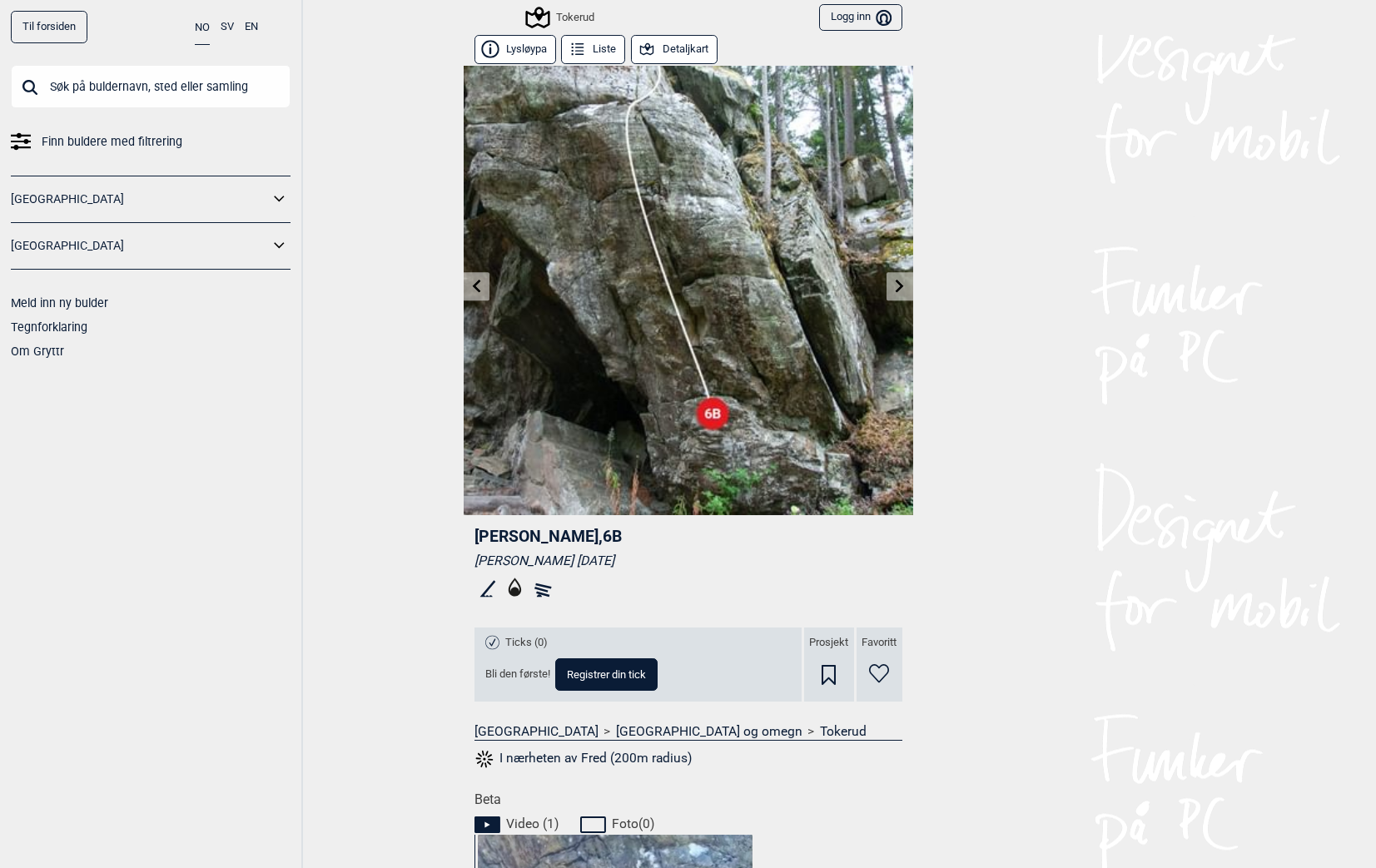
click at [898, 289] on icon at bounding box center [900, 285] width 14 height 14
